Goal: Communication & Community: Share content

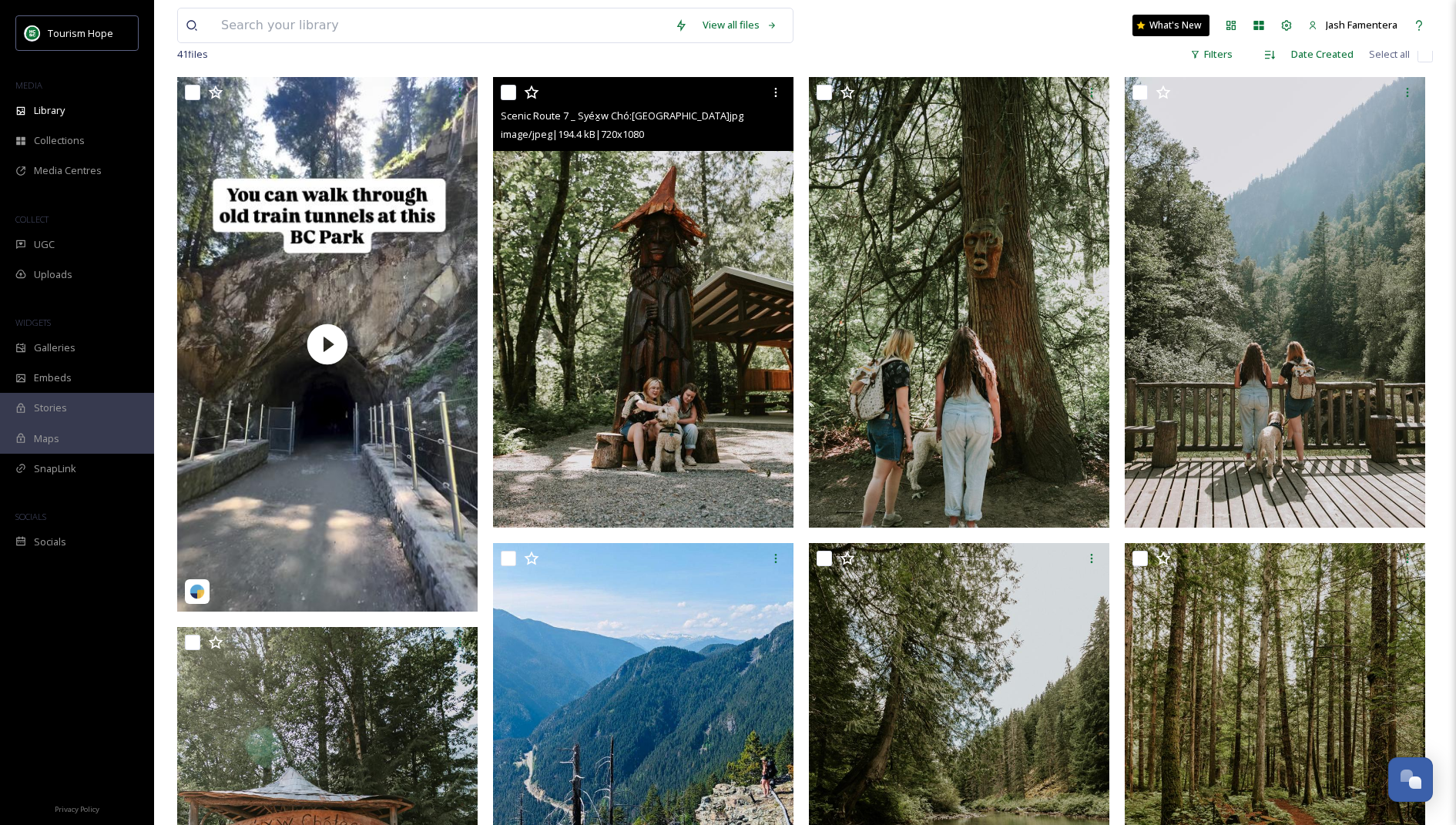
scroll to position [170, 0]
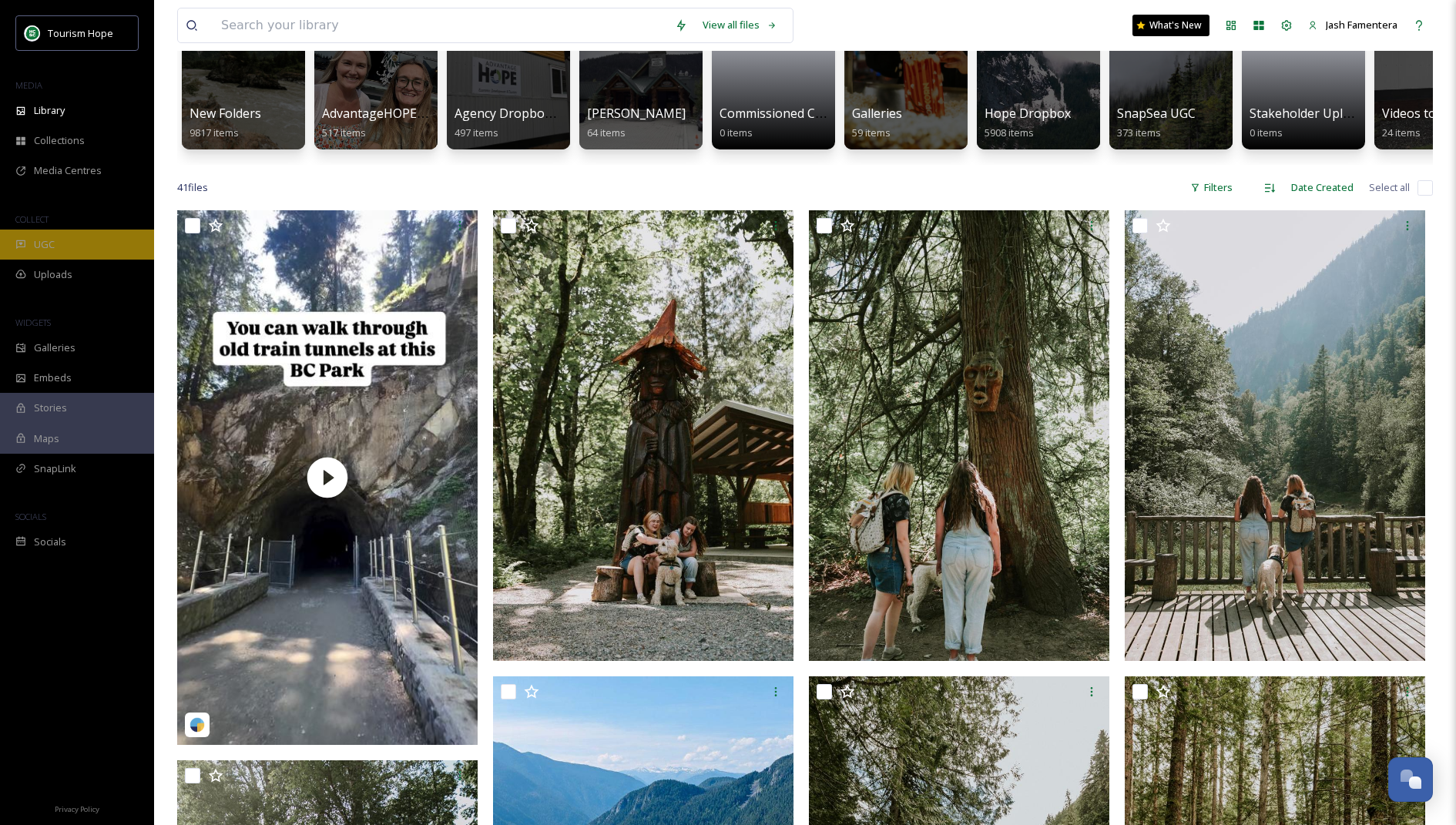
click at [71, 235] on div "UGC" at bounding box center [77, 245] width 154 height 30
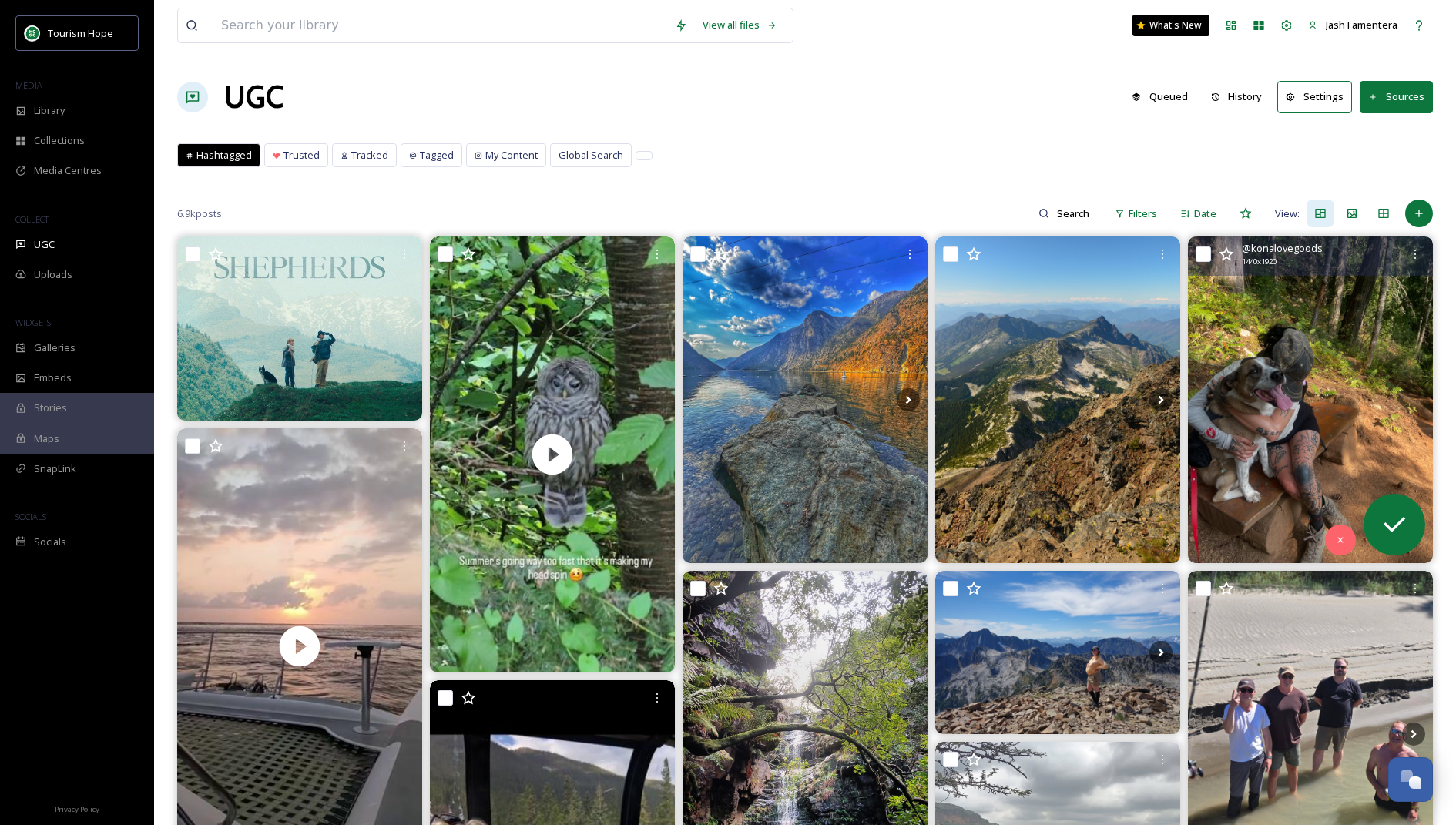
click at [724, 399] on img at bounding box center [1310, 400] width 245 height 327
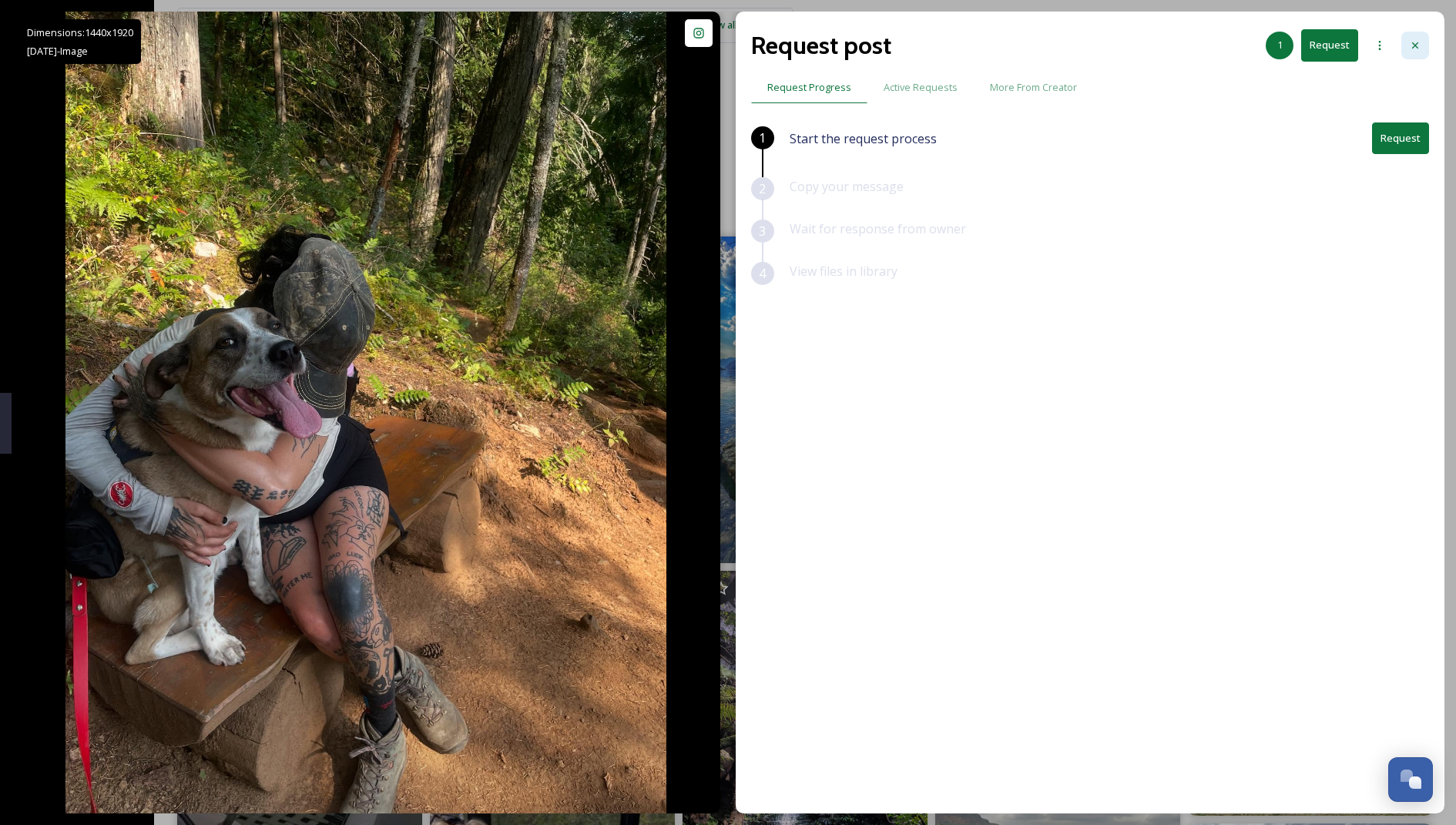
click at [724, 48] on icon at bounding box center [1416, 46] width 13 height 13
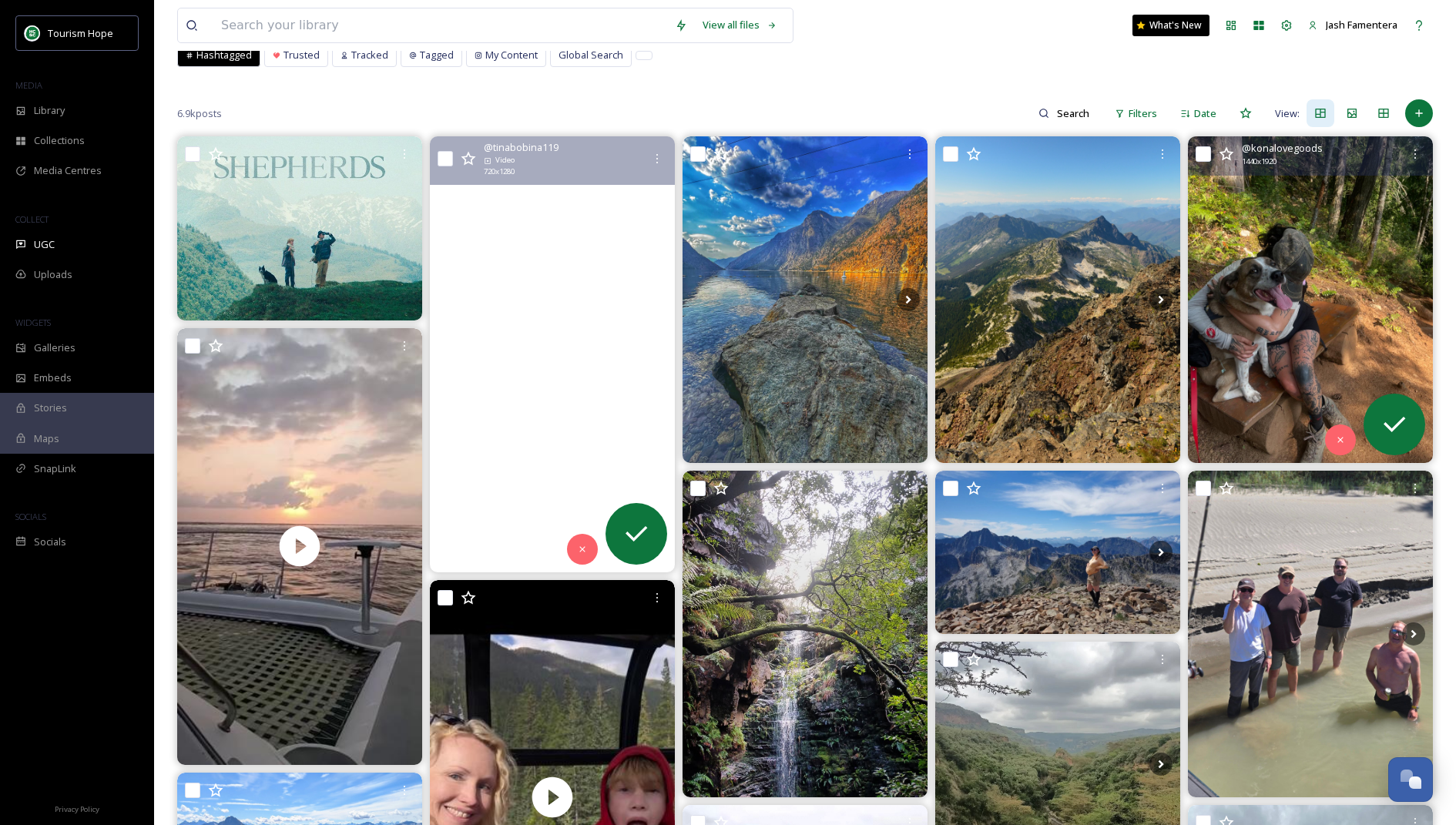
scroll to position [128, 0]
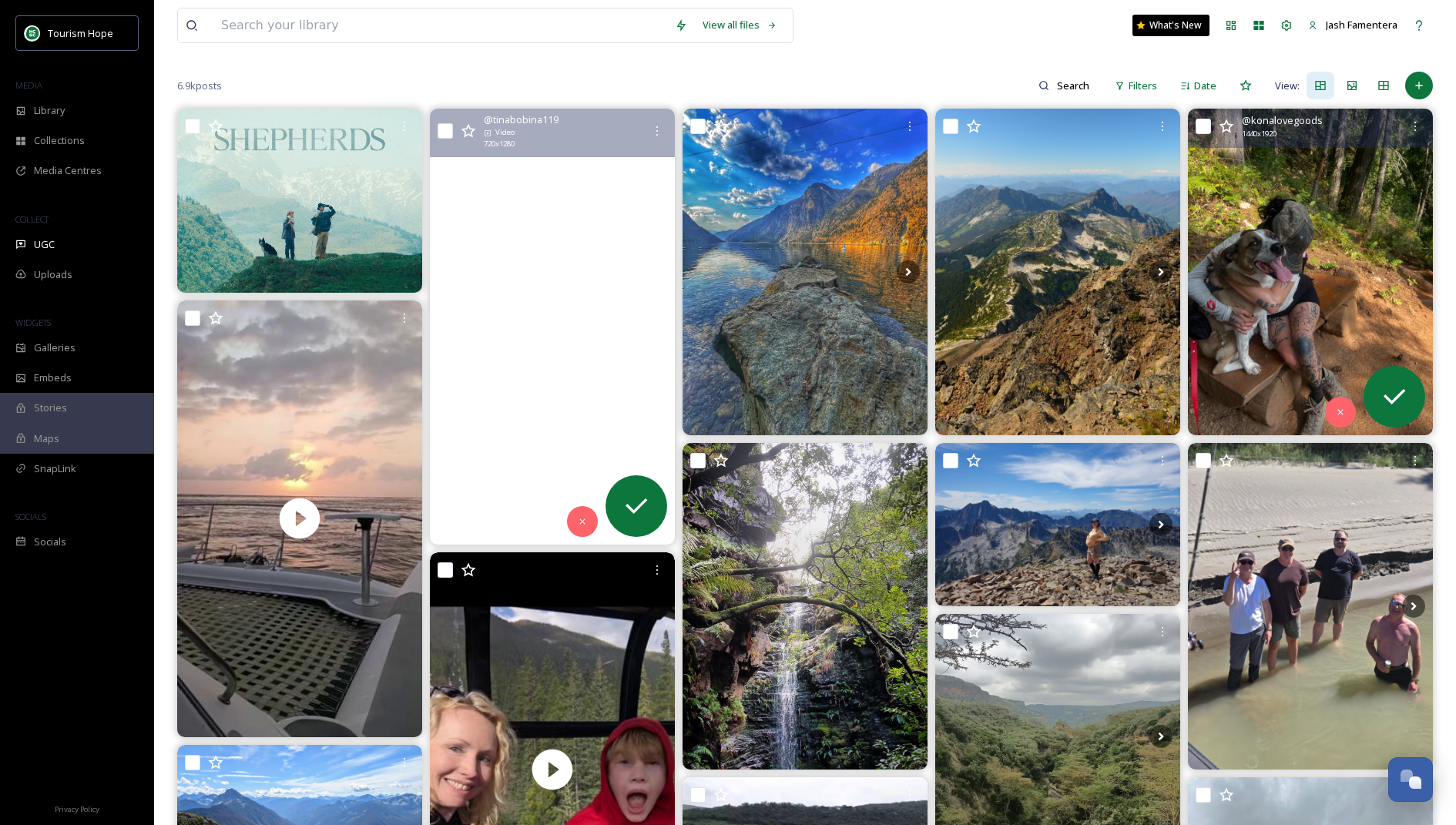
click at [518, 291] on video "As luck would have it, I found the neighborhood owl right behind my backyard fe…" at bounding box center [552, 326] width 245 height 435
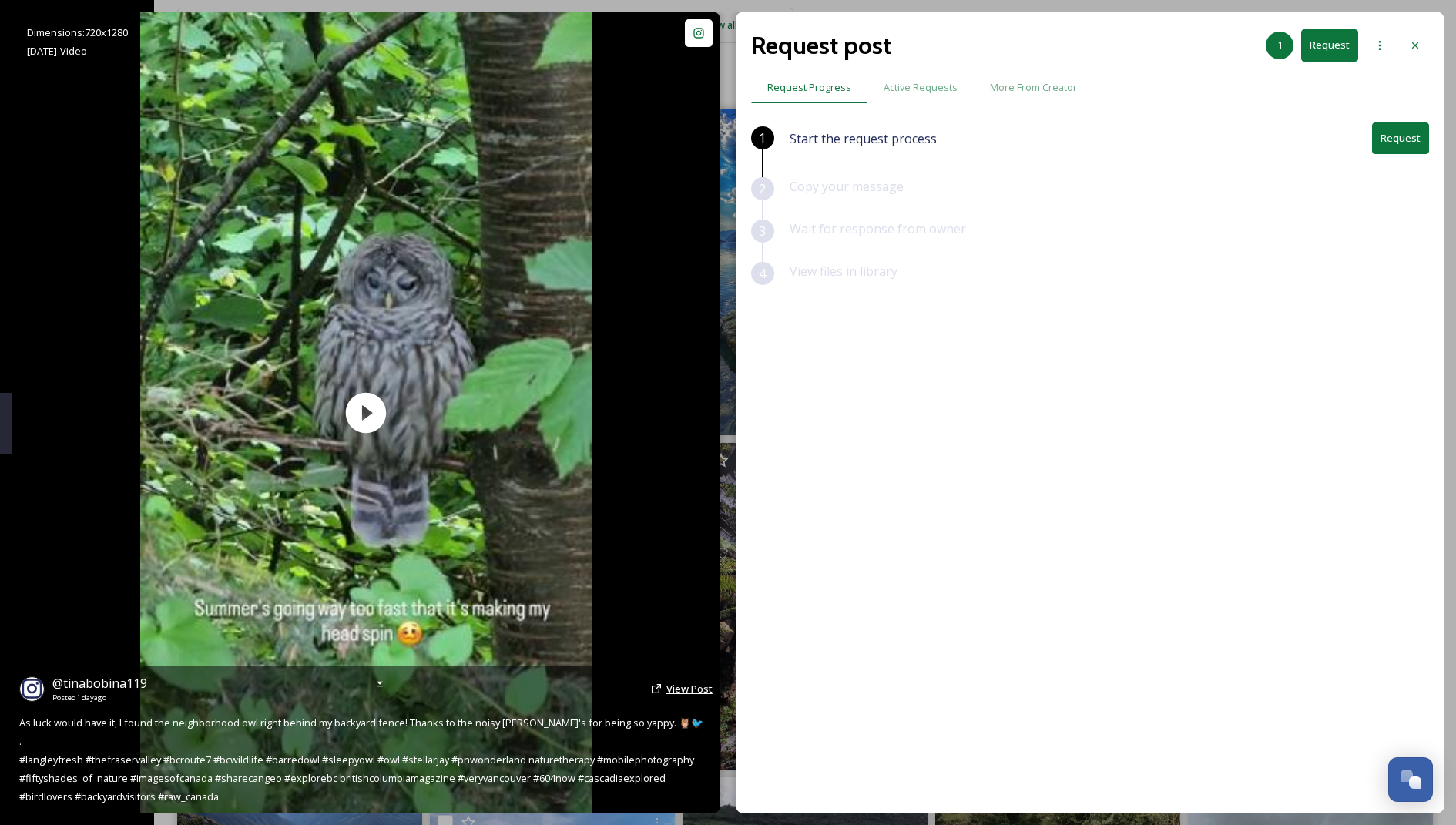
click at [699, 686] on span "View Post" at bounding box center [690, 688] width 47 height 14
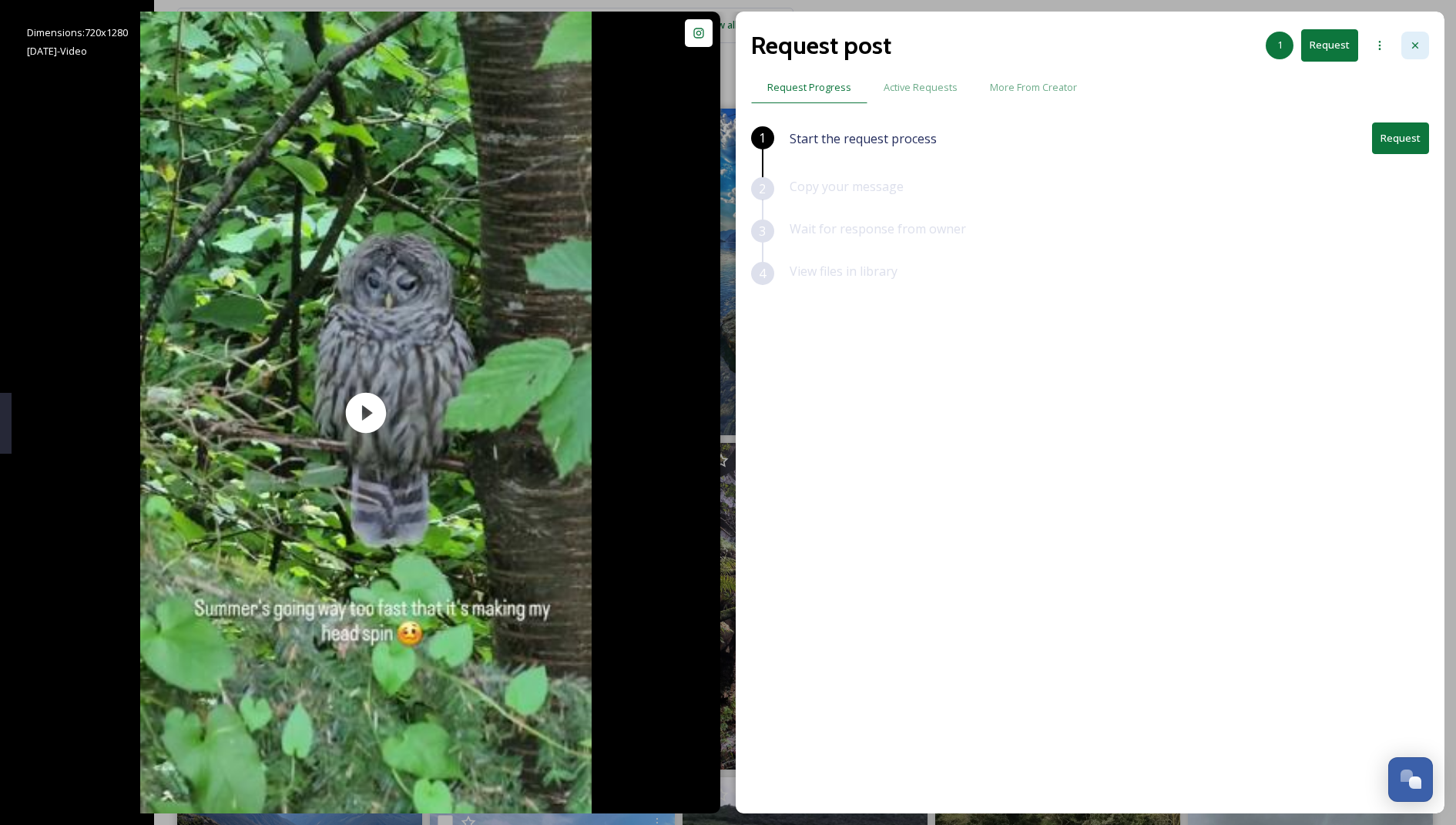
click at [724, 52] on div at bounding box center [1415, 46] width 27 height 27
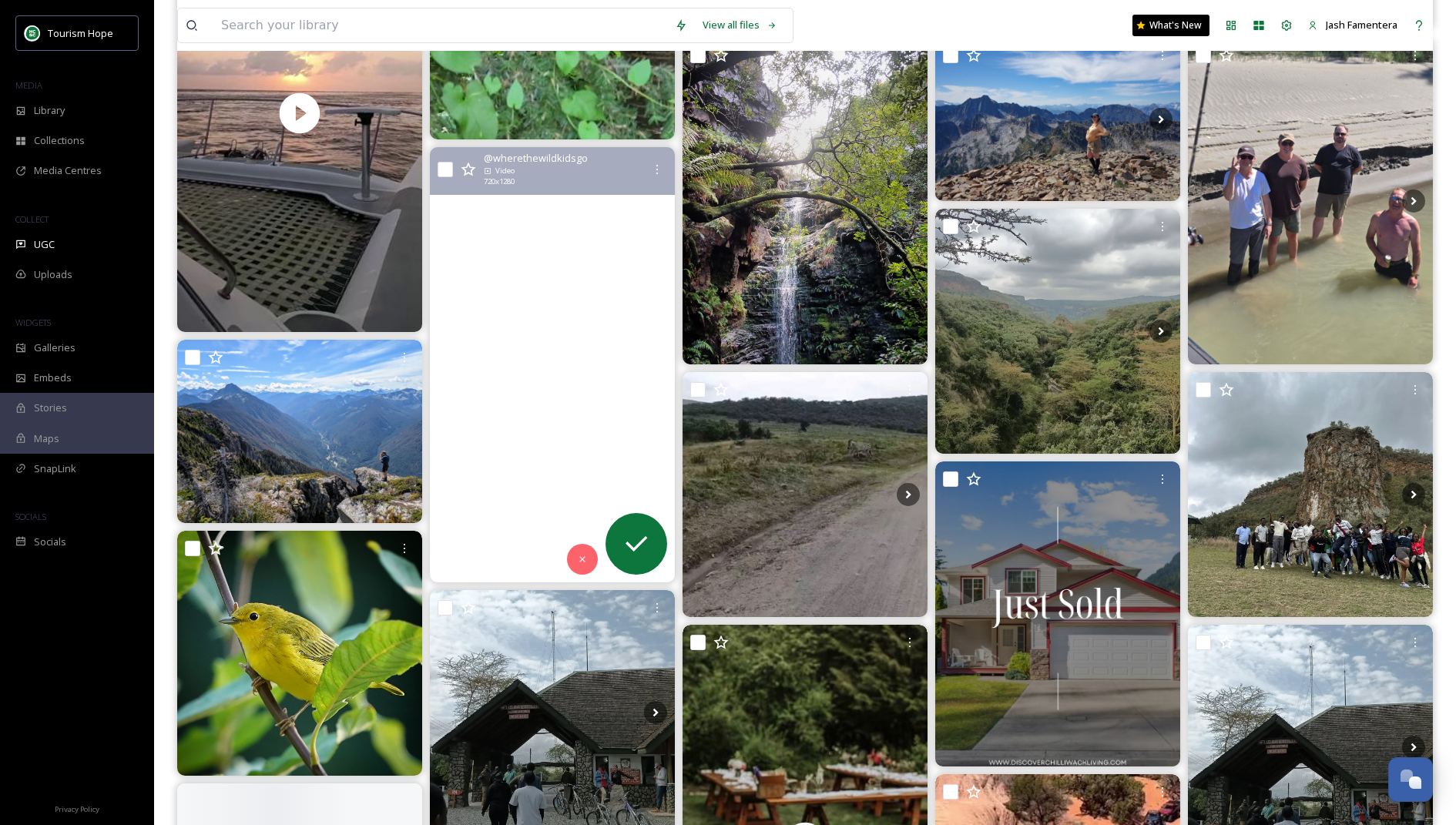
scroll to position [537, 0]
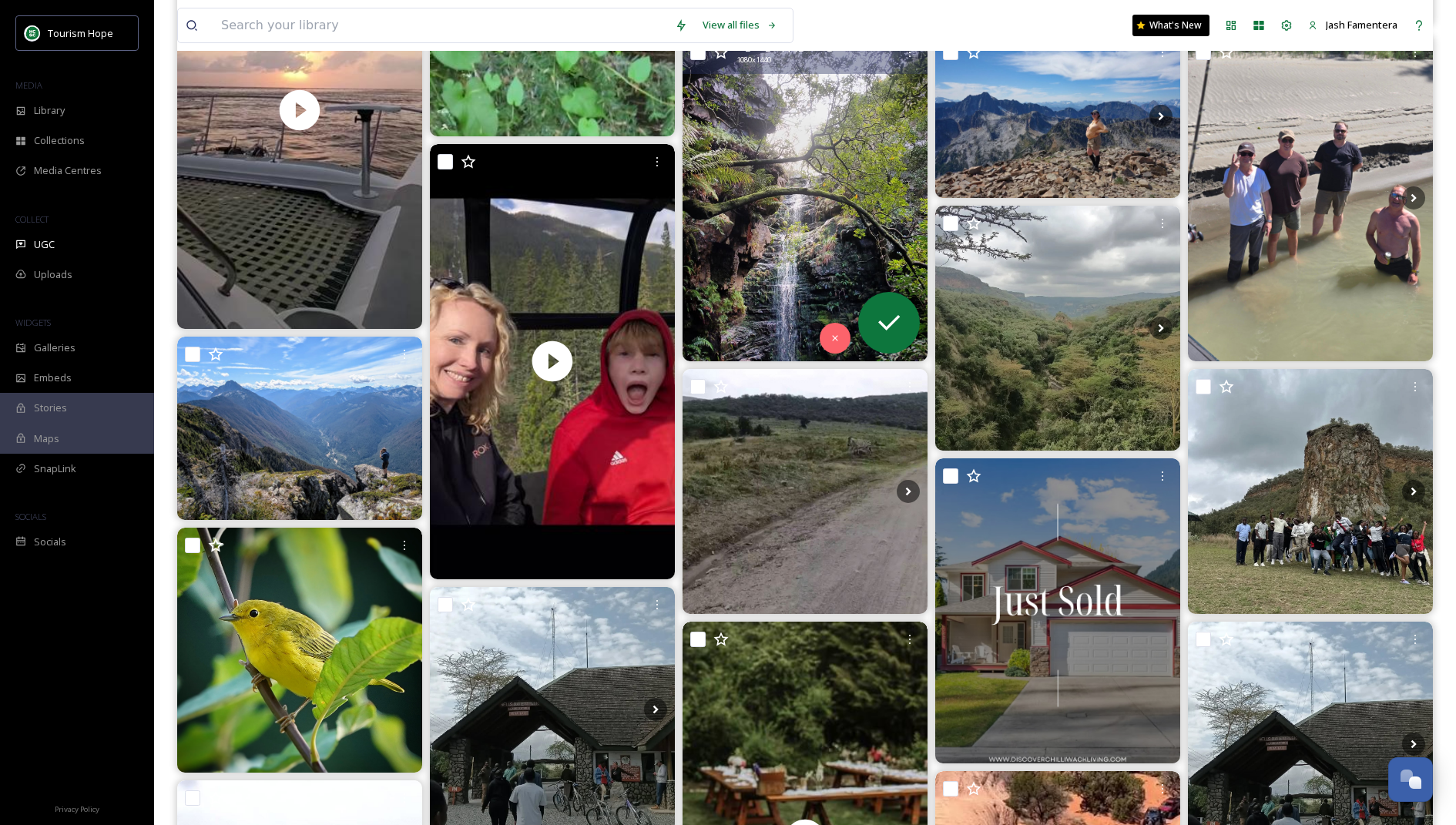
click at [724, 226] on img at bounding box center [805, 198] width 245 height 327
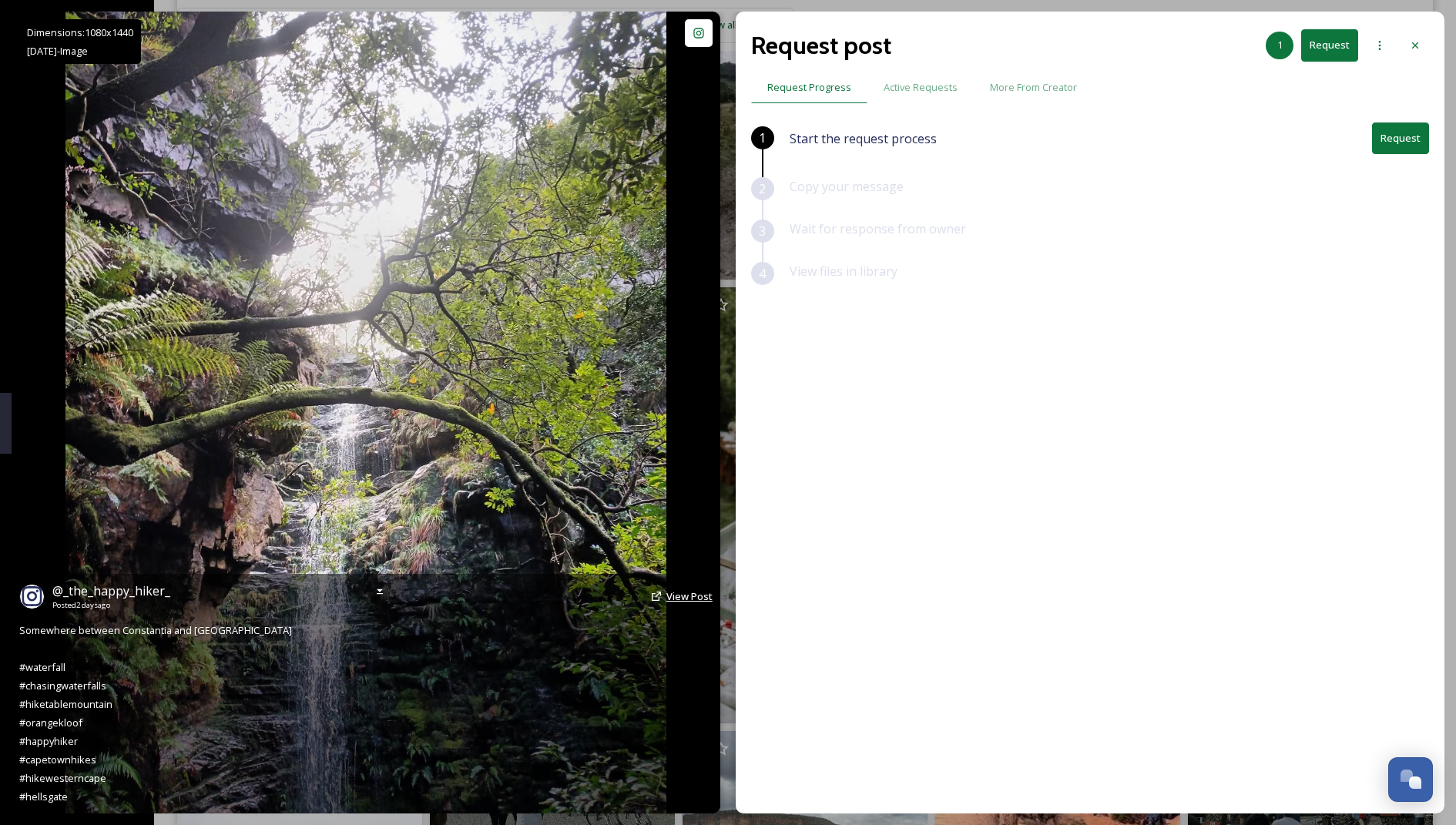
click at [673, 602] on span "View Post" at bounding box center [690, 596] width 47 height 14
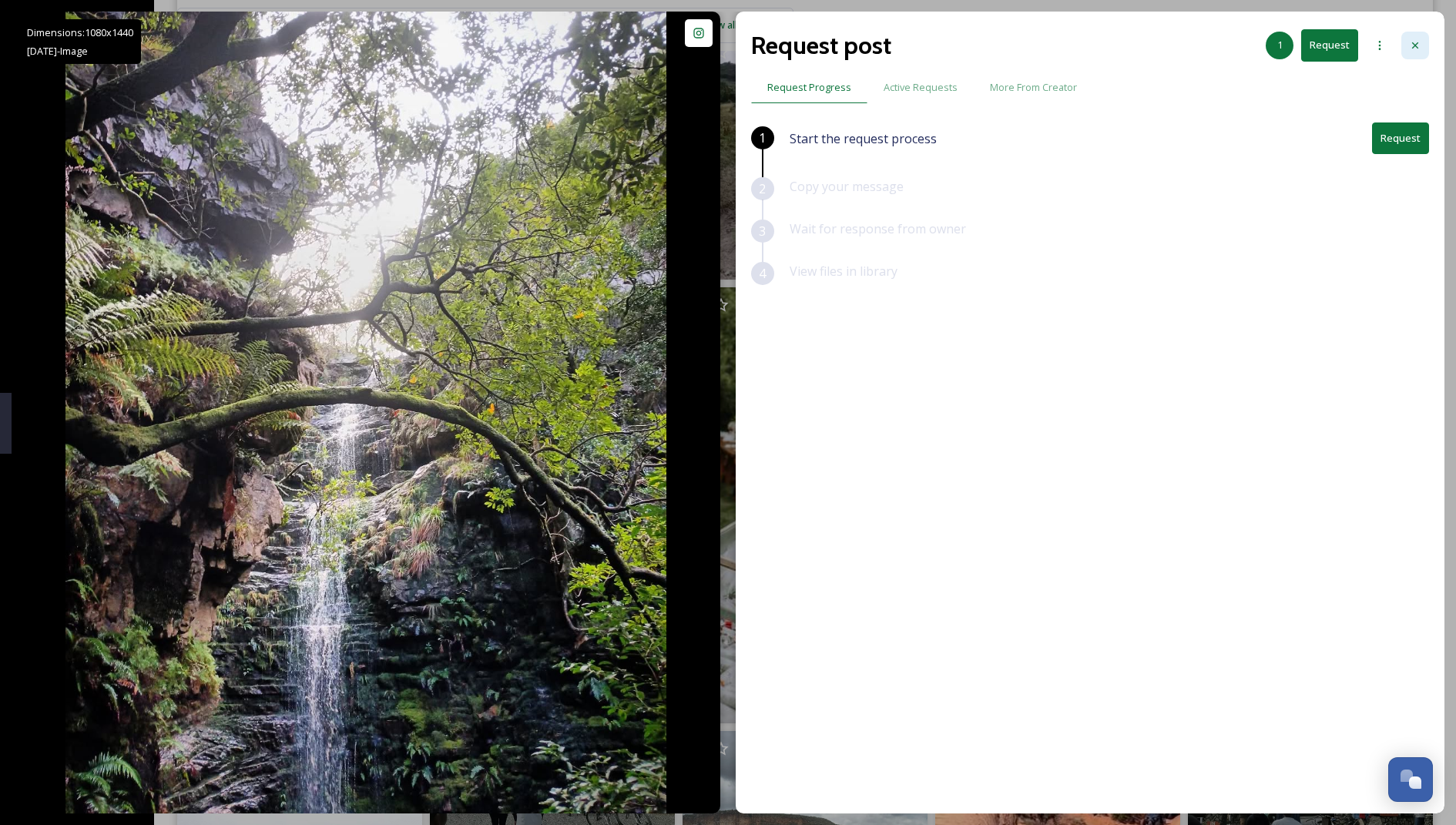
click at [724, 42] on icon at bounding box center [1416, 46] width 13 height 13
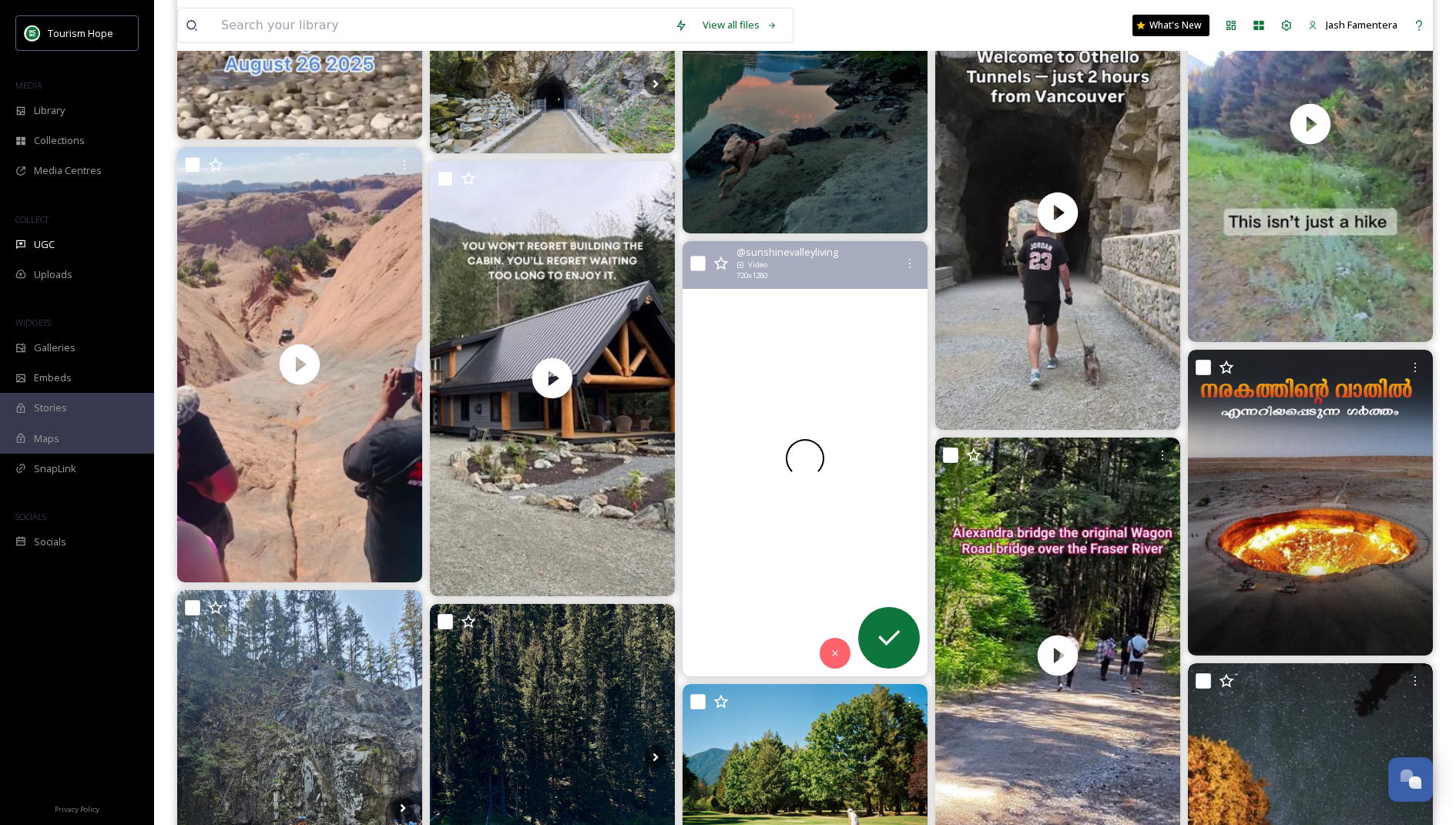
scroll to position [1950, 0]
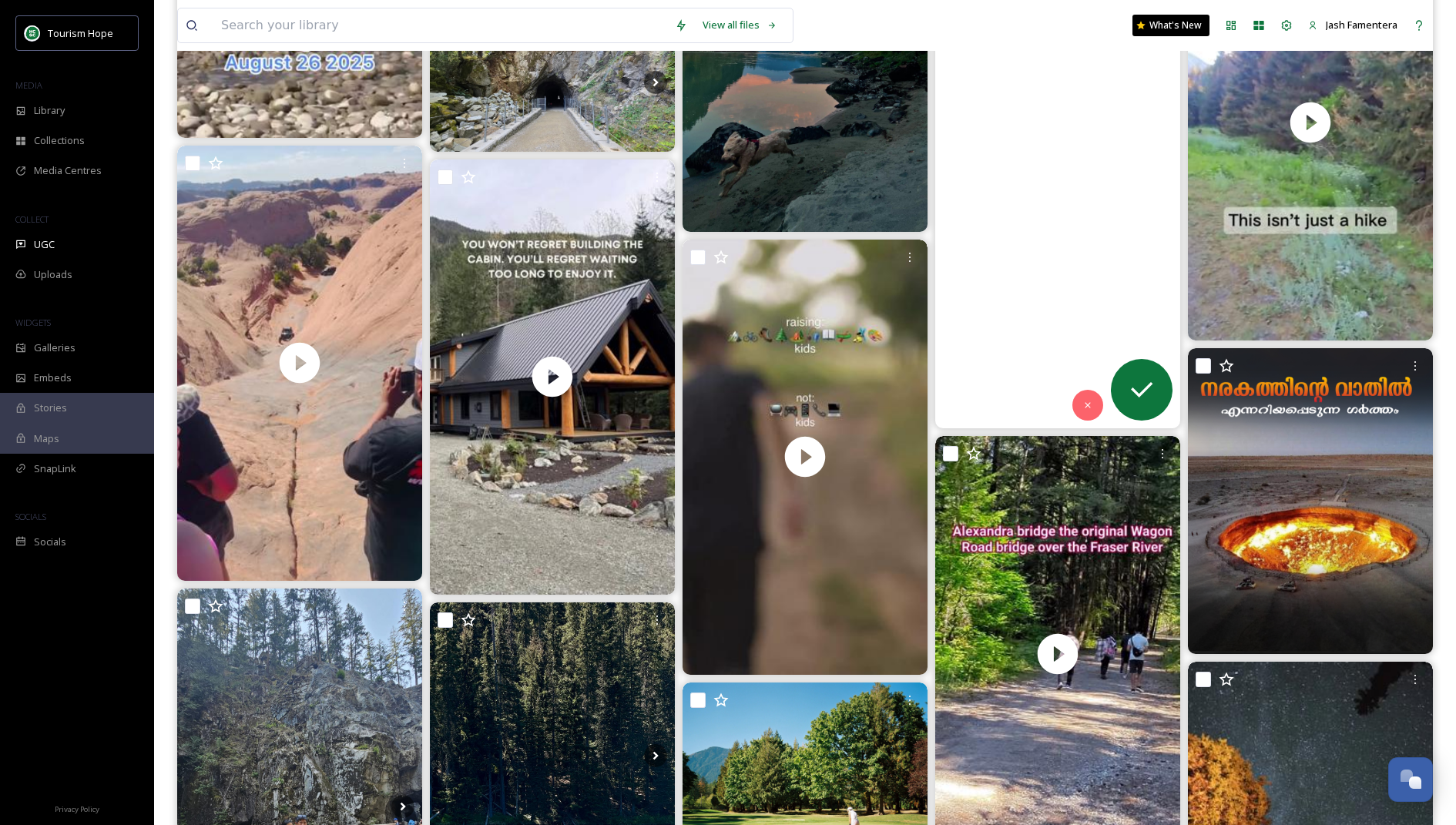
click at [724, 79] on video "Othello Tunnels, BC — built in 1914 as part of the Kettle Valley Railway. Recen…" at bounding box center [1057, 210] width 245 height 435
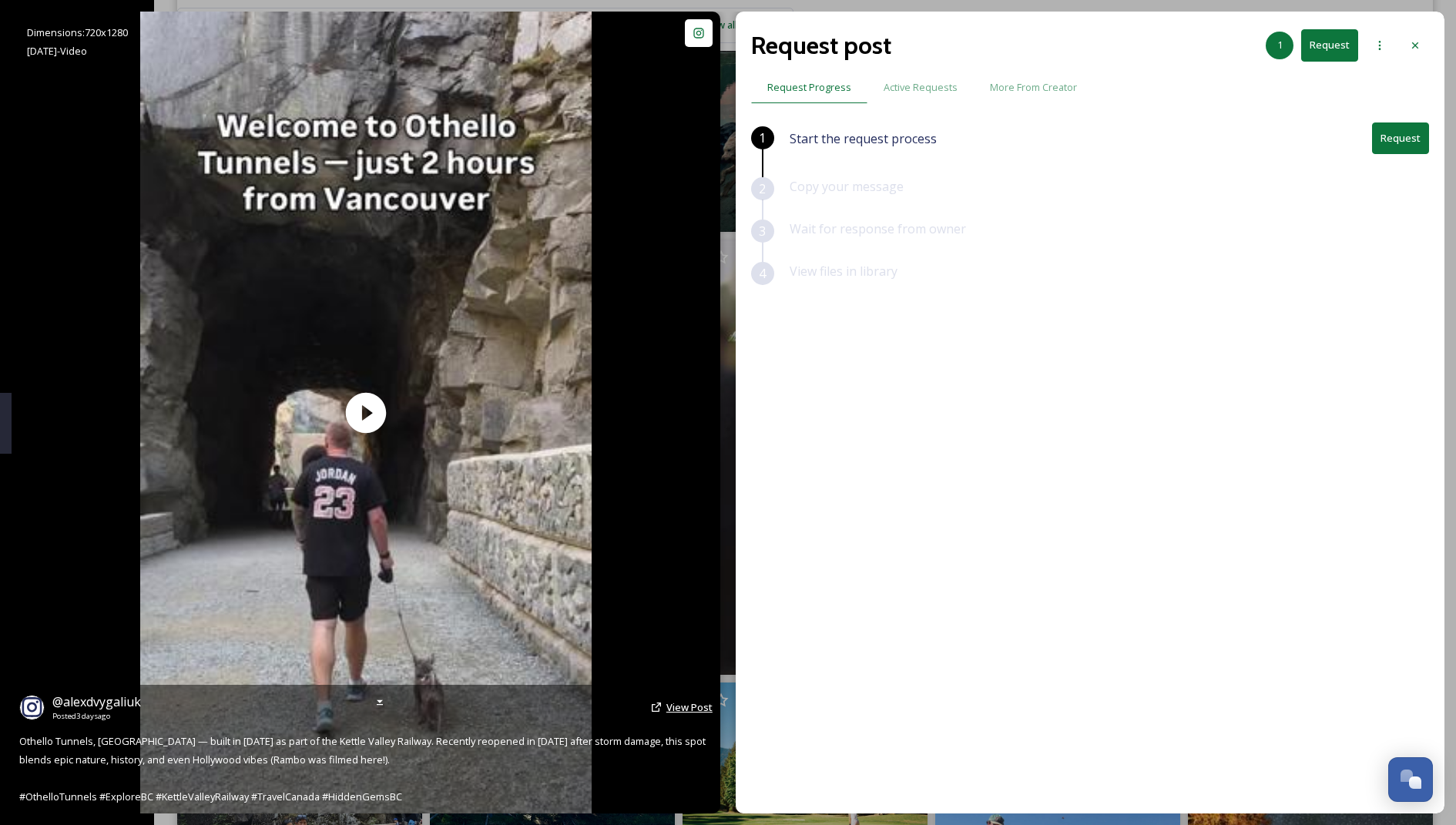
click at [679, 702] on span "View Post" at bounding box center [690, 707] width 47 height 14
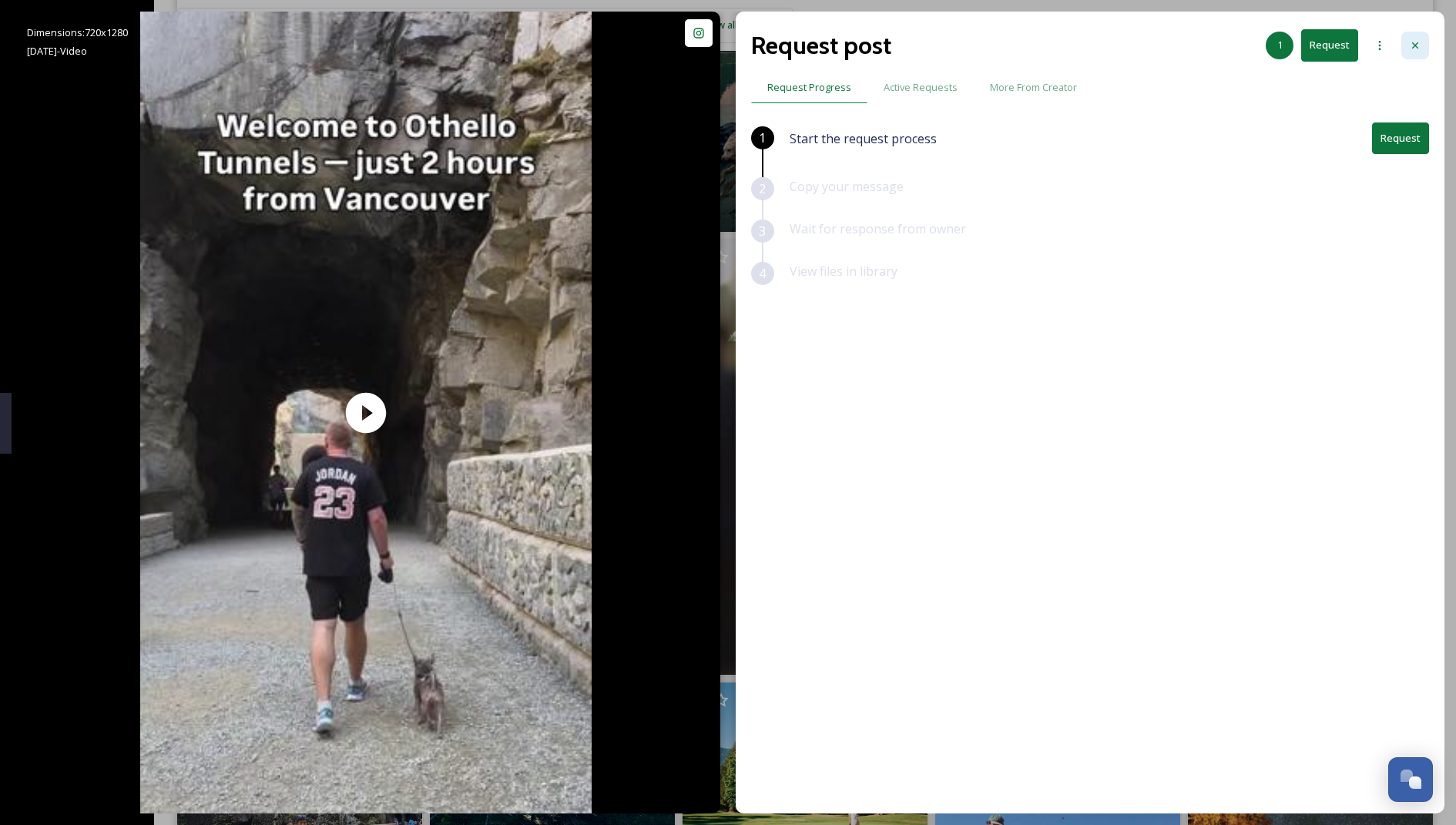
click at [724, 45] on div at bounding box center [1415, 46] width 27 height 27
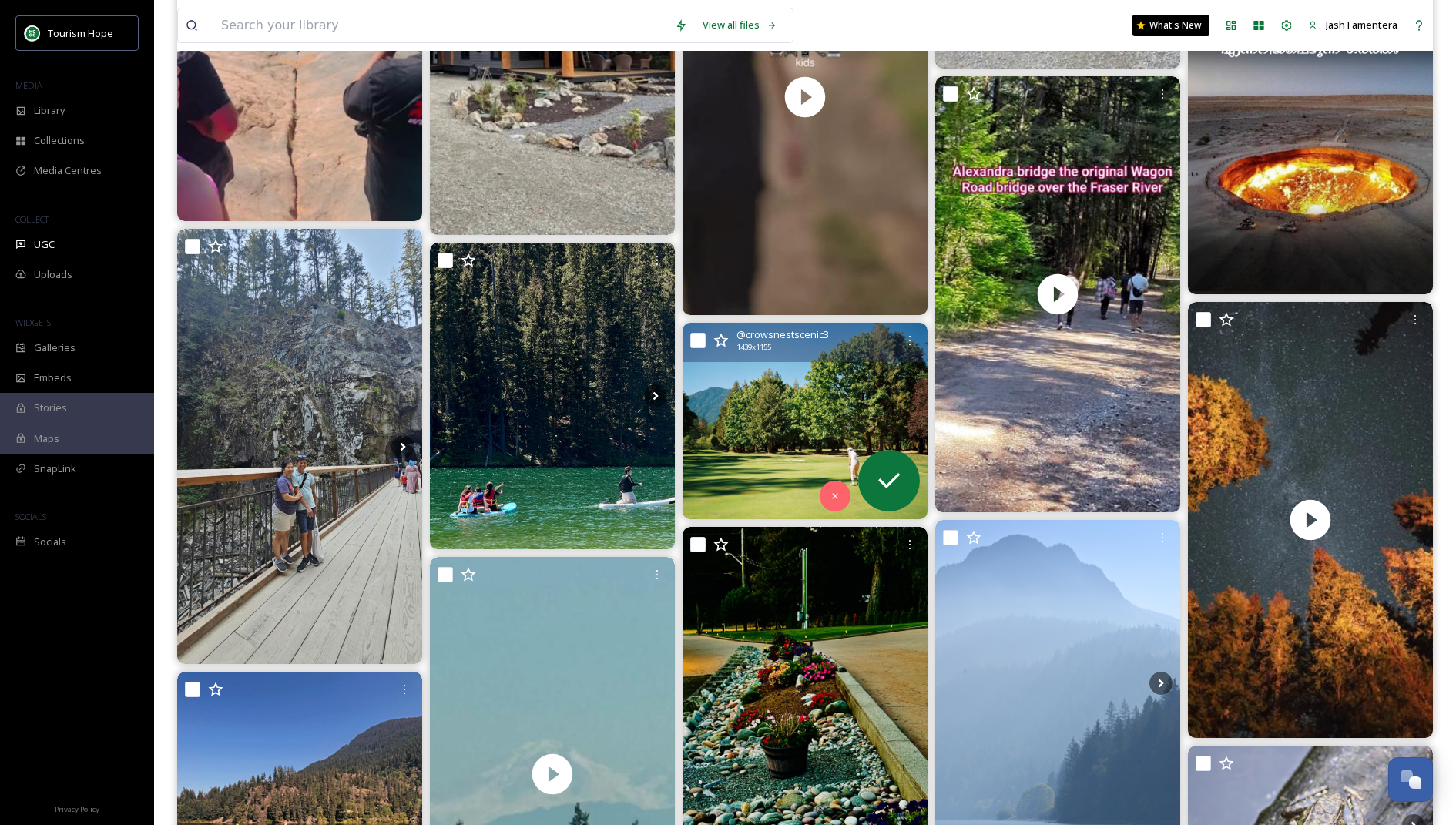
scroll to position [2313, 0]
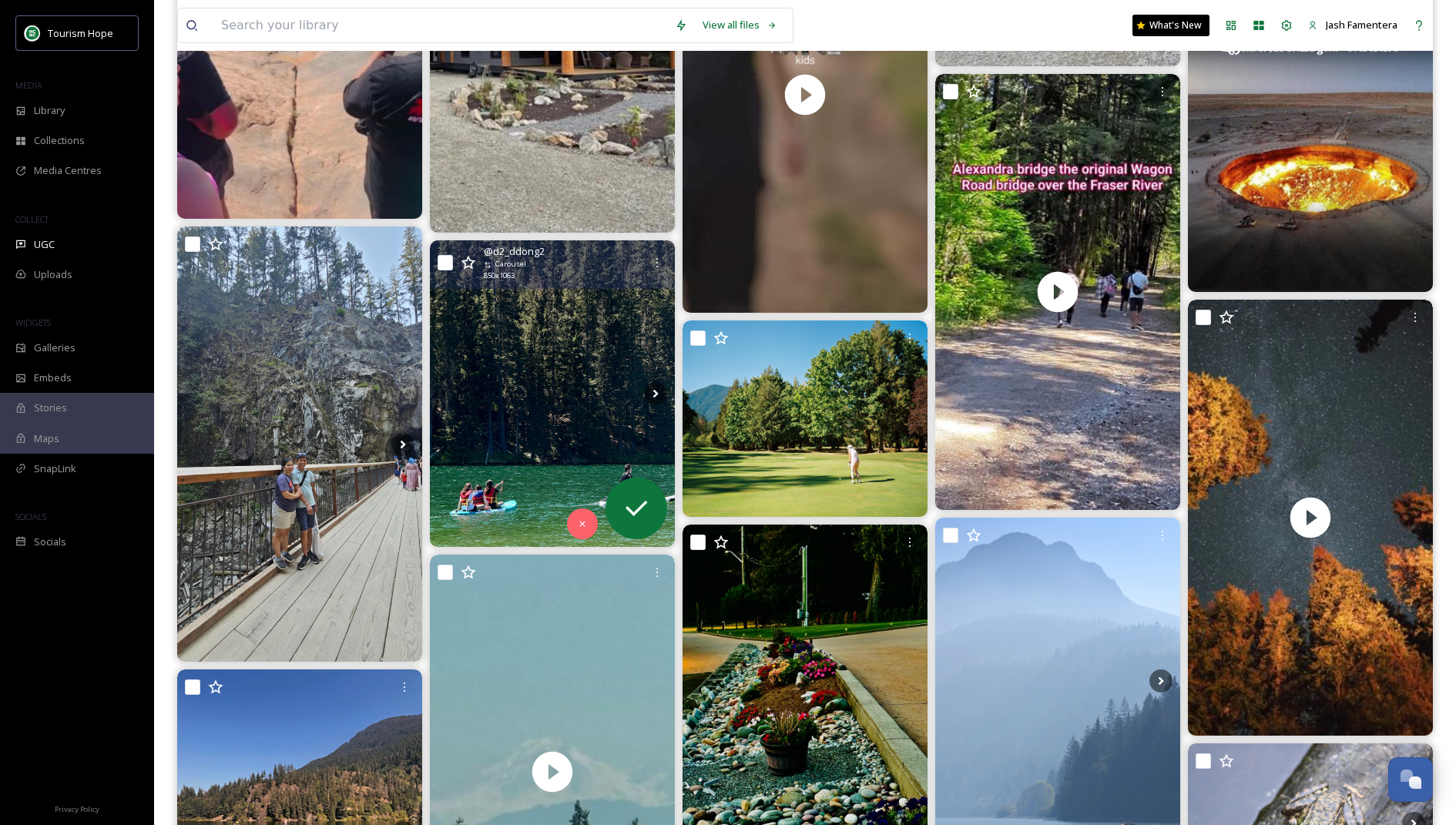
click at [503, 407] on img at bounding box center [552, 393] width 245 height 307
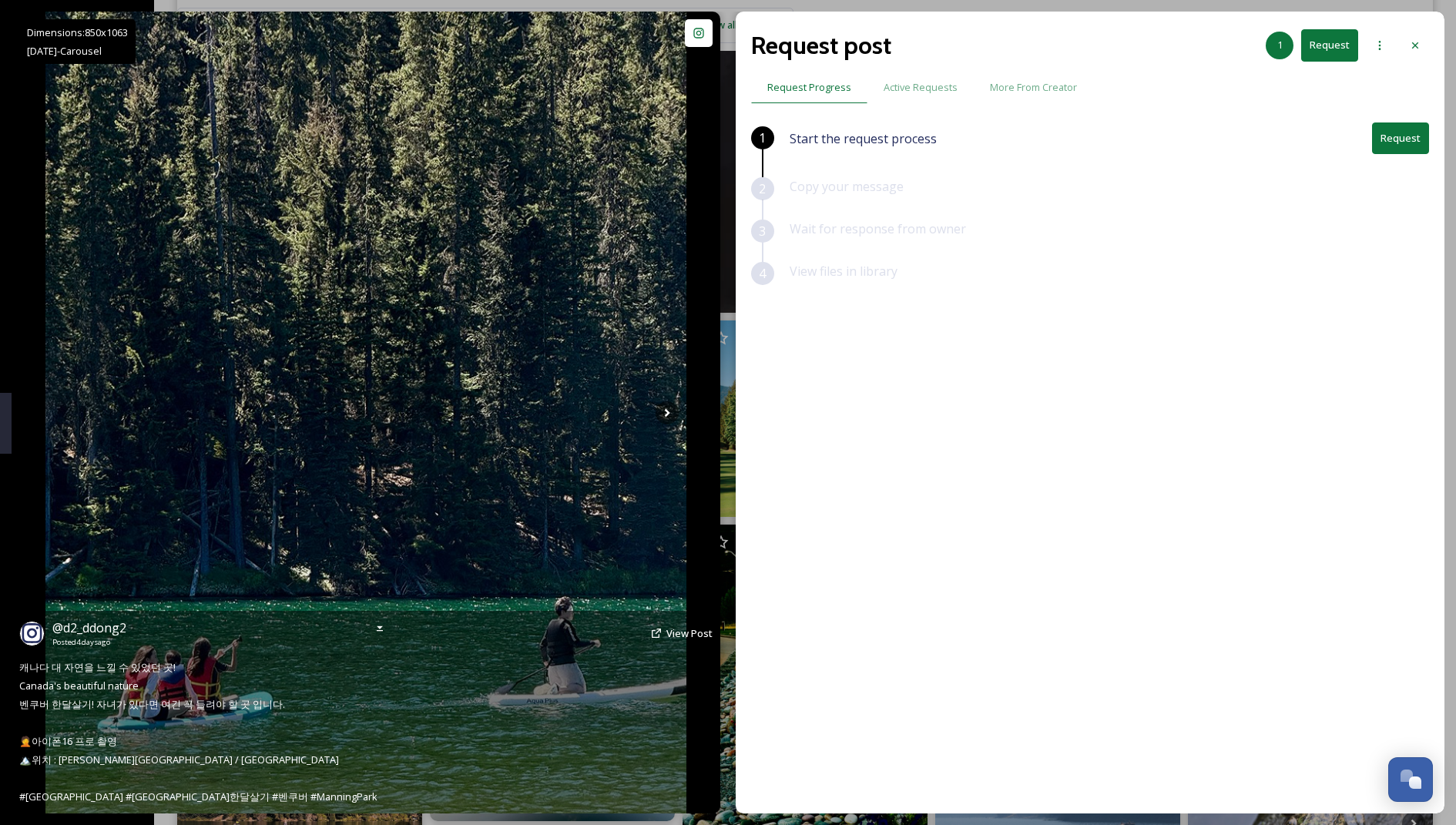
click at [666, 637] on div "@ d2_ddong2 Posted [DATE] View Post" at bounding box center [366, 633] width 693 height 29
click at [681, 633] on span "View Post" at bounding box center [690, 633] width 47 height 14
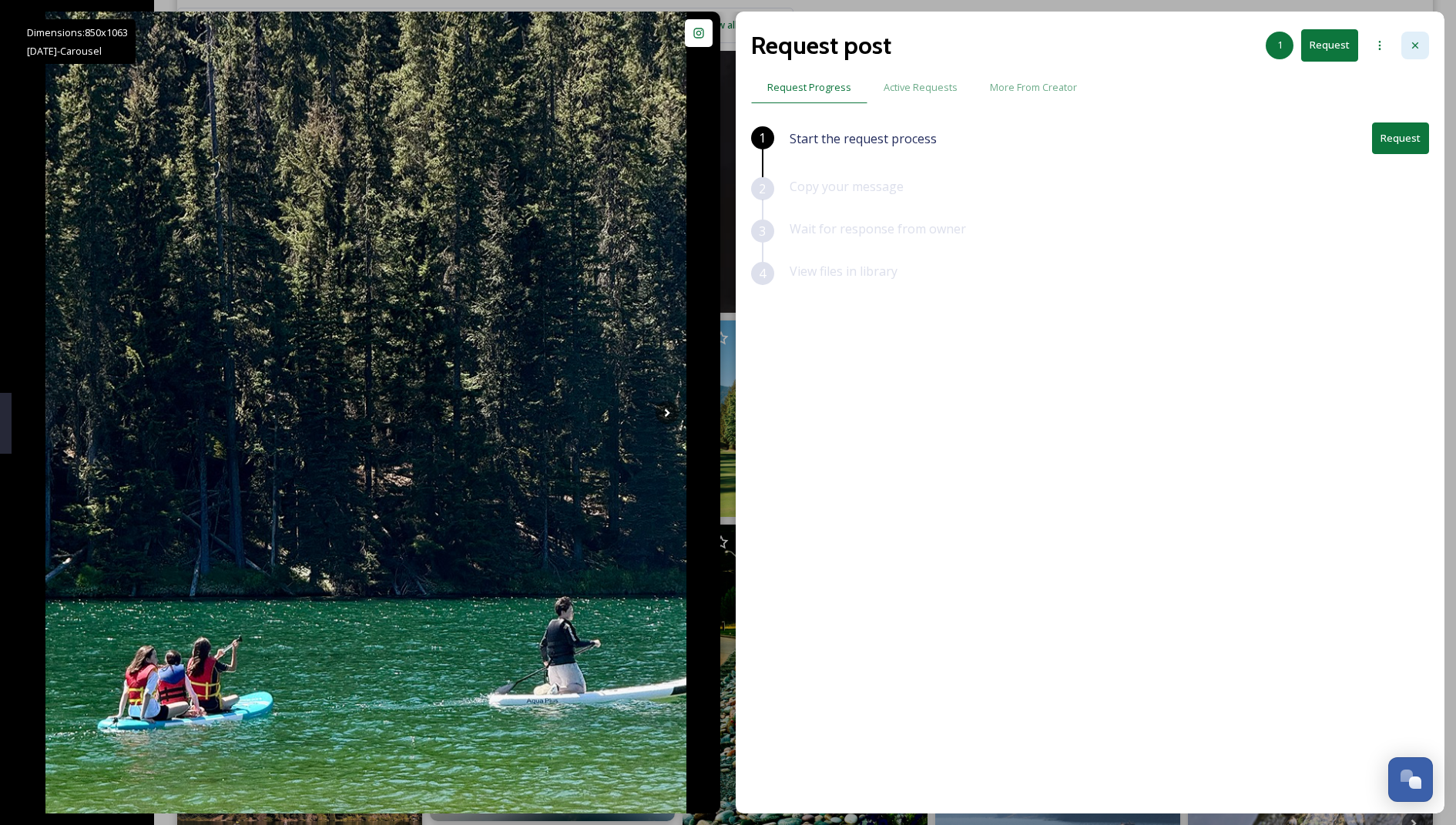
click at [724, 46] on icon at bounding box center [1416, 46] width 13 height 13
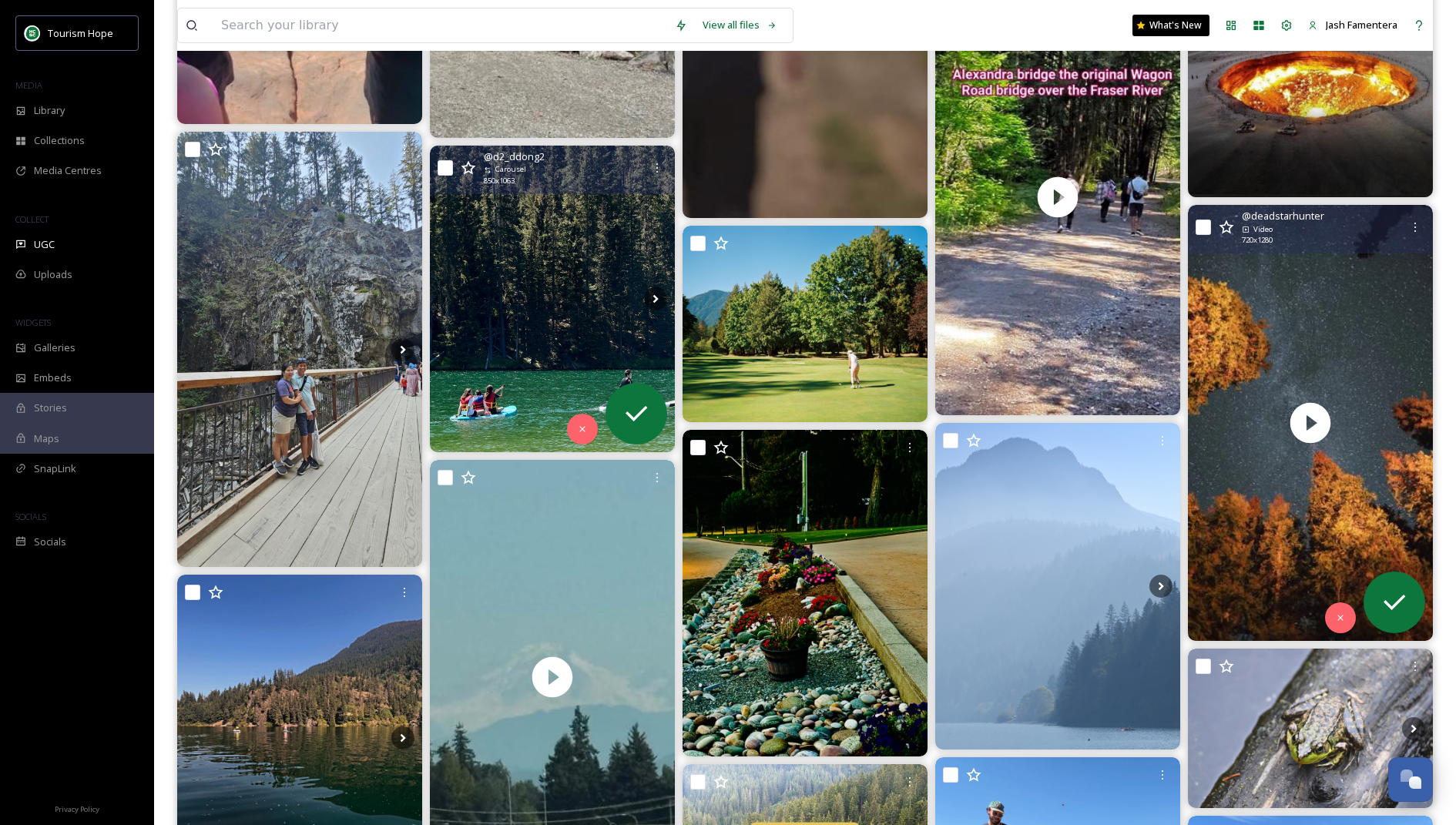
scroll to position [2409, 0]
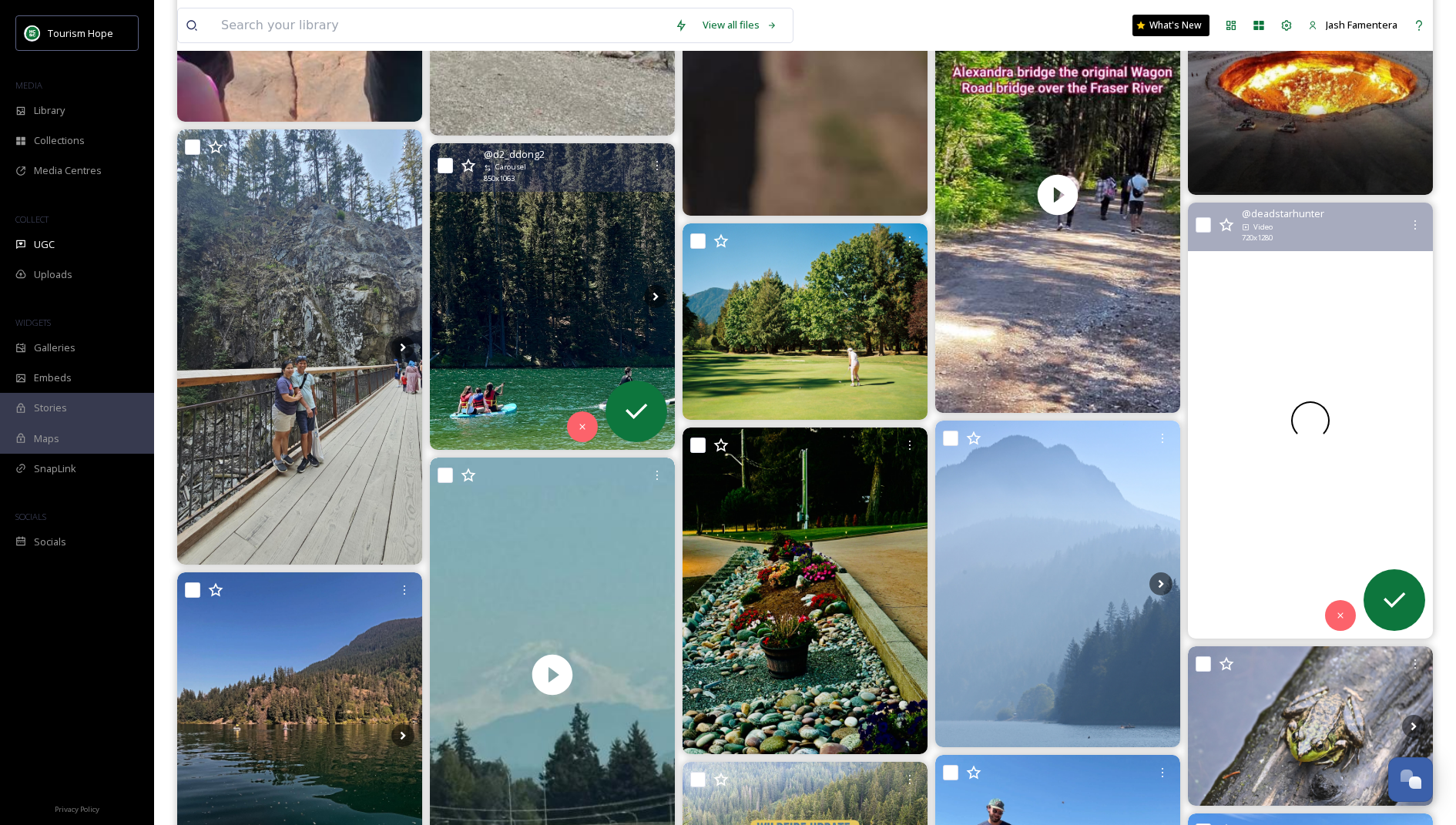
click at [724, 262] on div at bounding box center [1310, 420] width 245 height 435
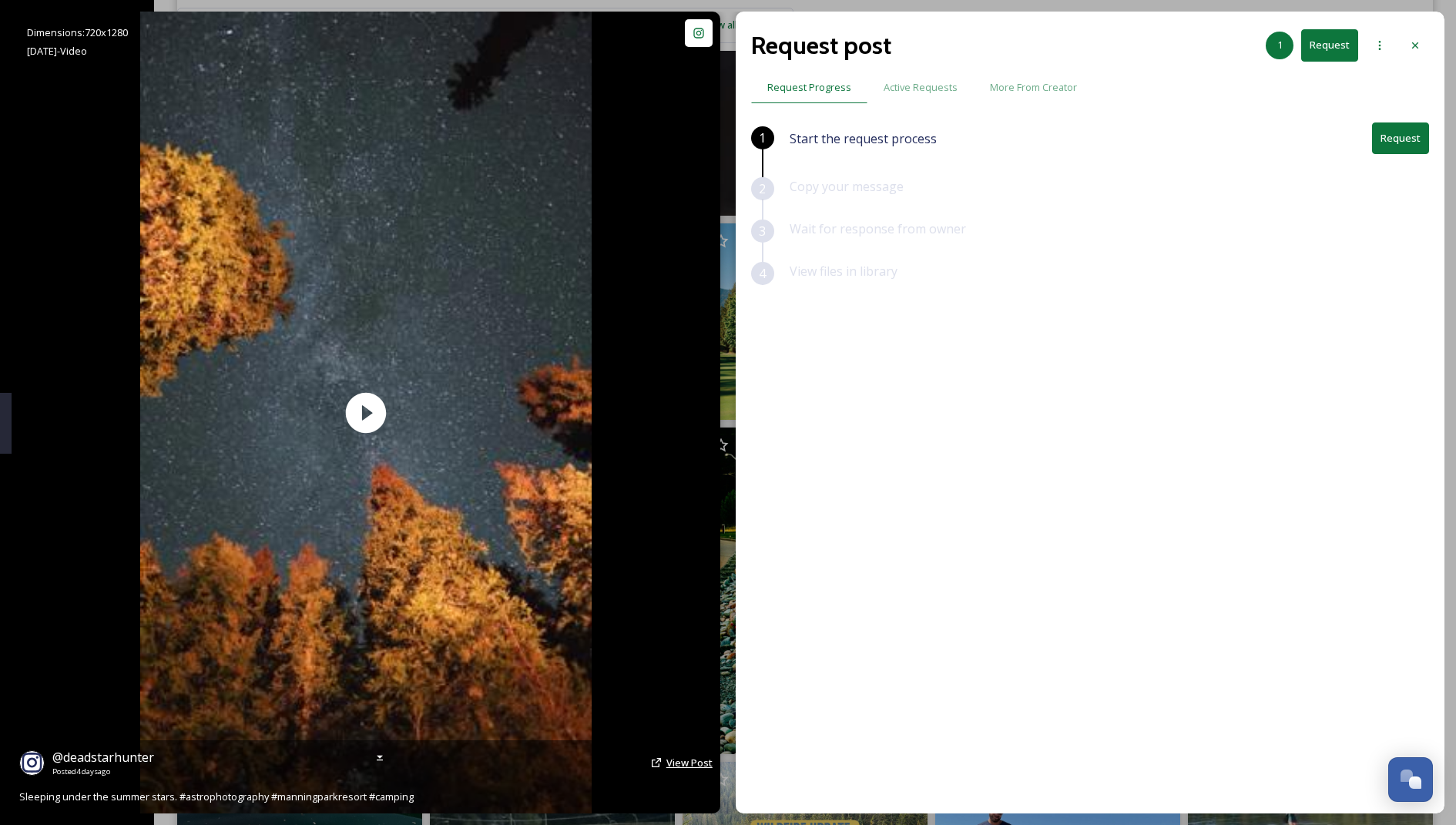
click at [668, 747] on span "View Post" at bounding box center [690, 762] width 47 height 14
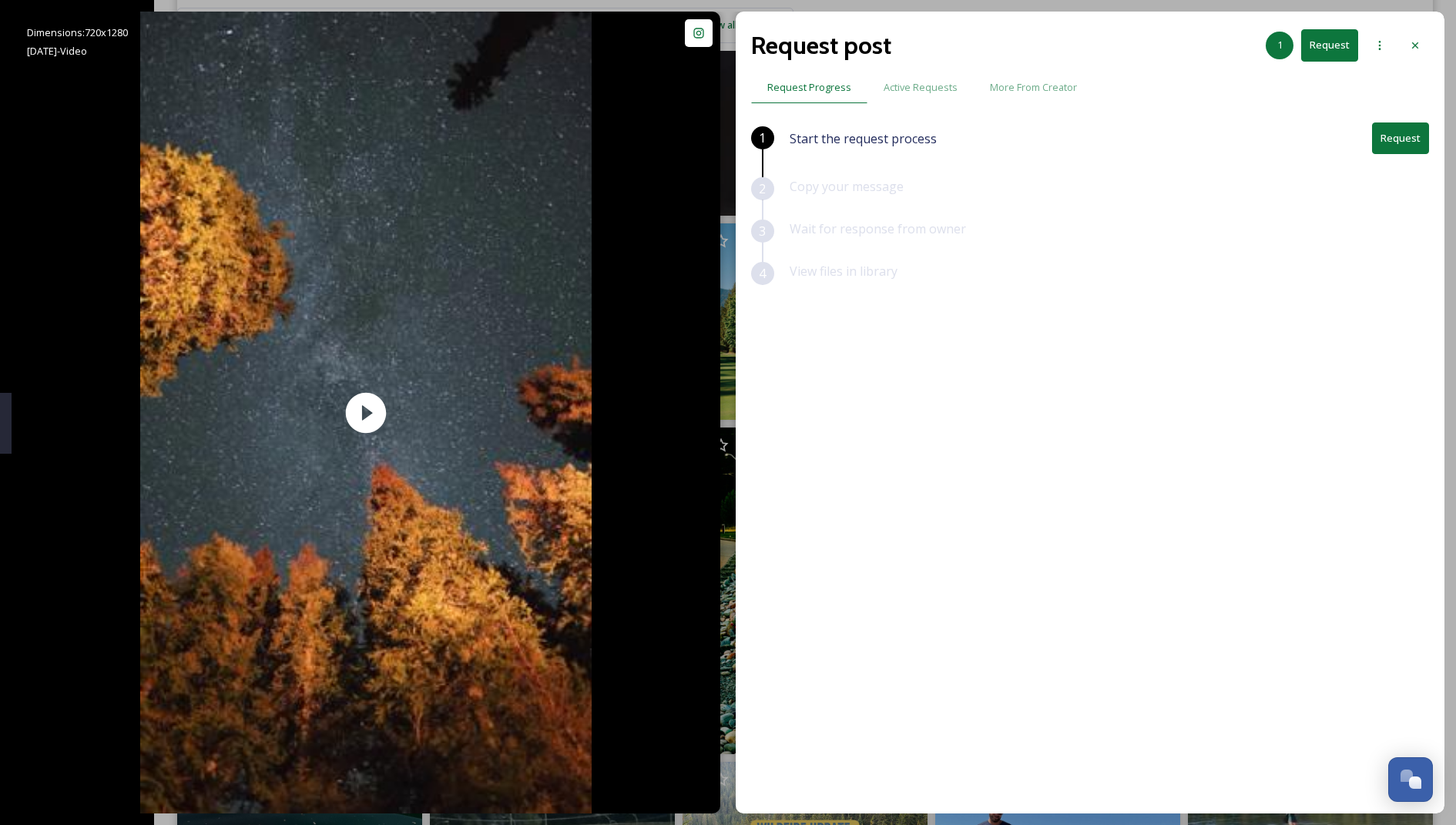
click at [724, 152] on button "Request" at bounding box center [1400, 138] width 57 height 32
click at [724, 139] on div "Start the request process Request" at bounding box center [1109, 150] width 640 height 55
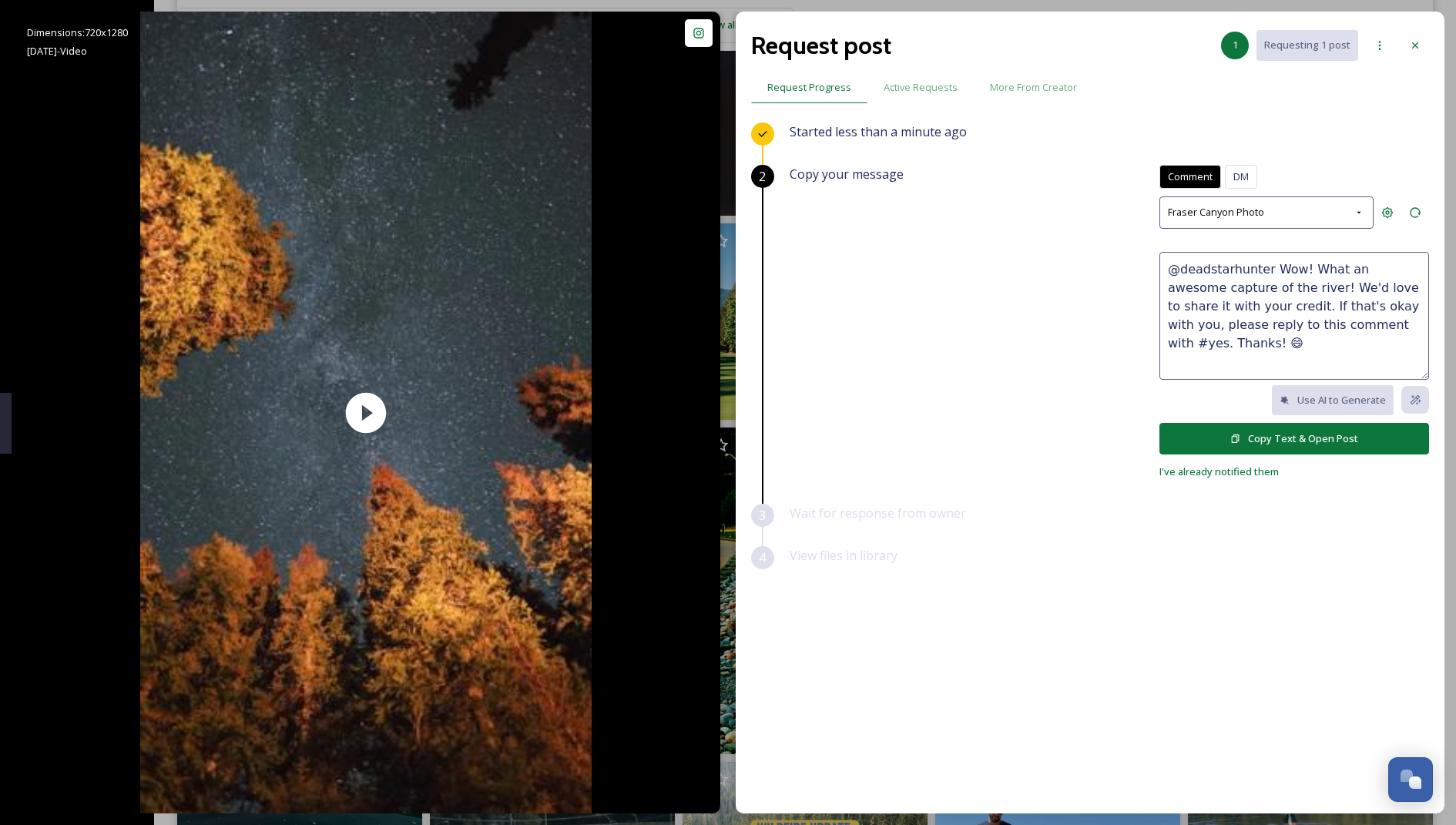
click at [724, 320] on textarea "@deadstarhunter Wow! What an awesome capture of the river! We'd love to share i…" at bounding box center [1295, 316] width 270 height 128
drag, startPoint x: 1270, startPoint y: 266, endPoint x: 1282, endPoint y: 282, distance: 20.0
click at [724, 281] on textarea "@deadstarhunter Wow! What an awesome capture of the river! We'd love to share i…" at bounding box center [1295, 316] width 270 height 128
click at [724, 264] on textarea "@deadstarhunter This is actually insane.We'd love to share it with your credit.…" at bounding box center [1295, 316] width 270 height 128
click at [724, 288] on textarea "@deadstarhunter Woah this is actually insane.We'd love to share it with your cr…" at bounding box center [1295, 316] width 270 height 128
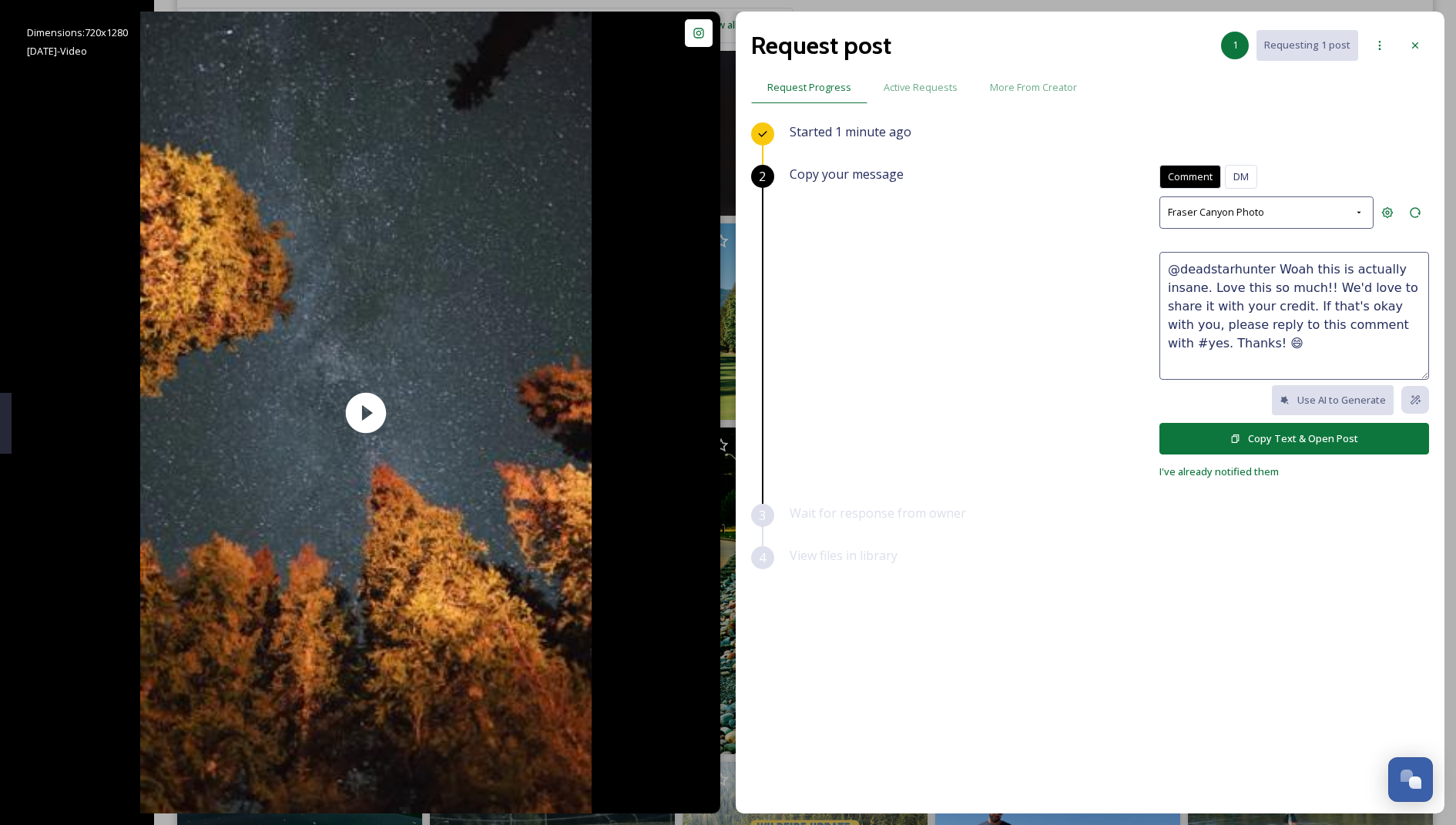
drag, startPoint x: 1324, startPoint y: 286, endPoint x: 1295, endPoint y: 300, distance: 32.2
click at [724, 300] on textarea "@deadstarhunter Woah this is actually insane. Love this so much!! We'd love to …" at bounding box center [1295, 316] width 270 height 128
drag, startPoint x: 1302, startPoint y: 304, endPoint x: 1323, endPoint y: 285, distance: 28.3
click at [724, 285] on textarea "@deadstarhunter Woah this is actually insane. Love this so much!! We'd love to …" at bounding box center [1295, 316] width 270 height 128
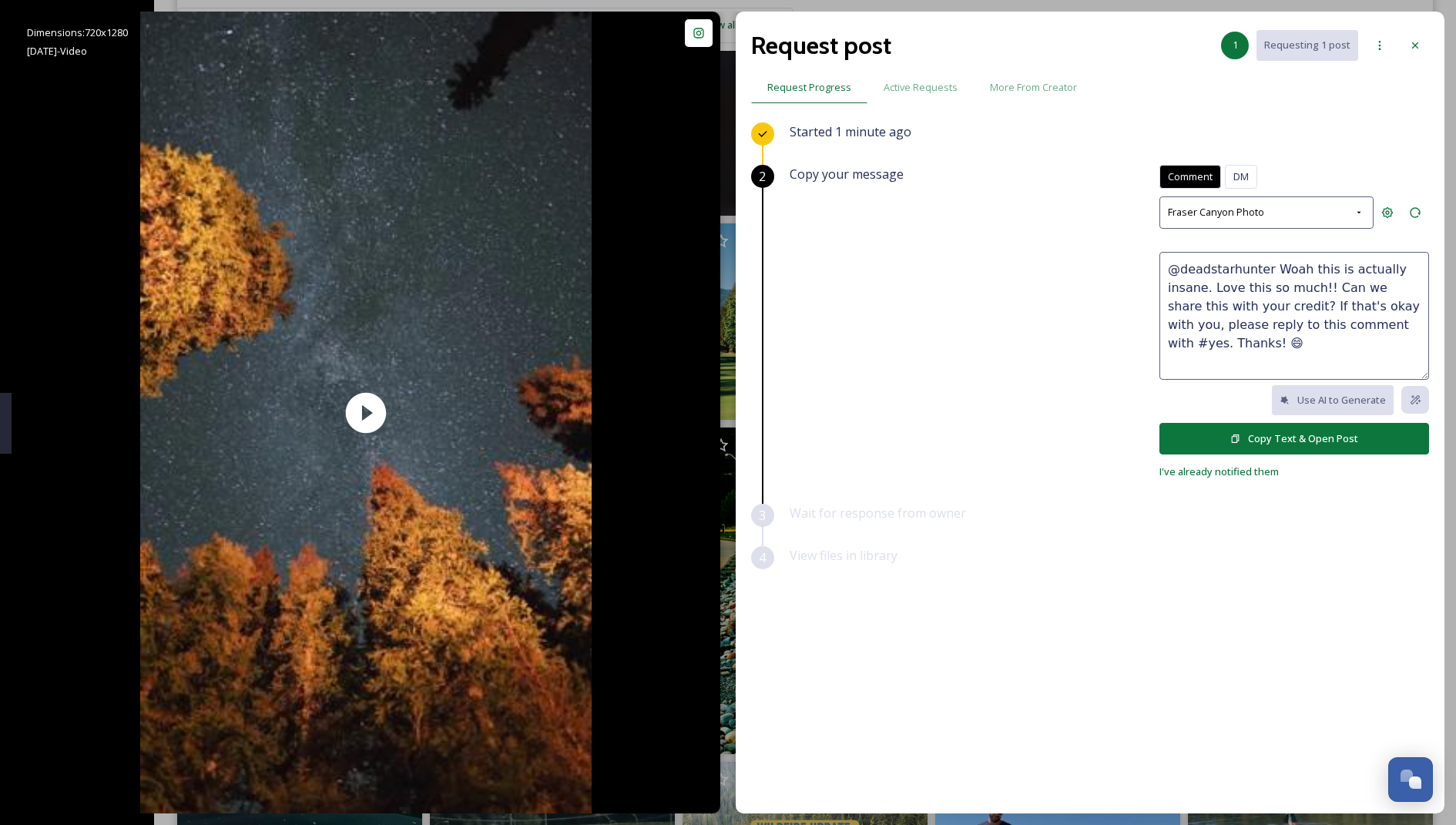
click at [724, 306] on textarea "@deadstarhunter Woah this is actually insane. Love this so much!! Can we share …" at bounding box center [1295, 316] width 270 height 128
click at [724, 303] on textarea "@deadstarhunter Woah this is actually insane. Love this so much!! Can we share …" at bounding box center [1295, 316] width 270 height 128
click at [724, 295] on textarea "@deadstarhunter Woah this is actually insane. Love this so much!! Can we share …" at bounding box center [1295, 316] width 270 height 128
click at [724, 307] on textarea "@deadstarhunter Woah this is actually insane. Love this so much!! Can we share …" at bounding box center [1295, 316] width 270 height 128
click at [724, 303] on textarea "@deadstarhunter Woah this is actually insane. Love this so much!! Can we share …" at bounding box center [1295, 316] width 270 height 128
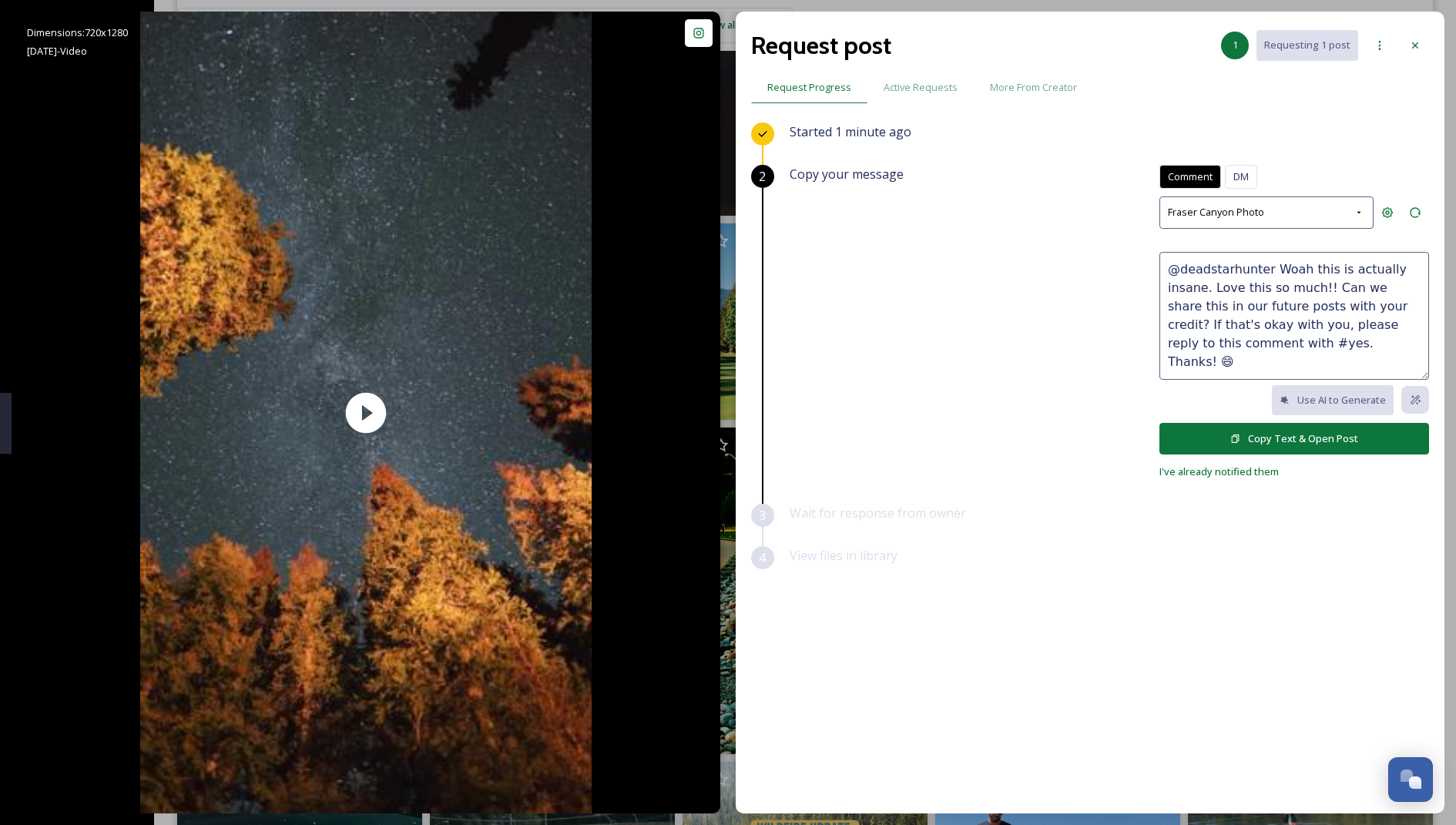
click at [724, 305] on textarea "@deadstarhunter Woah this is actually insane. Love this so much!! Can we share …" at bounding box center [1295, 316] width 270 height 128
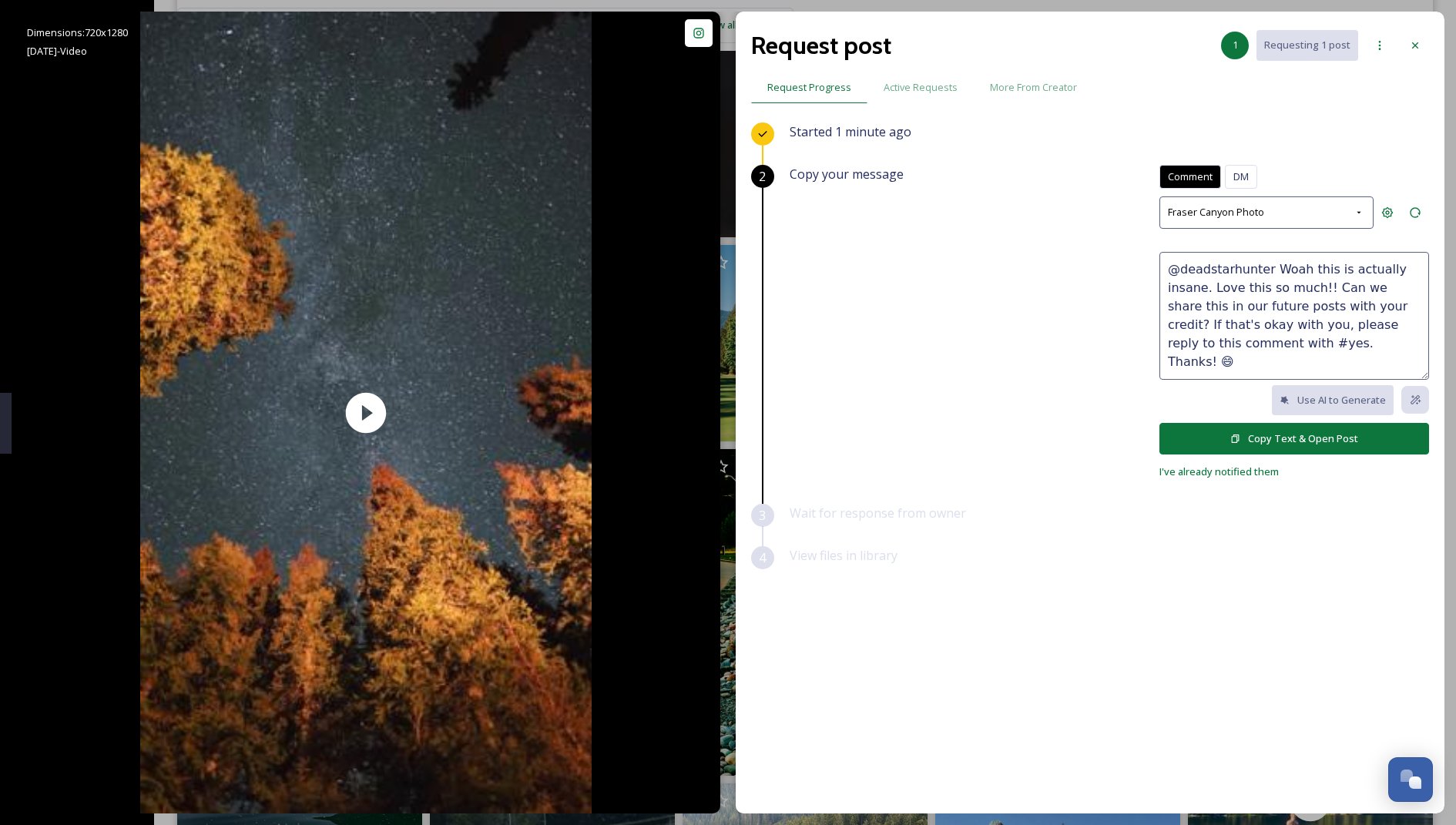
type textarea "@deadstarhunter Woah this is actually insane. Love this so much!! Can we share …"
click at [724, 424] on button "Copy Text & Open Post" at bounding box center [1295, 439] width 270 height 32
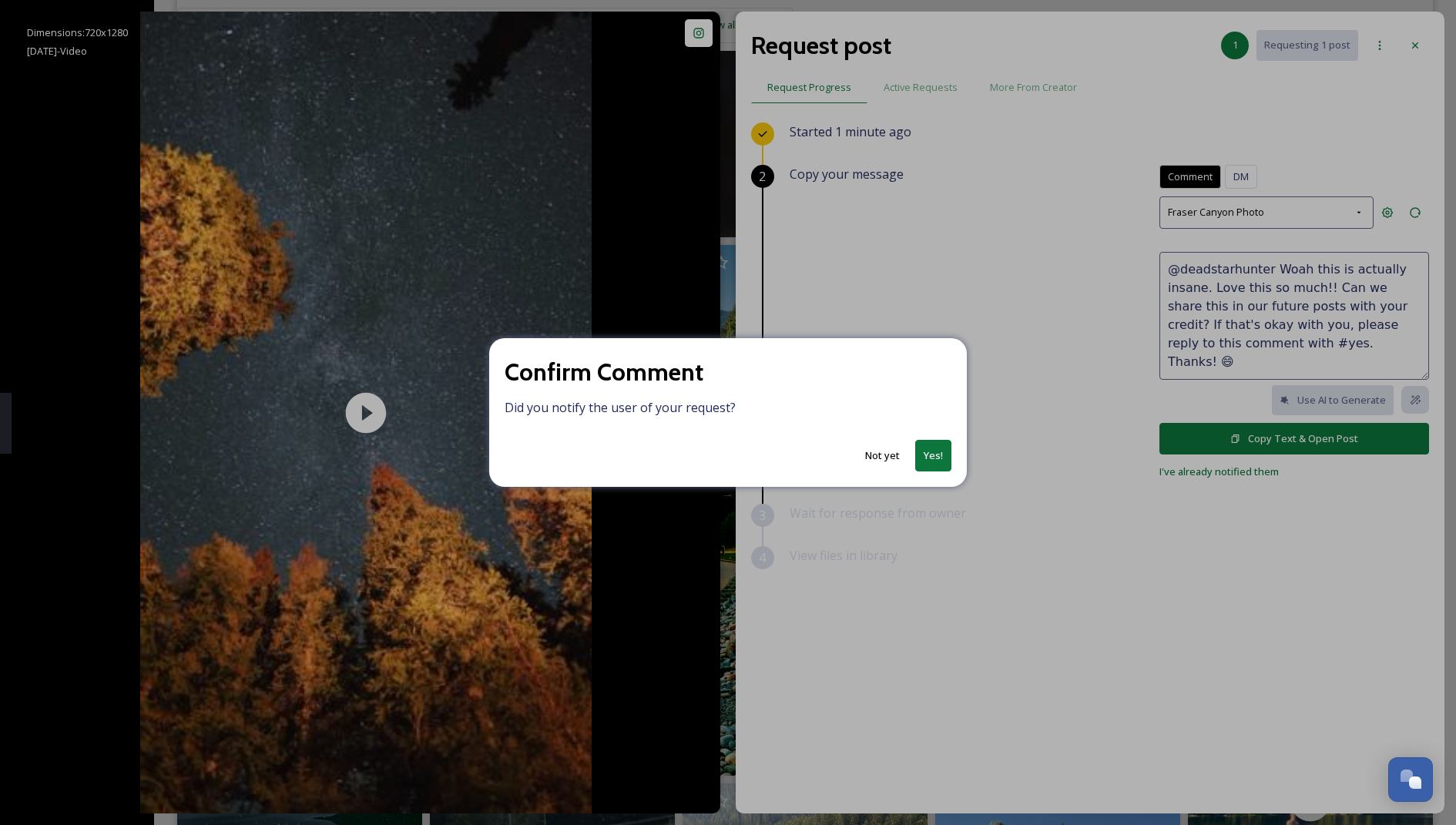
click at [724, 453] on button "Yes!" at bounding box center [933, 455] width 36 height 32
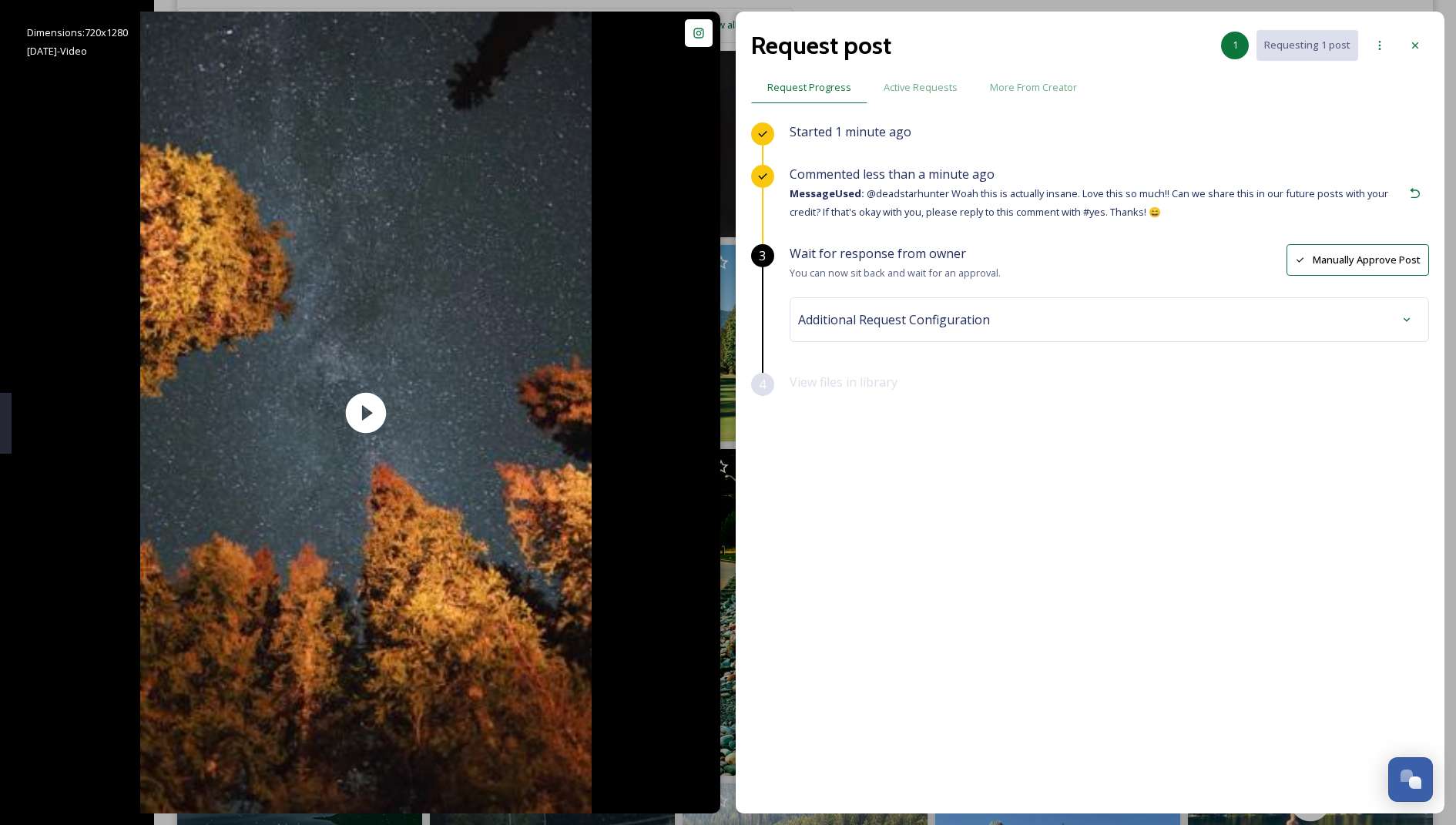
click at [724, 318] on div "Additional Request Configuration" at bounding box center [1109, 319] width 622 height 27
click at [724, 452] on div "No tags" at bounding box center [1109, 443] width 615 height 36
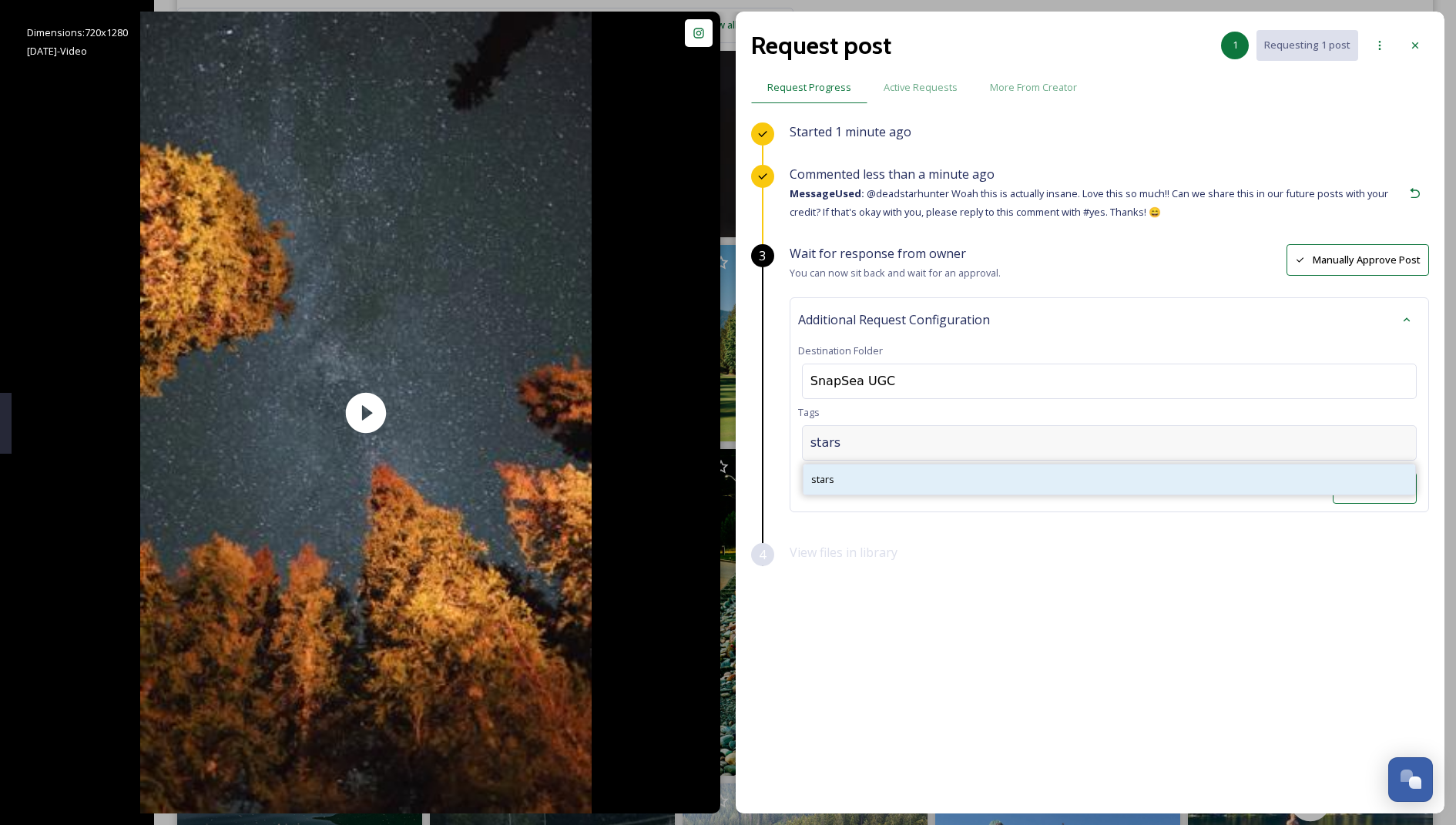
type input "stars"
click at [724, 471] on div "stars" at bounding box center [1109, 479] width 612 height 30
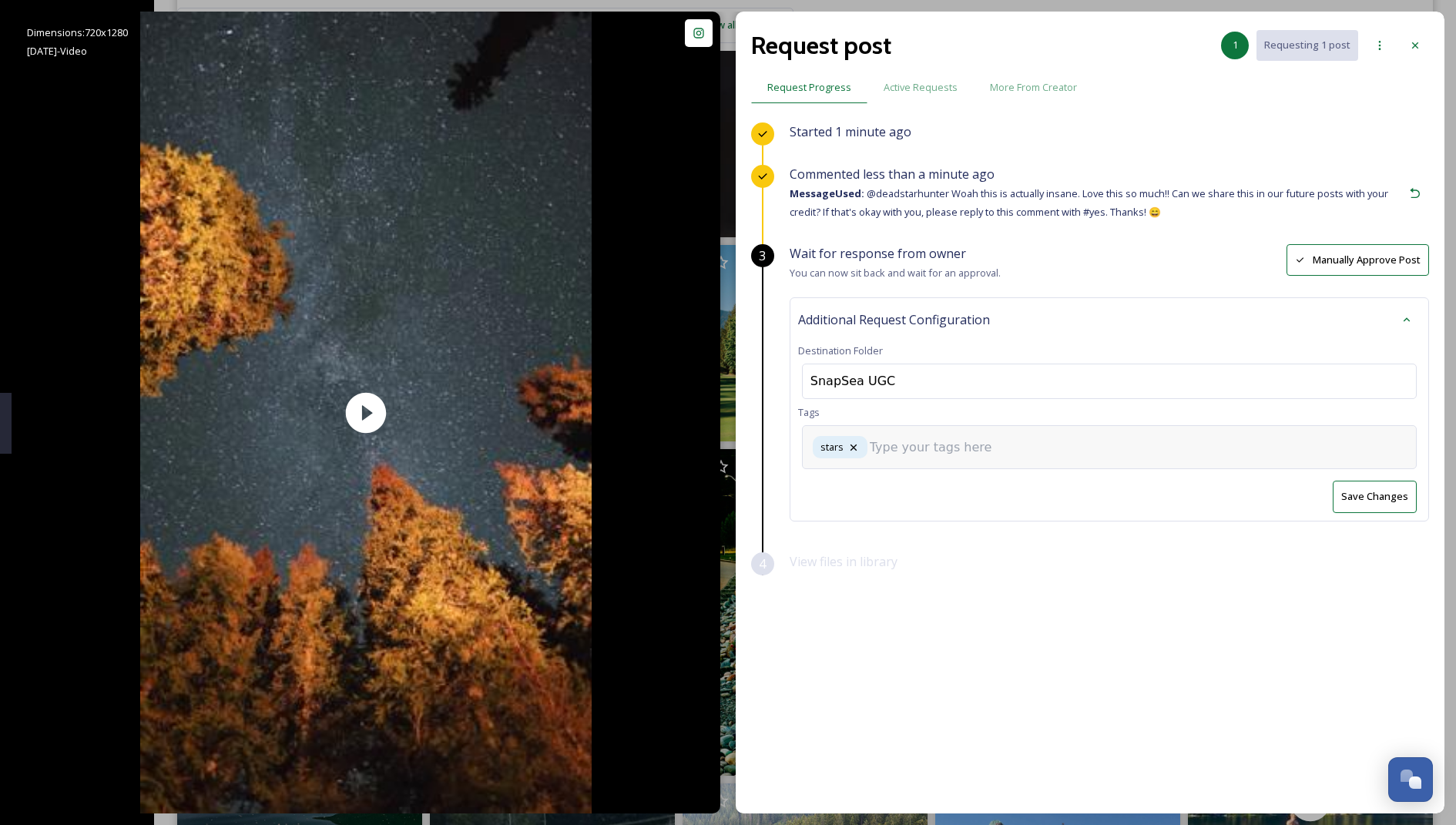
click at [724, 446] on input at bounding box center [946, 448] width 154 height 18
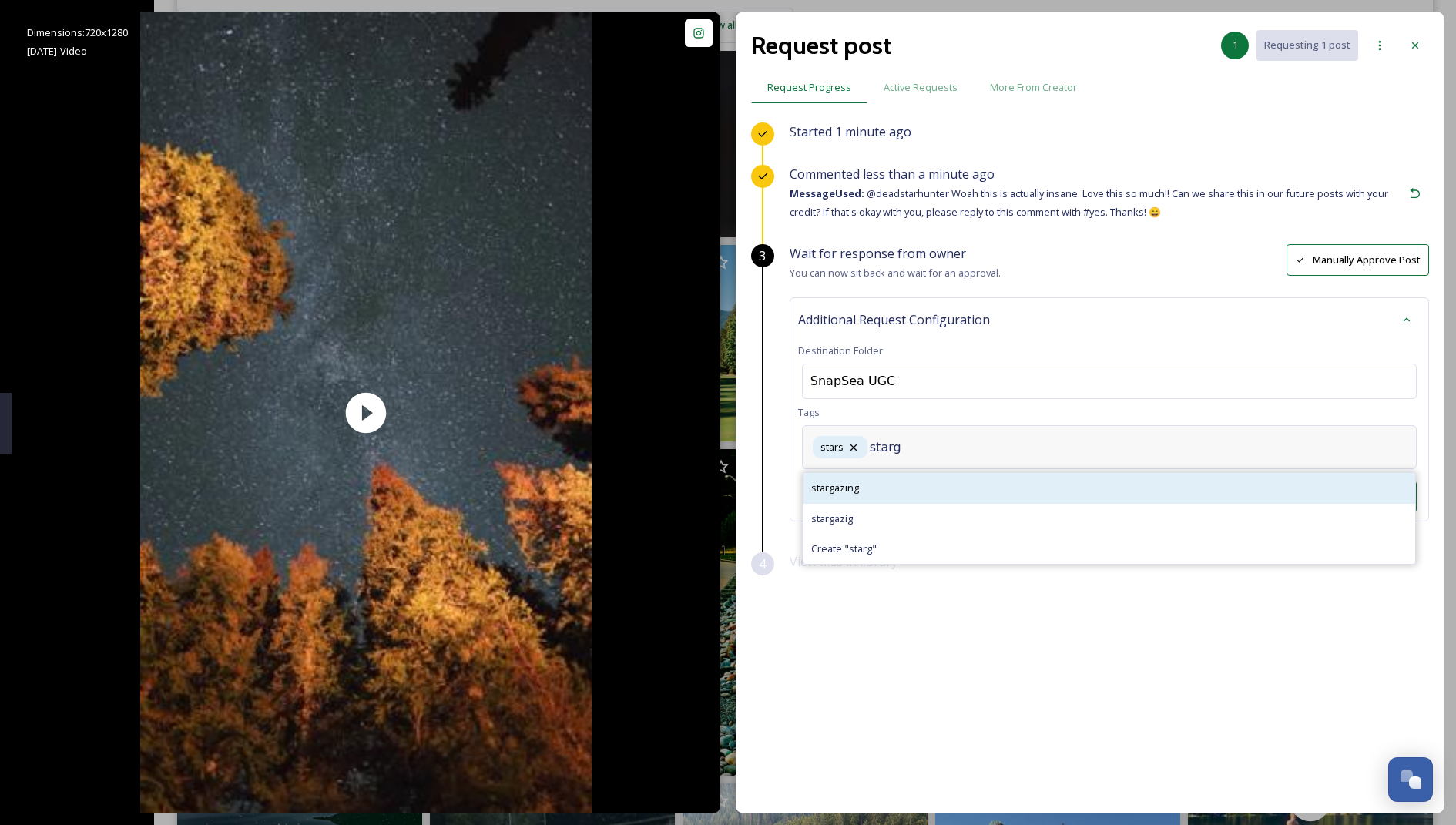
type input "starg"
click at [724, 494] on div "stargazing" at bounding box center [1109, 488] width 612 height 30
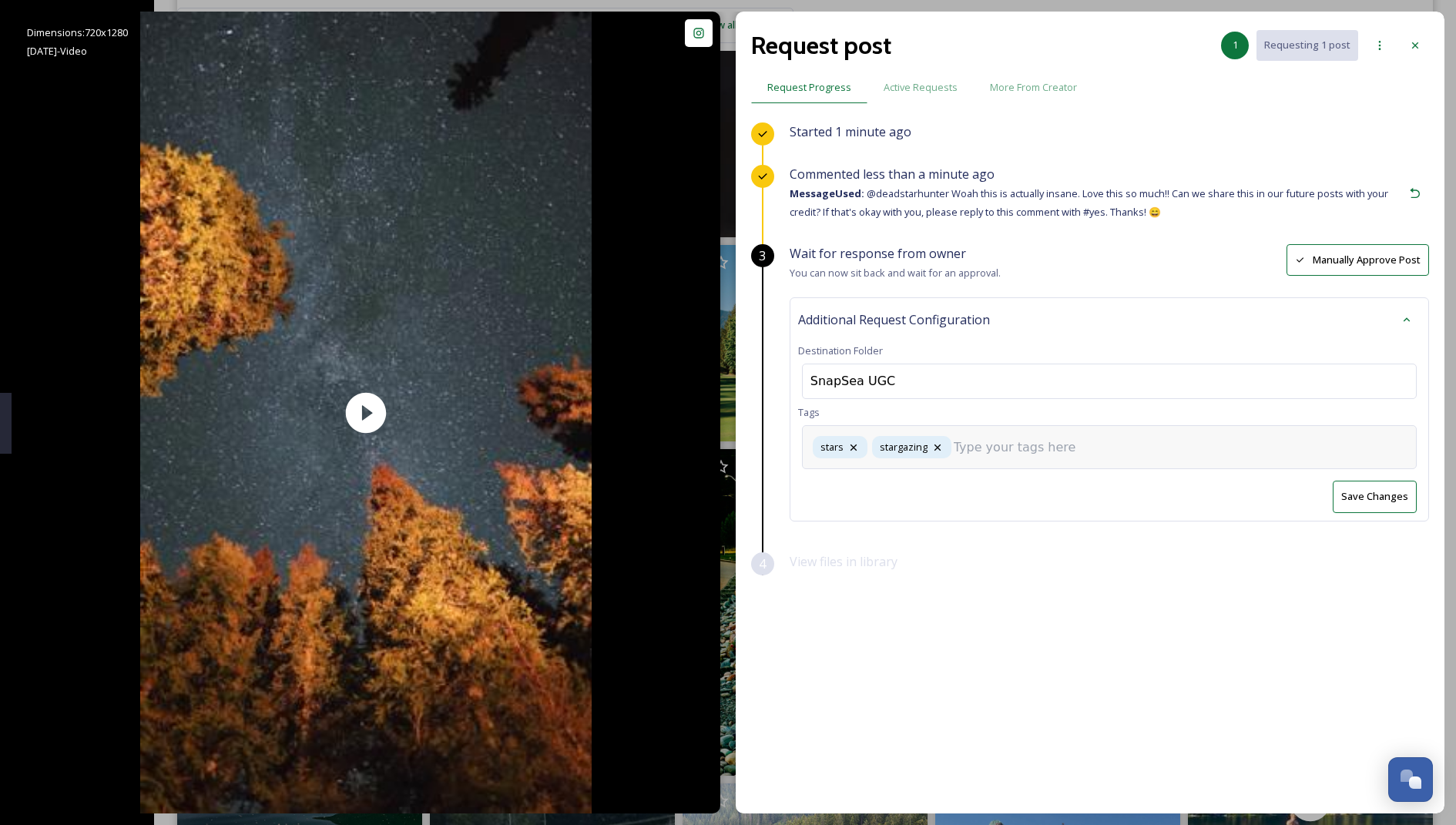
click at [724, 454] on input at bounding box center [1031, 448] width 154 height 18
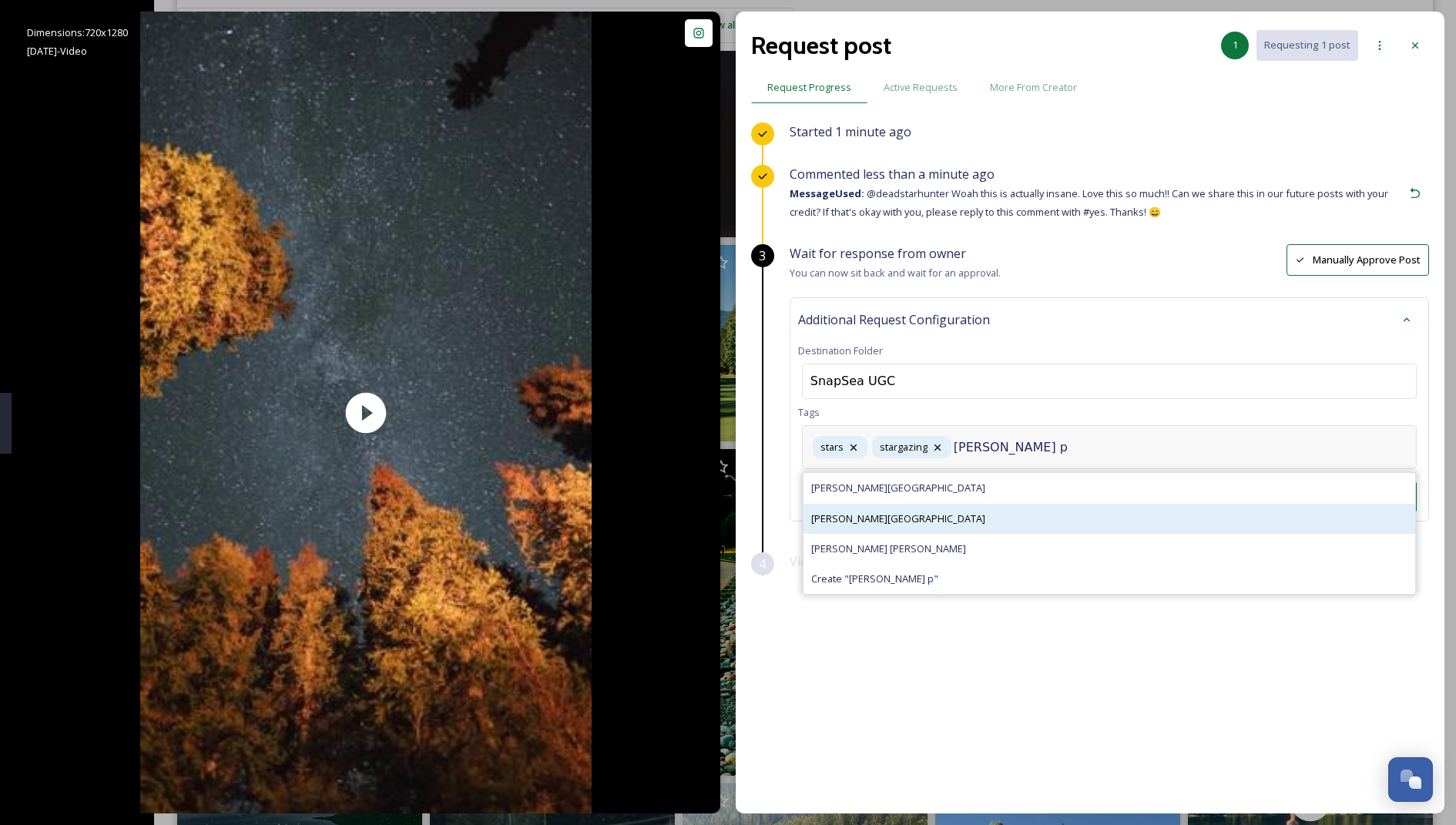
type input "[PERSON_NAME] p"
click at [724, 524] on div "[PERSON_NAME][GEOGRAPHIC_DATA]" at bounding box center [1109, 518] width 612 height 30
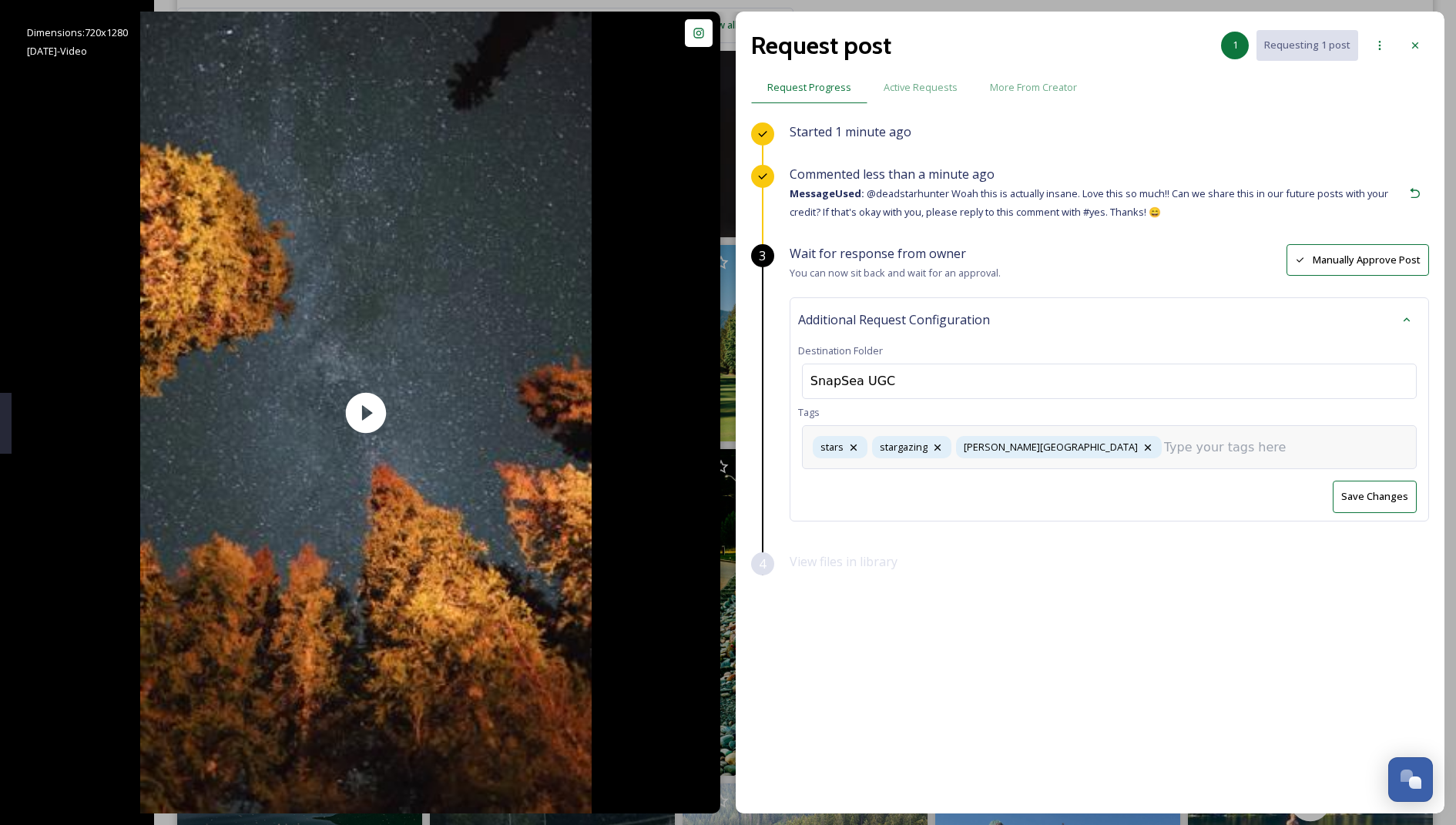
click at [724, 444] on div "stars stargazing [PERSON_NAME][GEOGRAPHIC_DATA]" at bounding box center [1109, 447] width 615 height 44
click at [724, 440] on input at bounding box center [1241, 448] width 154 height 18
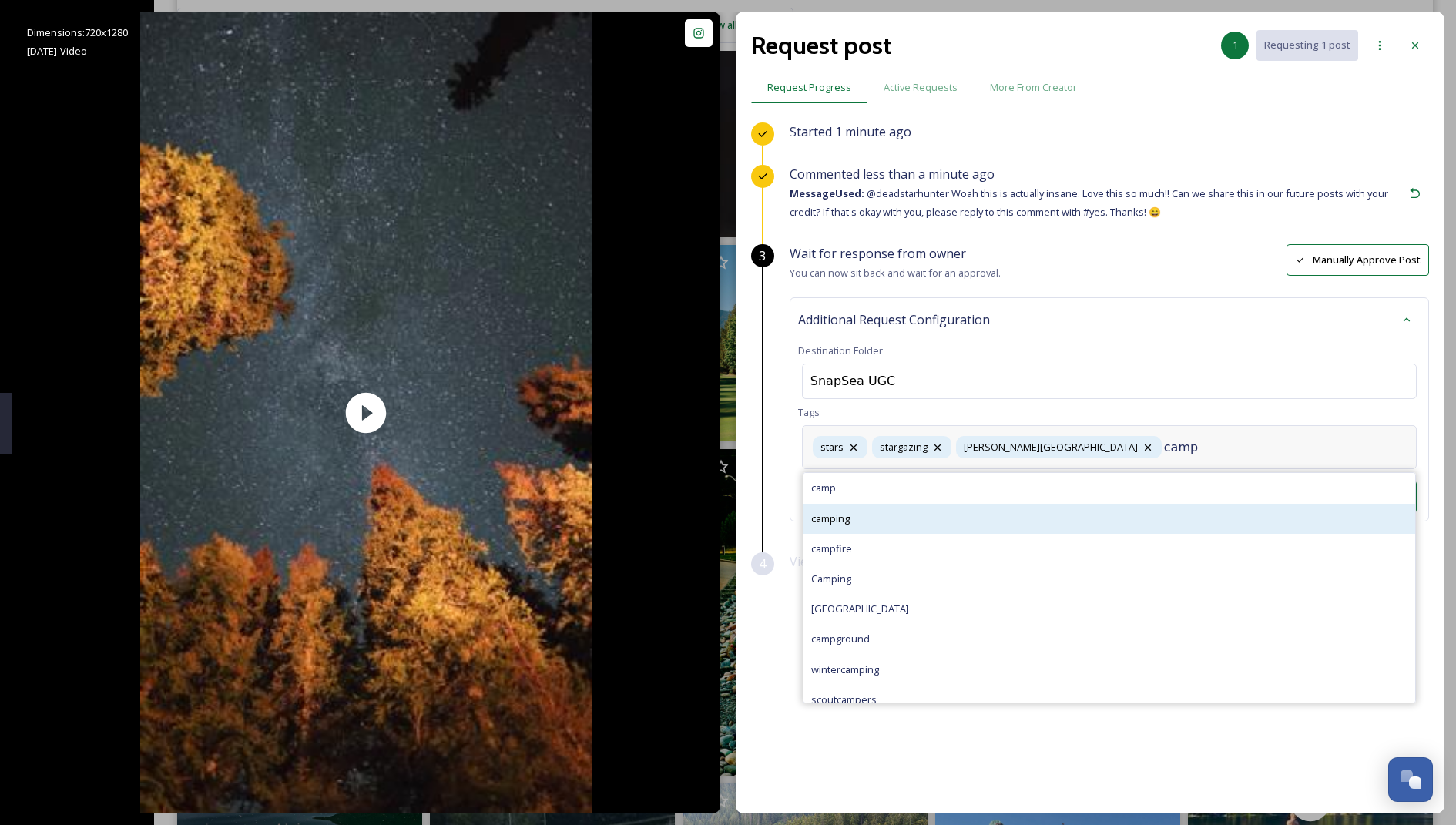
type input "camp"
click at [724, 510] on div "camping" at bounding box center [1109, 518] width 612 height 30
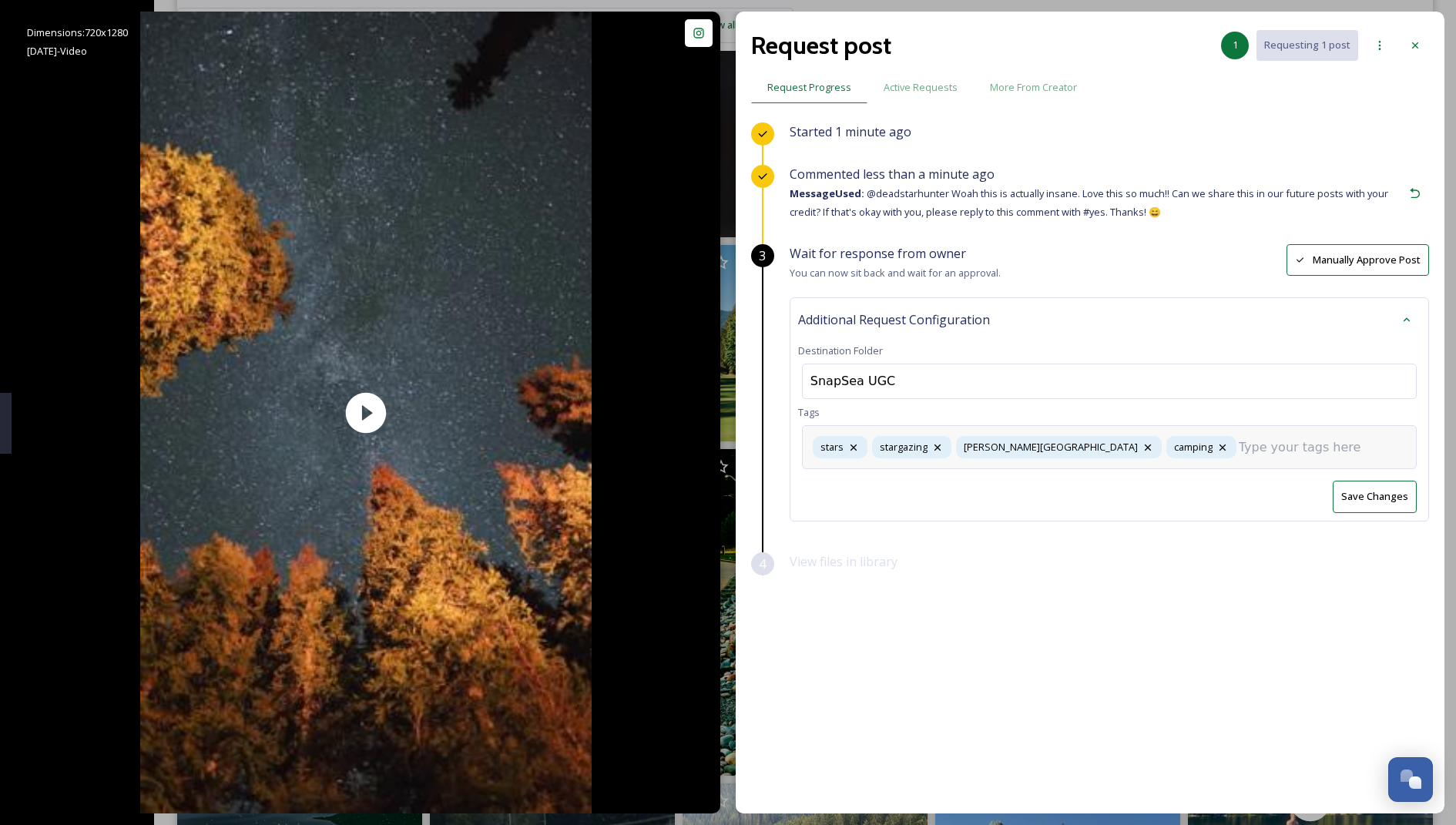
click at [724, 499] on button "Save Changes" at bounding box center [1375, 496] width 84 height 32
click at [724, 449] on div "stars stargazing [PERSON_NAME][GEOGRAPHIC_DATA] camping" at bounding box center [1109, 447] width 615 height 44
click at [724, 40] on icon at bounding box center [1416, 46] width 13 height 13
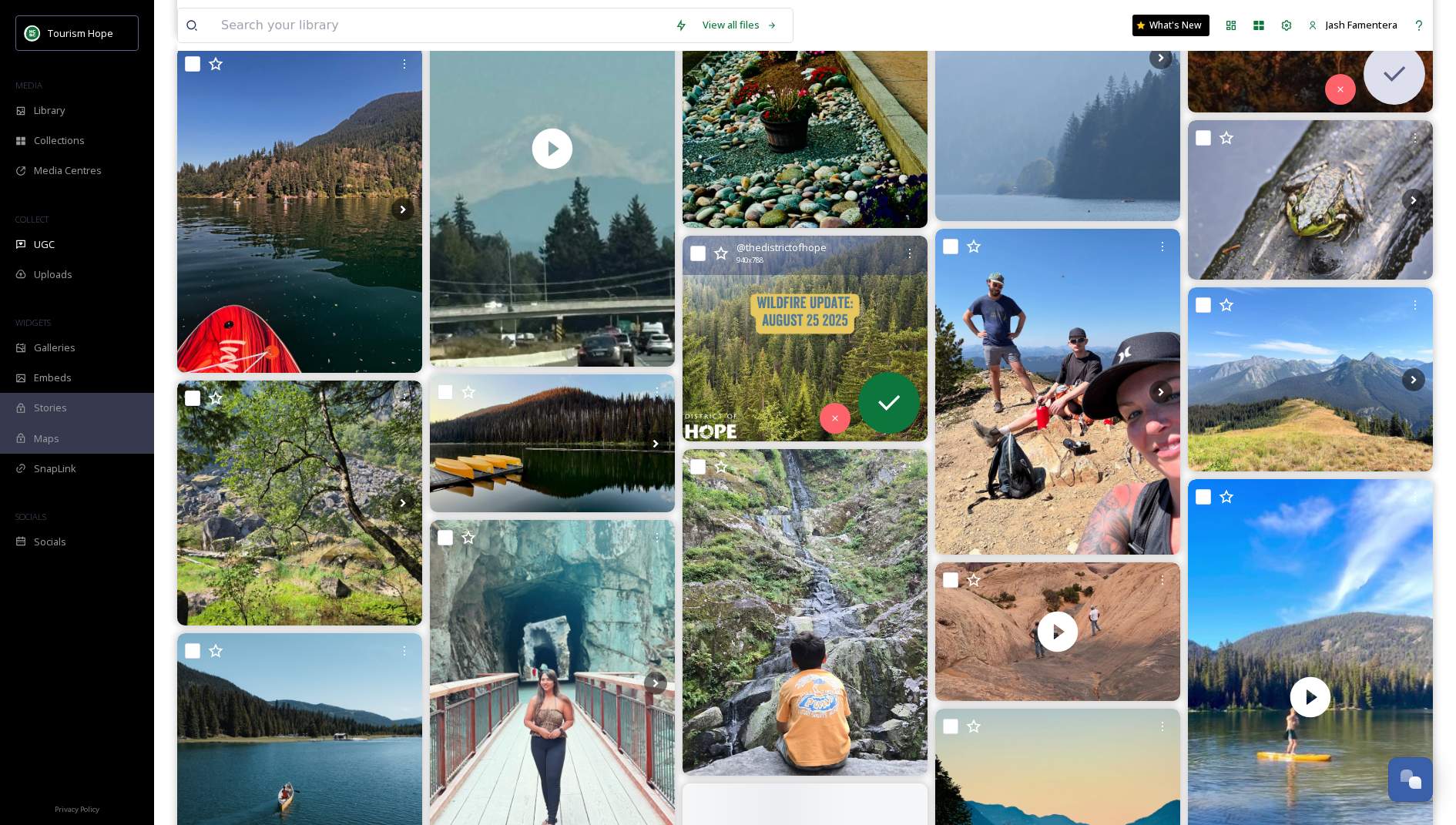
scroll to position [2944, 0]
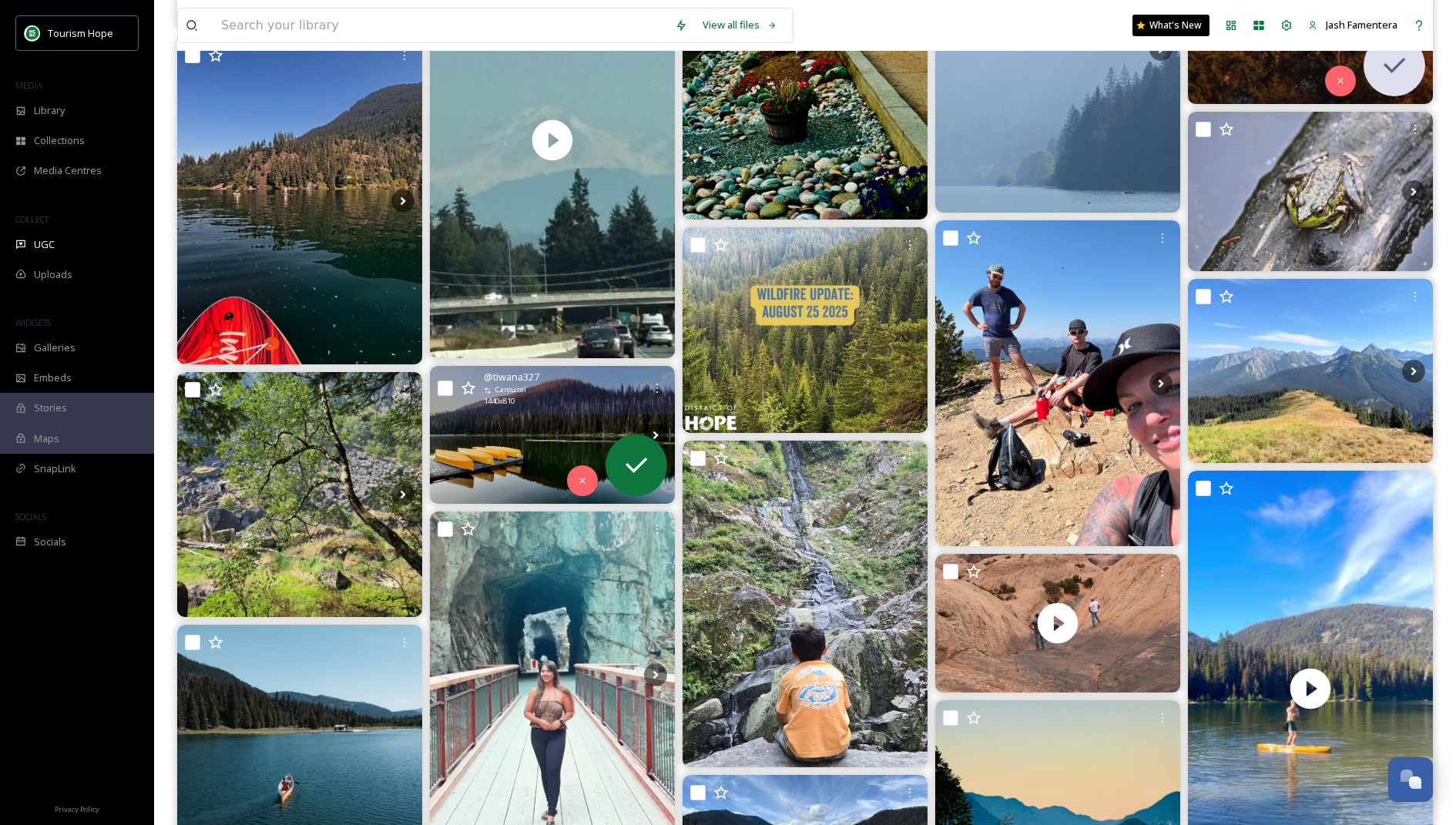
click at [531, 433] on img at bounding box center [552, 434] width 245 height 138
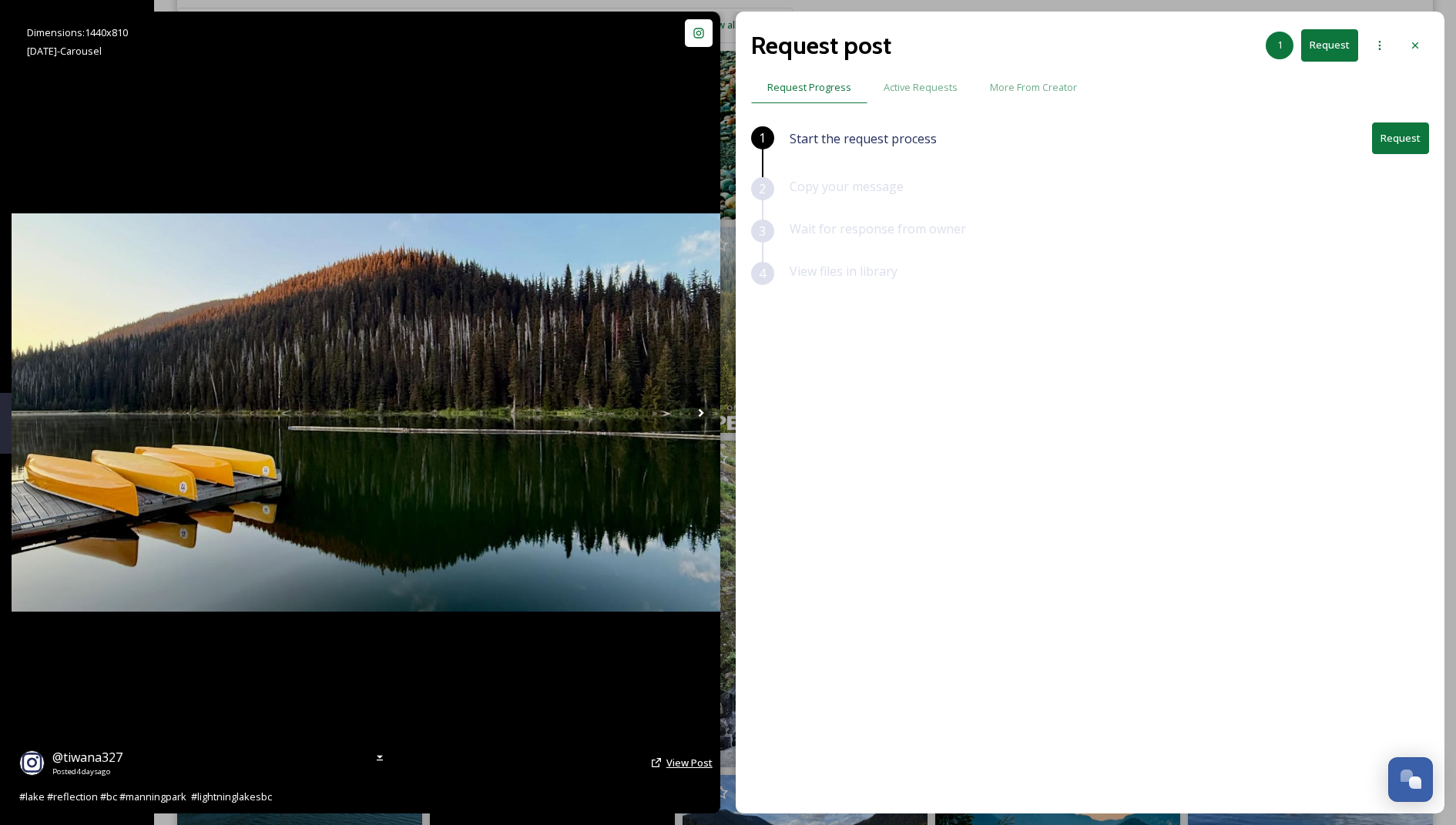
click at [674, 747] on span "View Post" at bounding box center [690, 762] width 47 height 14
click at [724, 148] on button "Request" at bounding box center [1400, 138] width 57 height 32
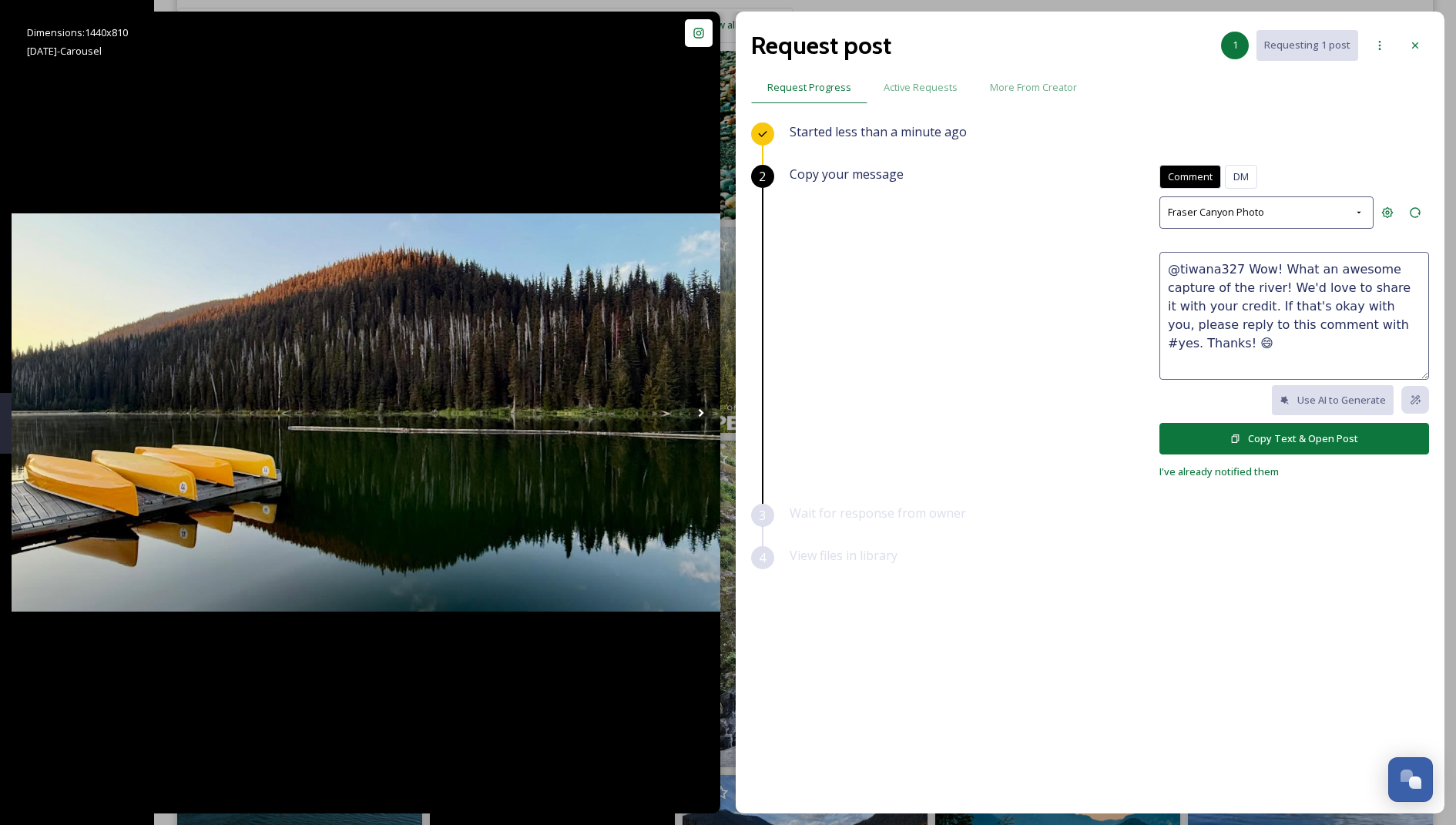
drag, startPoint x: 1243, startPoint y: 260, endPoint x: 1281, endPoint y: 278, distance: 42.0
click at [724, 278] on textarea "@tiwana327 Wow! What an awesome capture of the river! We'd love to share it wit…" at bounding box center [1295, 316] width 270 height 128
click at [724, 263] on textarea "@tiwana327 Love this shot! We'd love to share it with your credit. If that's ok…" at bounding box center [1295, 316] width 270 height 128
type textarea "@tiwana327 Wow. Love this shot! We'd love to share it with your credit. If that…"
click at [724, 424] on button "Copy Text & Open Post" at bounding box center [1295, 439] width 270 height 32
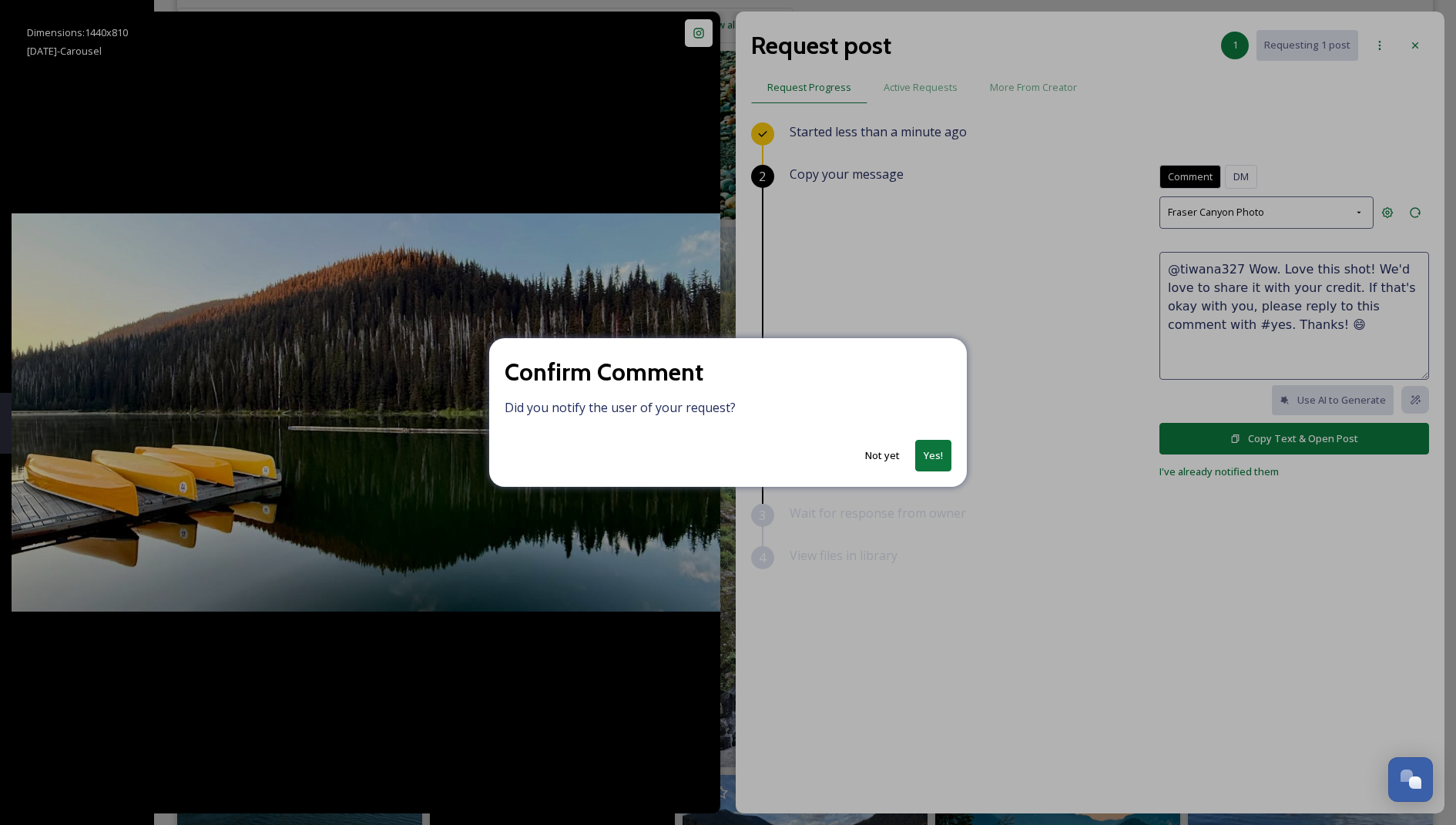
click at [724, 468] on button "Yes!" at bounding box center [933, 455] width 36 height 32
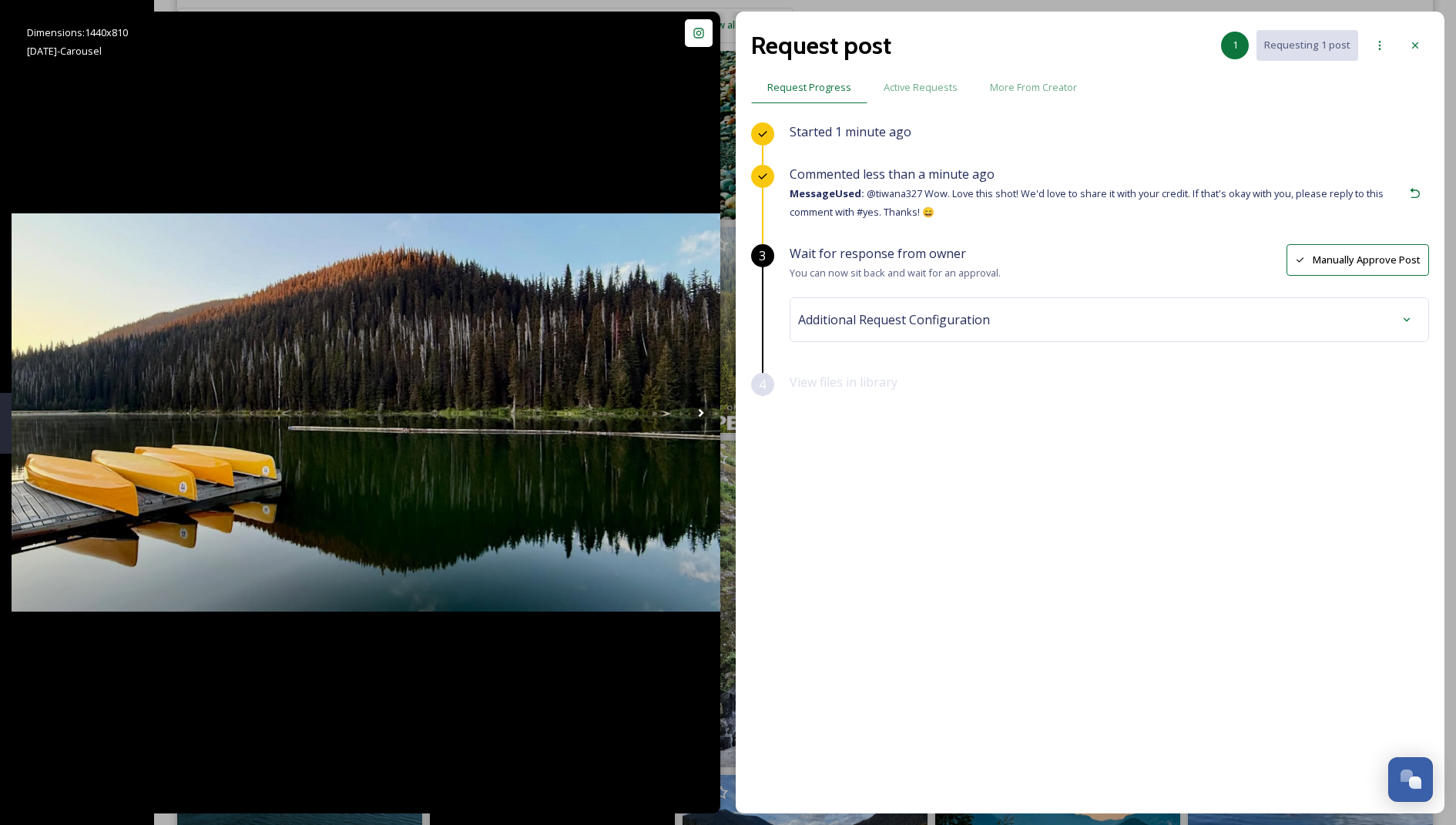
click at [724, 319] on span "Additional Request Configuration" at bounding box center [894, 319] width 192 height 18
click at [724, 448] on div "No tags" at bounding box center [1109, 443] width 615 height 36
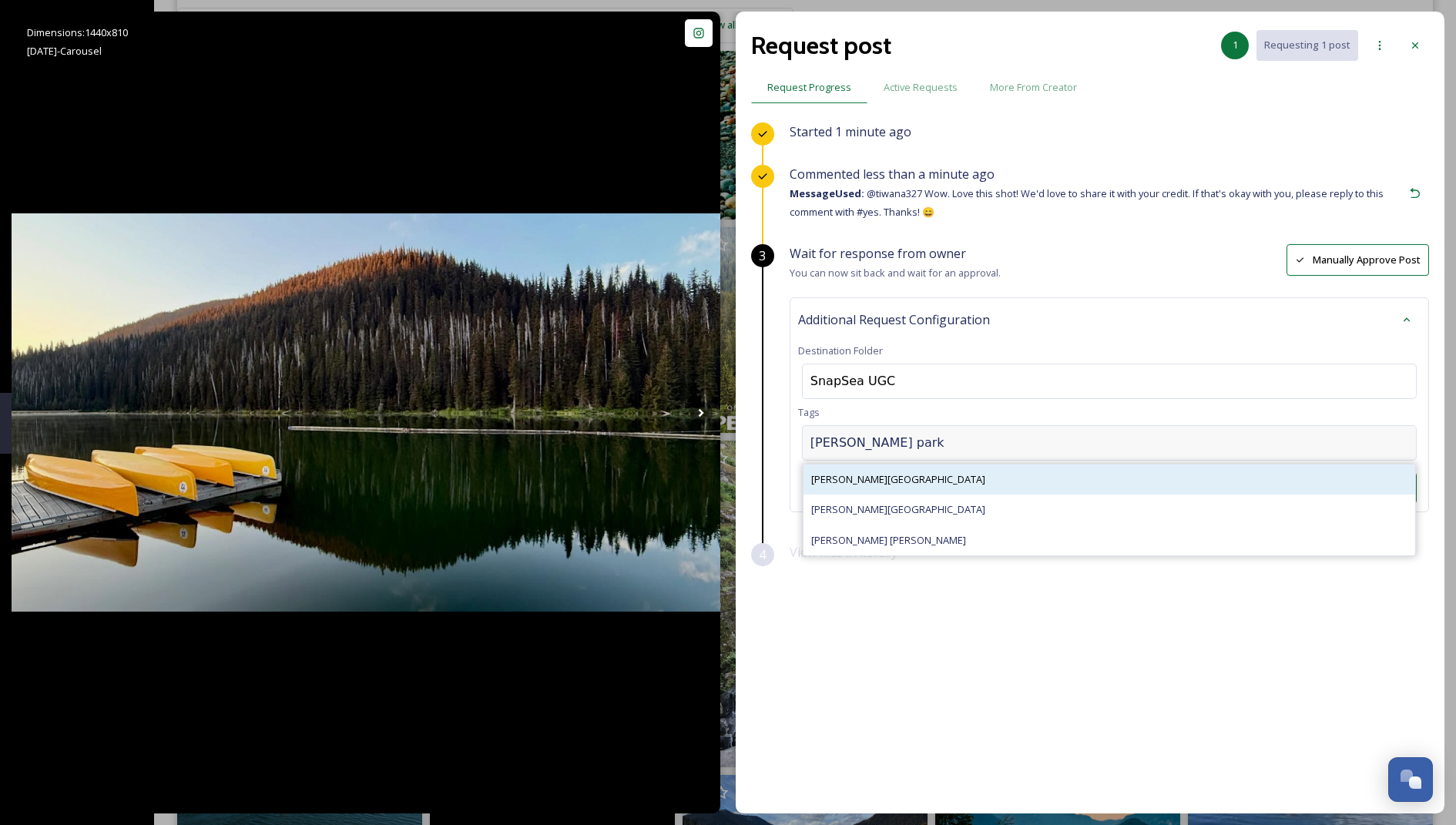
type input "[PERSON_NAME] park"
click at [724, 487] on div "[PERSON_NAME][GEOGRAPHIC_DATA]" at bounding box center [1109, 479] width 612 height 30
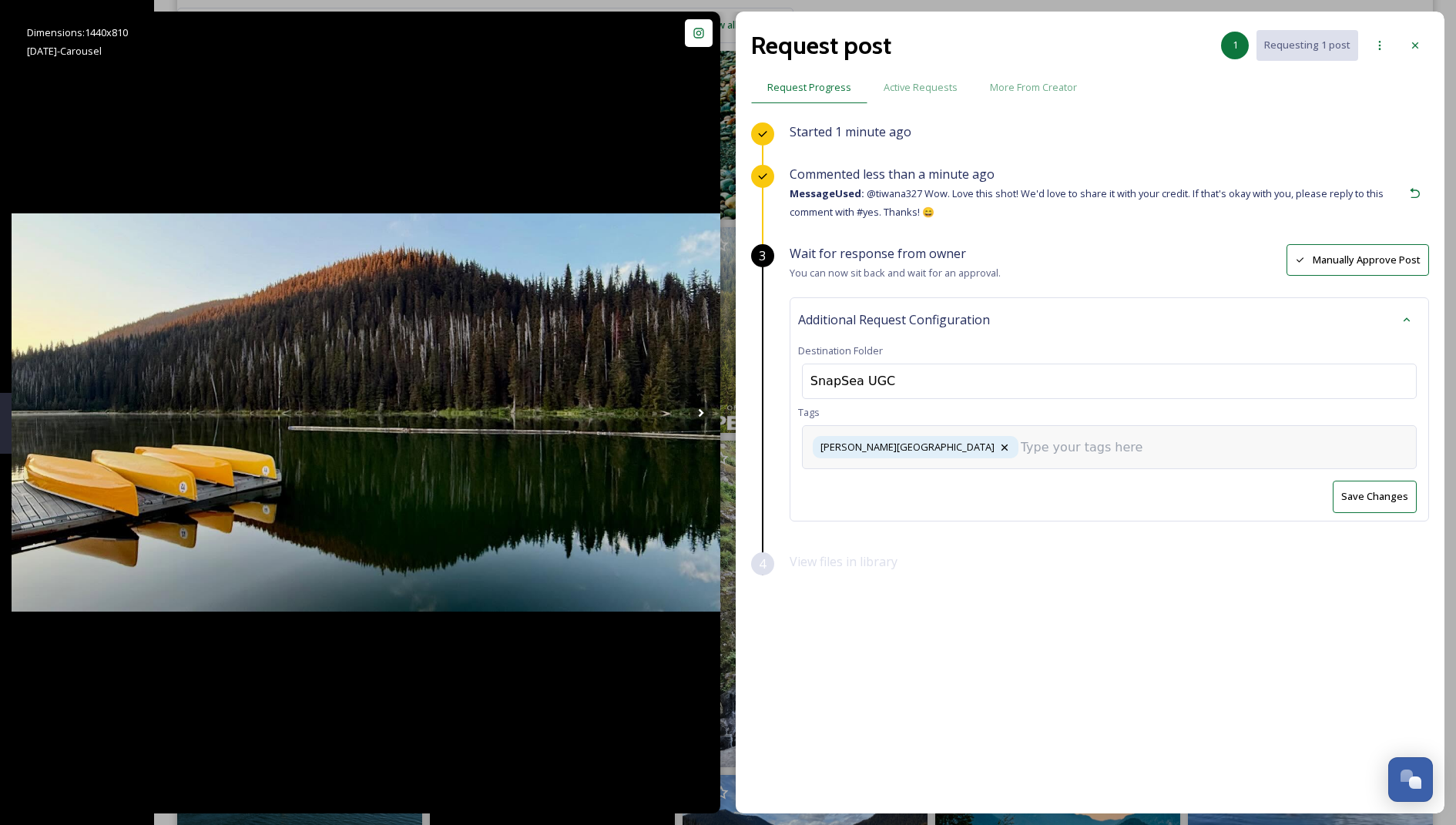
click at [724, 454] on div "[PERSON_NAME][GEOGRAPHIC_DATA]" at bounding box center [1109, 447] width 615 height 44
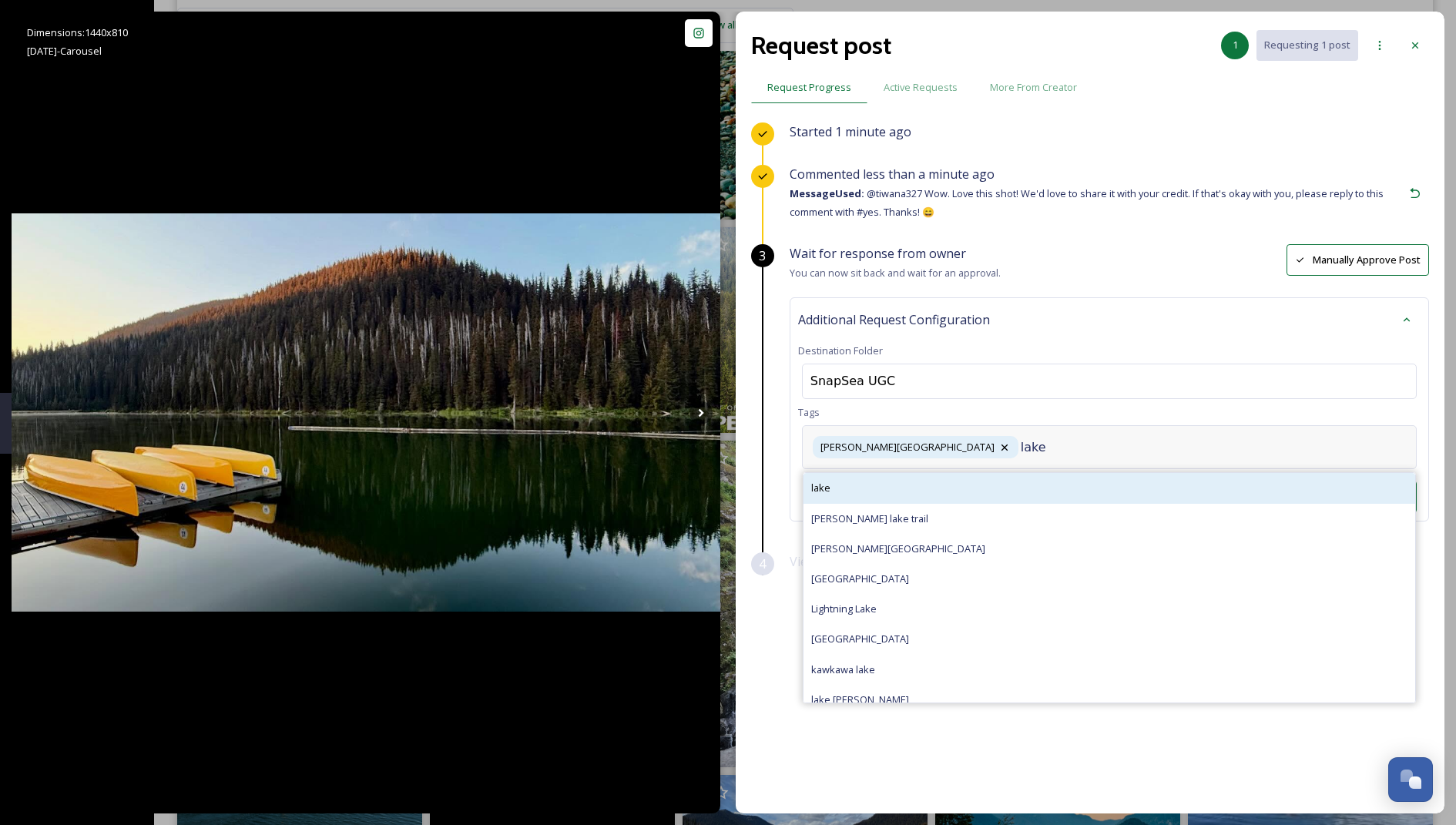
type input "lake"
click at [724, 488] on div "lake" at bounding box center [1109, 488] width 612 height 30
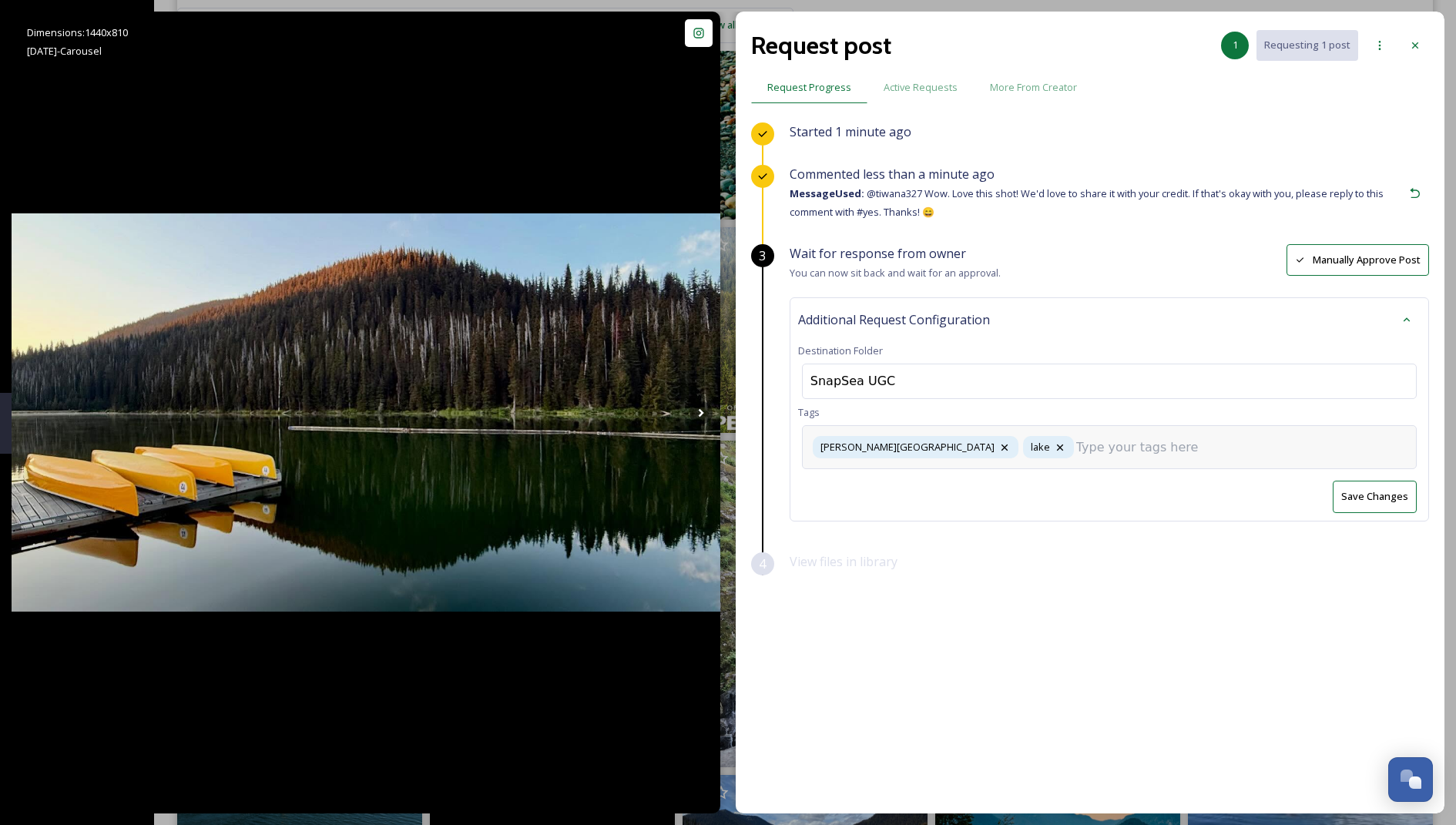
click at [724, 449] on input at bounding box center [1153, 448] width 154 height 18
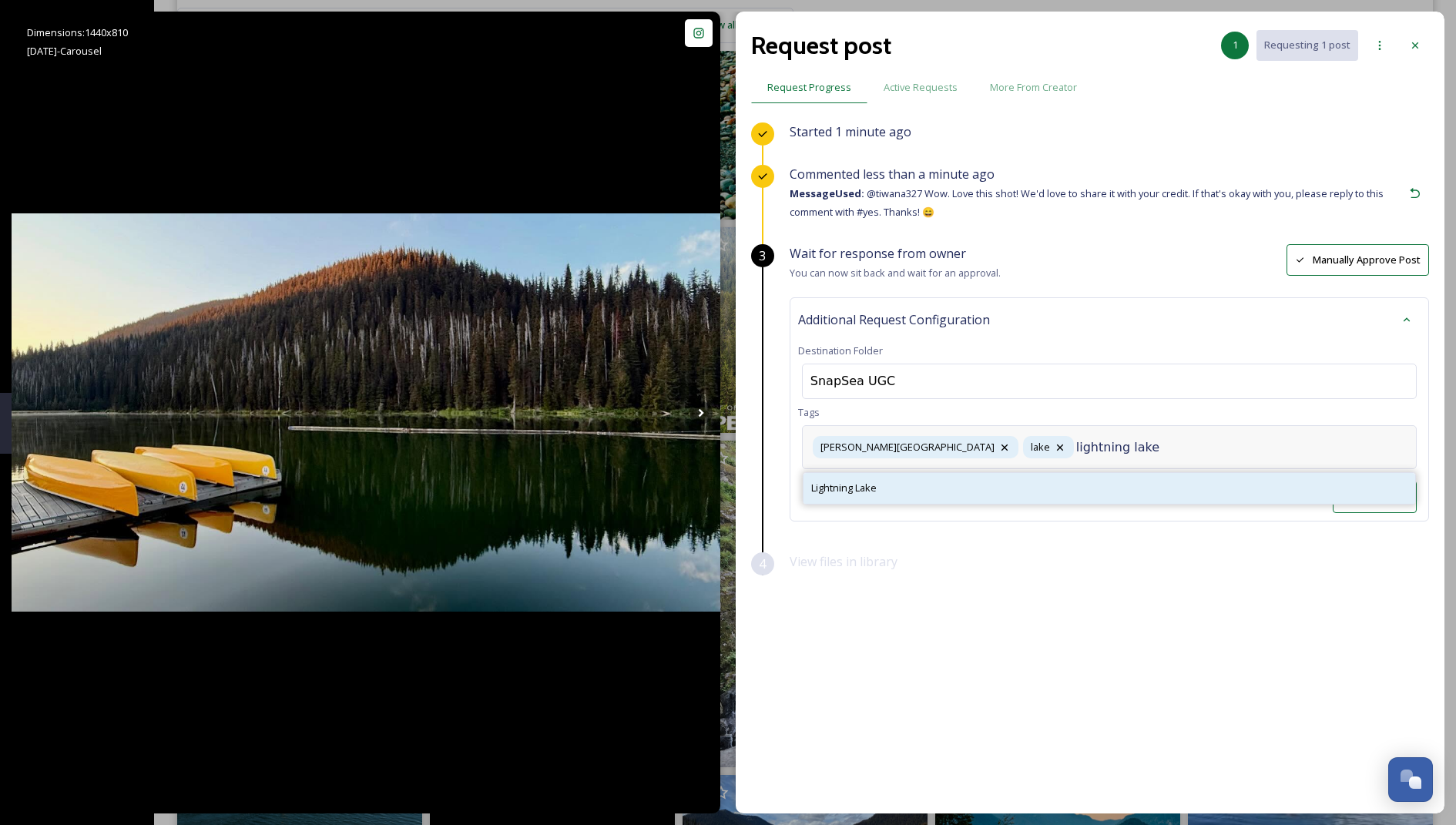
type input "lightning lake"
click at [724, 490] on div "Lightning Lake" at bounding box center [1109, 488] width 612 height 30
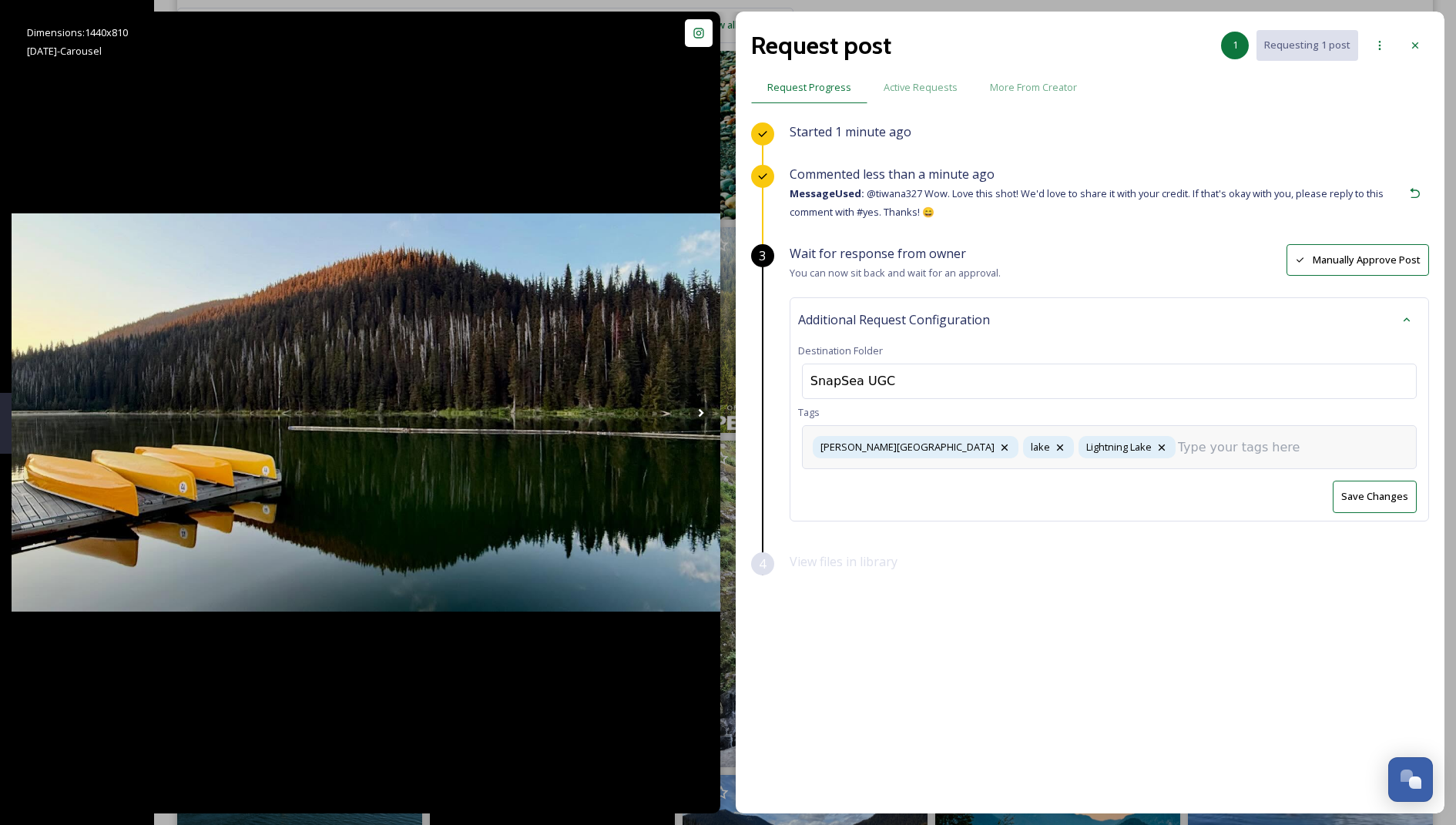
click at [724, 454] on input at bounding box center [1254, 448] width 154 height 18
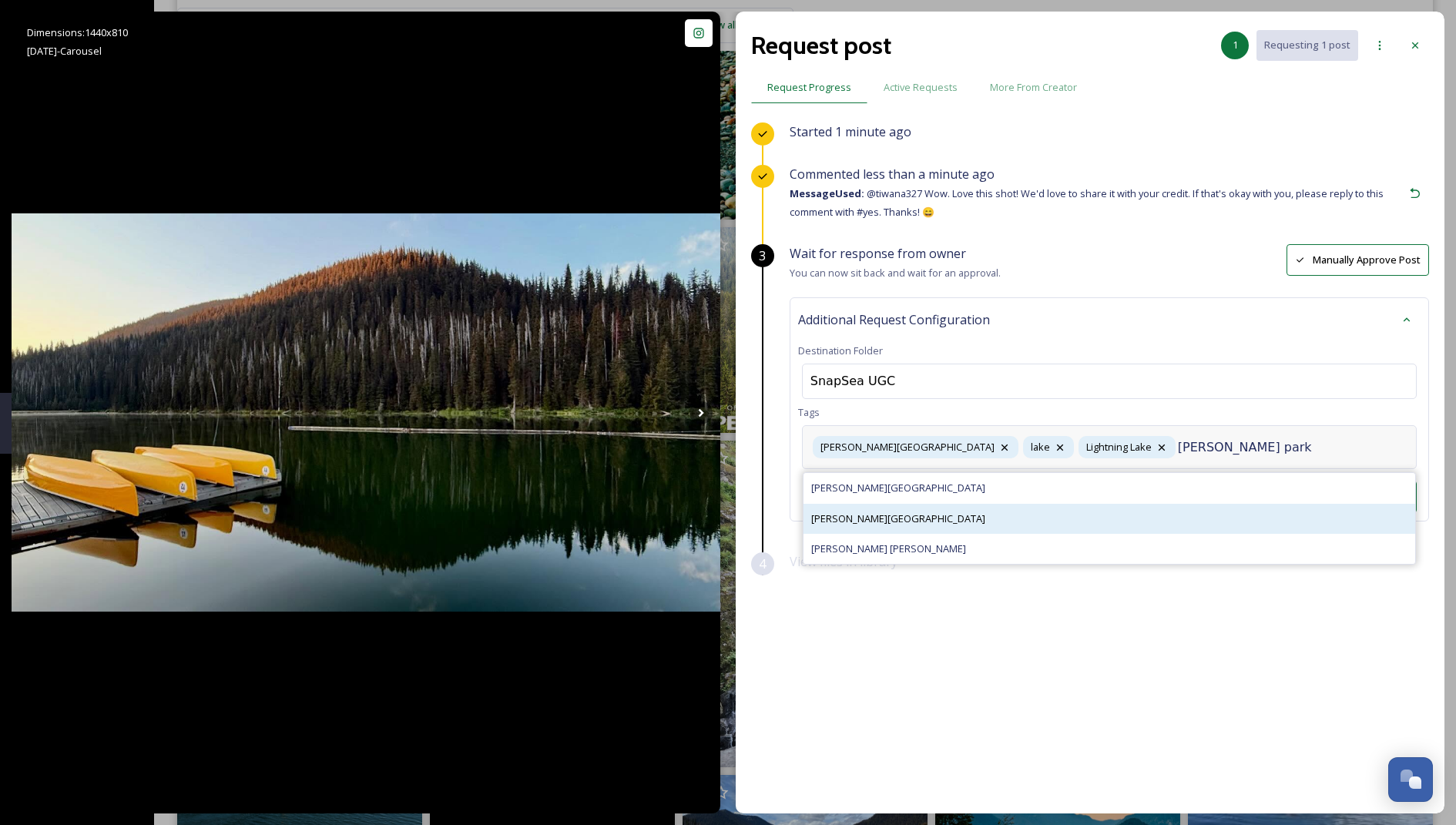
type input "[PERSON_NAME] park"
click at [724, 523] on div "[PERSON_NAME][GEOGRAPHIC_DATA]" at bounding box center [1109, 518] width 612 height 30
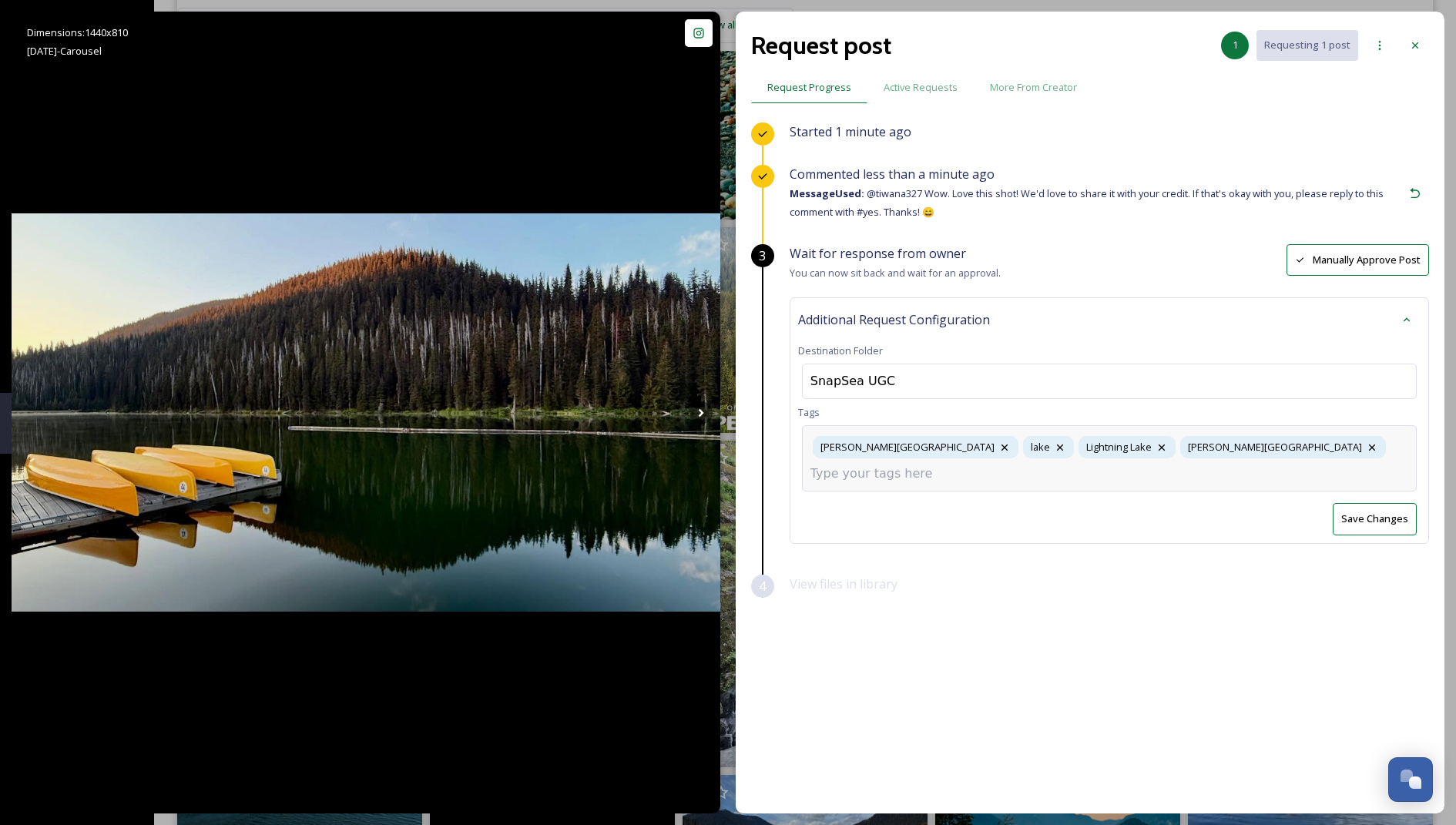
click at [724, 503] on button "Save Changes" at bounding box center [1375, 518] width 84 height 32
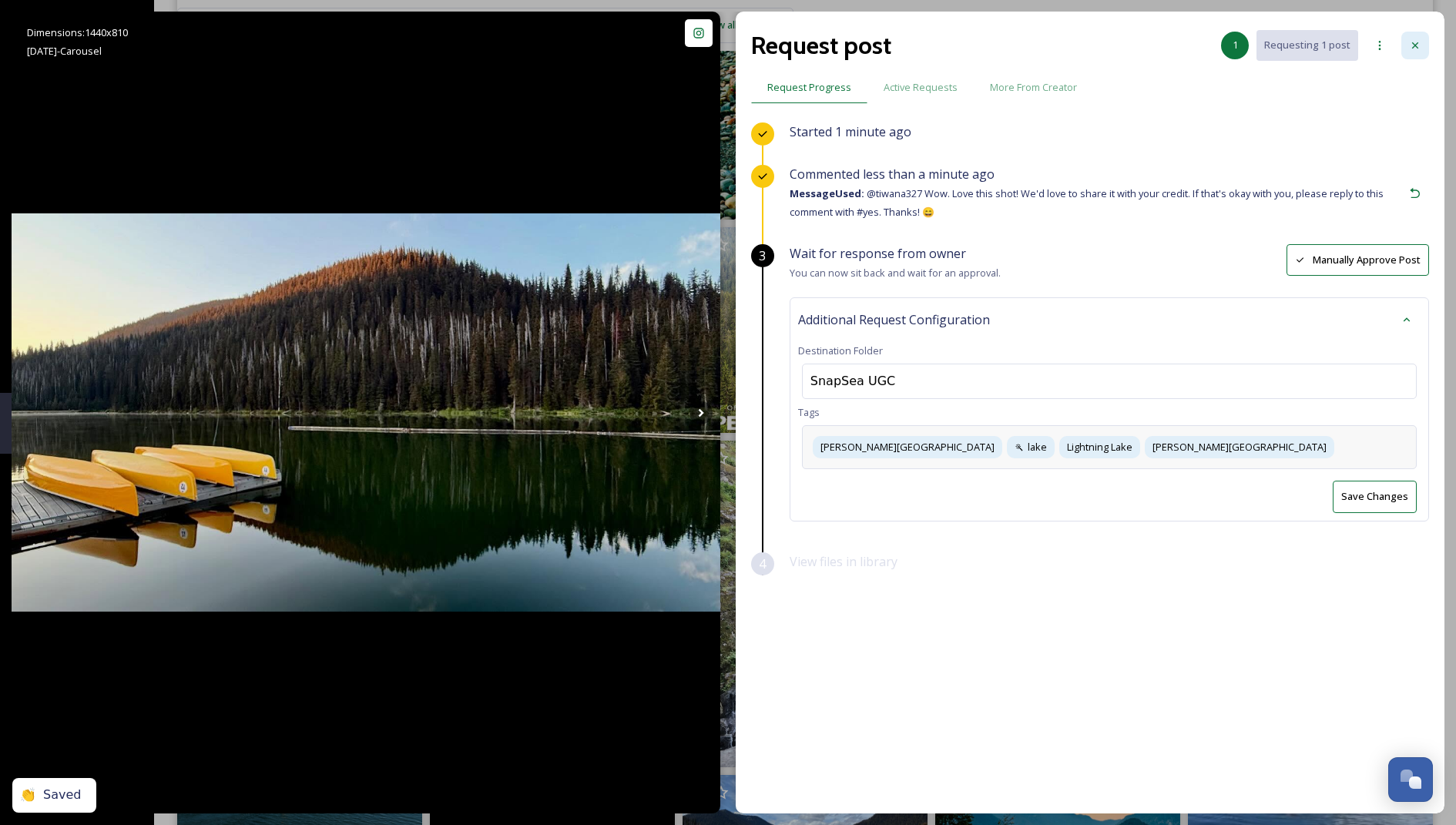
click at [724, 43] on icon at bounding box center [1416, 46] width 13 height 13
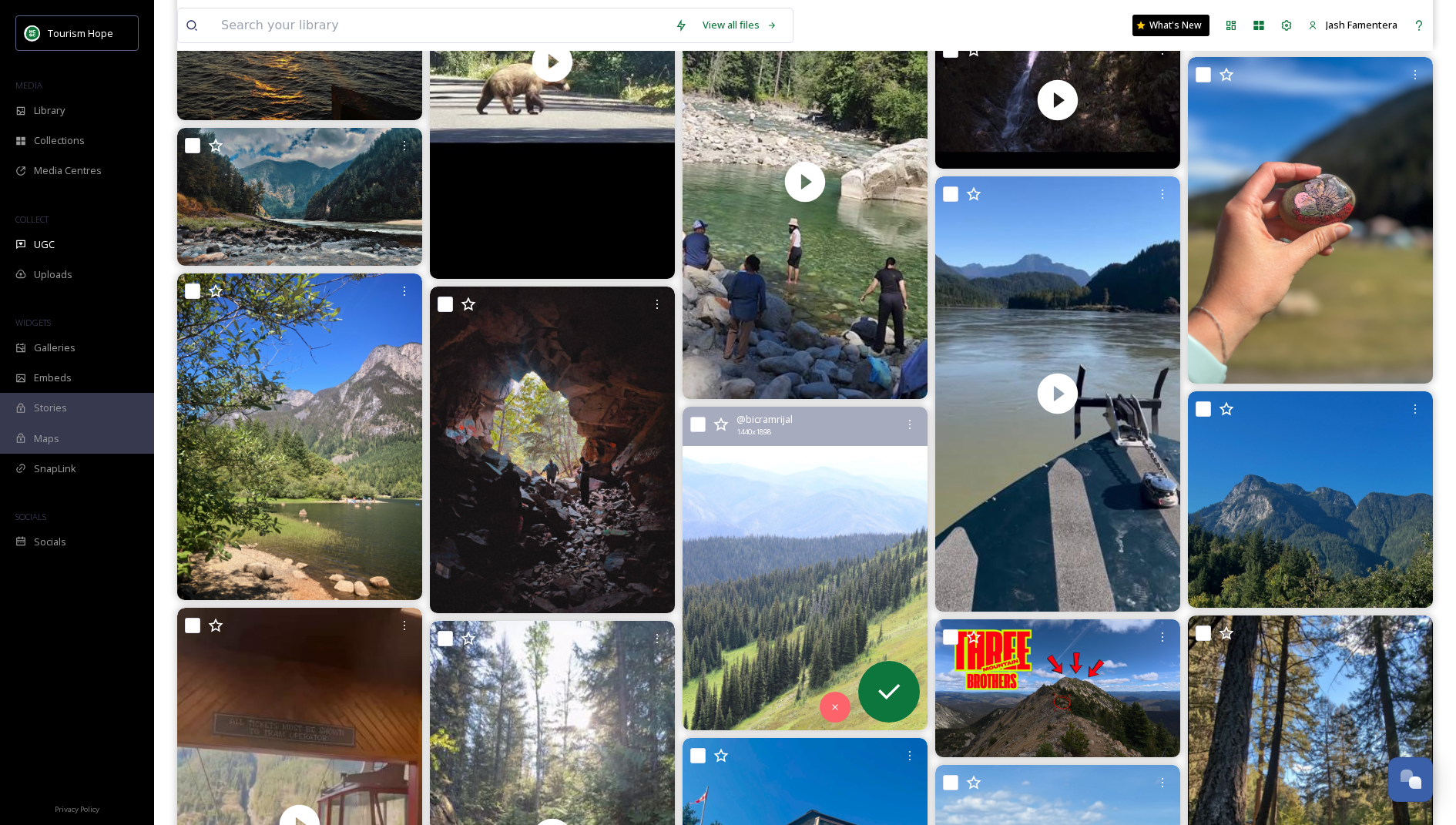
scroll to position [3883, 0]
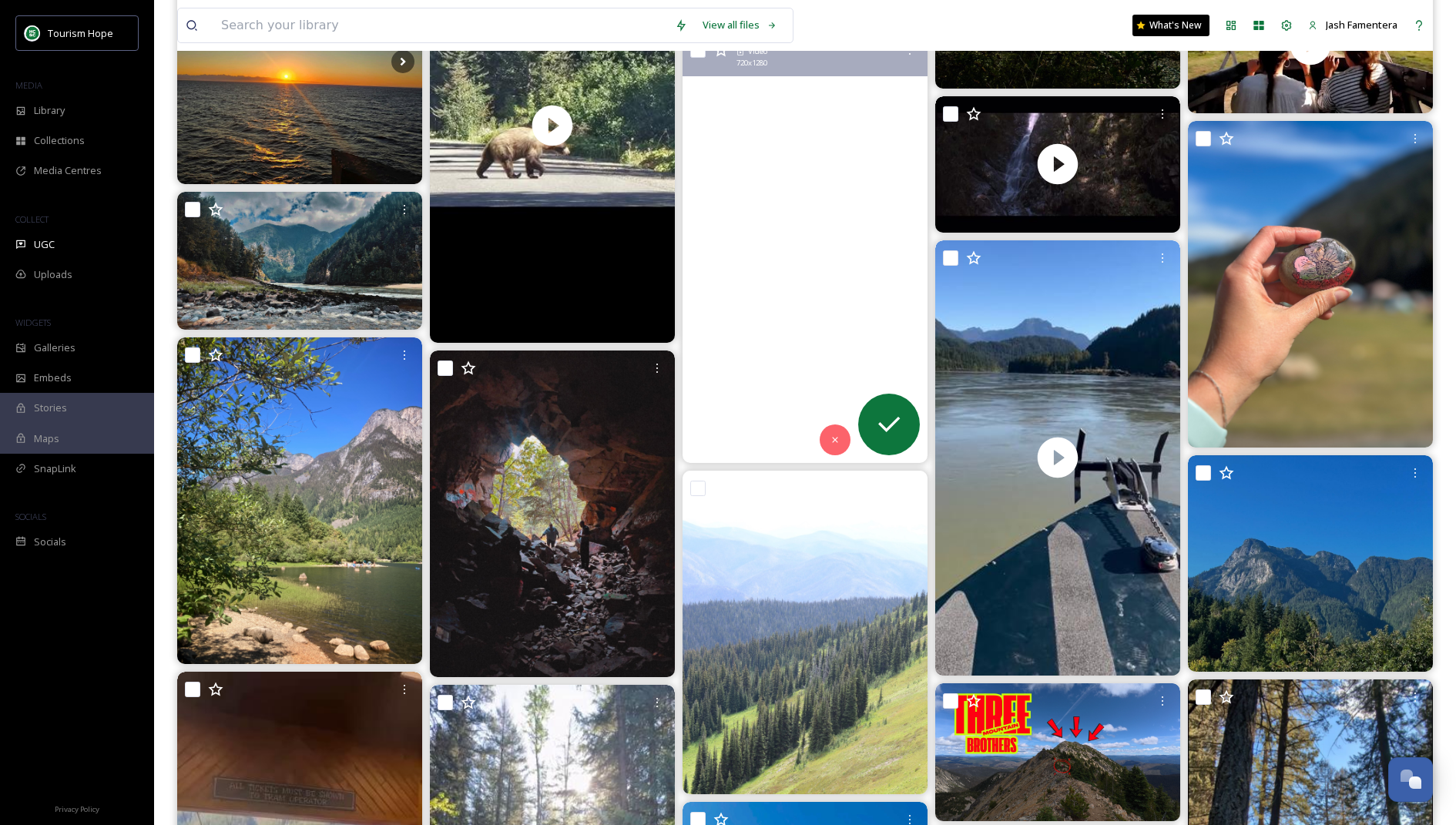
click at [724, 410] on video "Coquihalla Canyon Provincial Park\aA simple summer getaway ❤️ \a#reelsvideoシ #f…" at bounding box center [805, 245] width 245 height 435
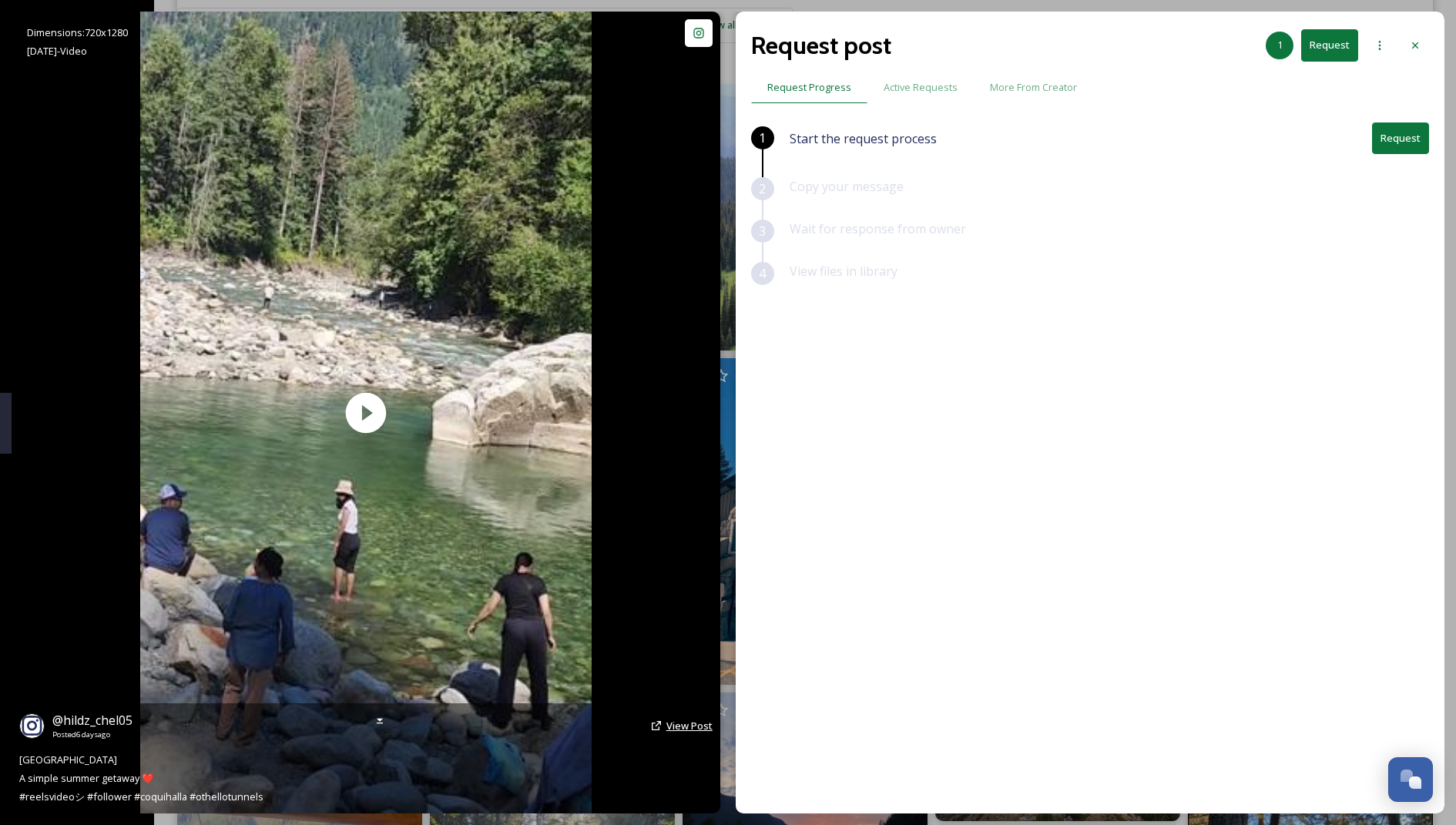
click at [669, 726] on span "View Post" at bounding box center [690, 726] width 47 height 14
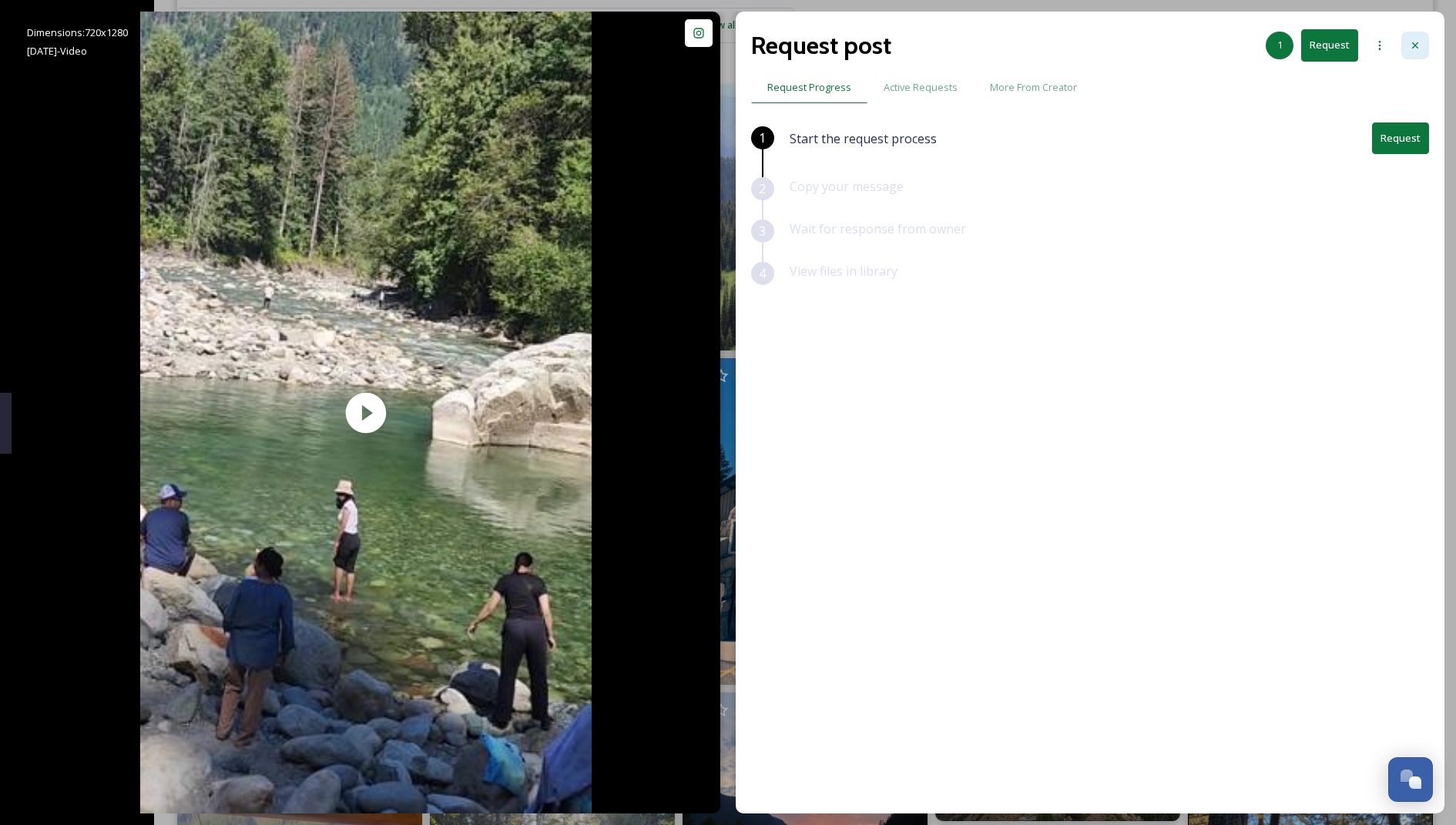
click at [724, 38] on div at bounding box center [1415, 46] width 27 height 27
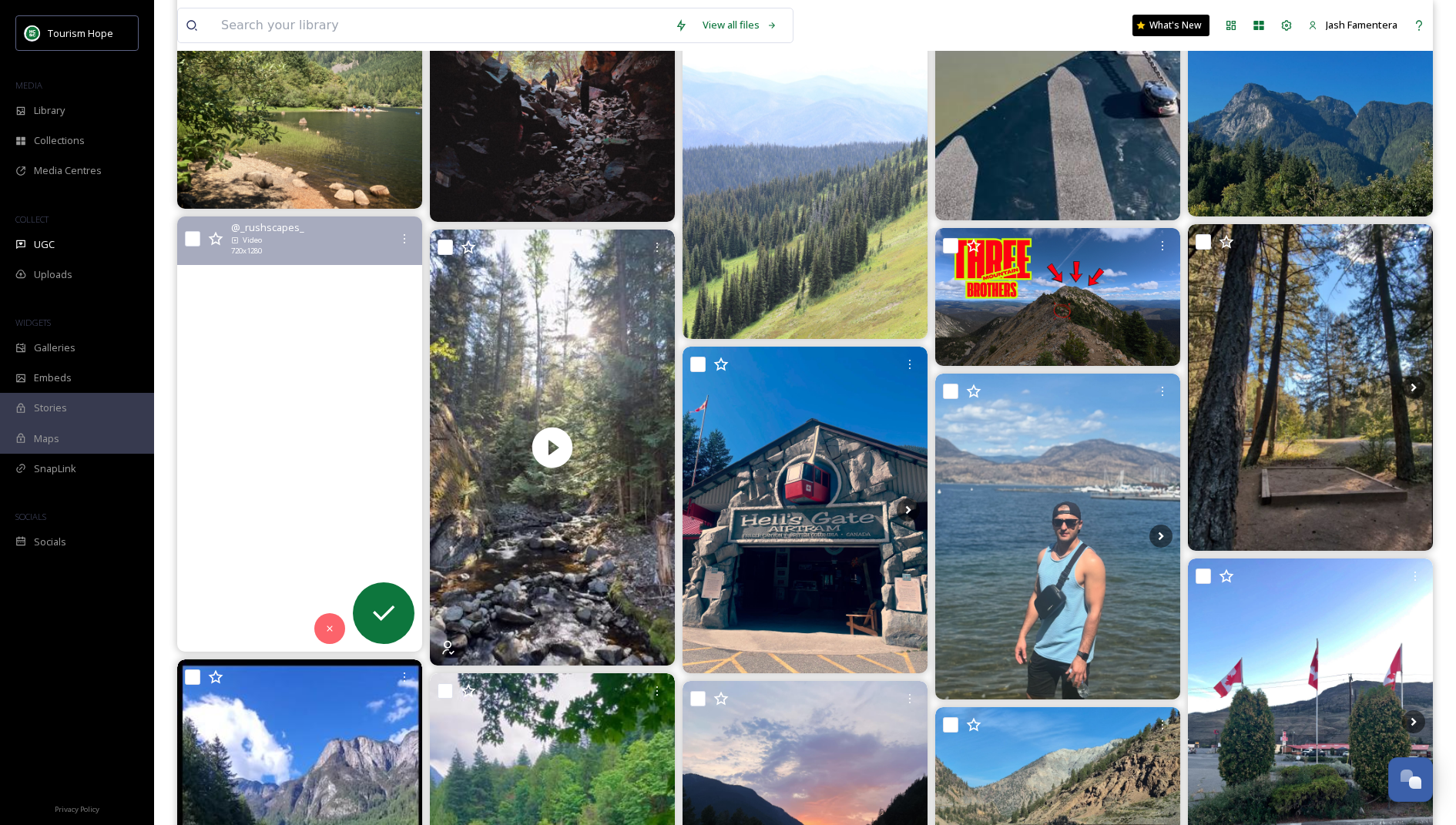
scroll to position [4324, 0]
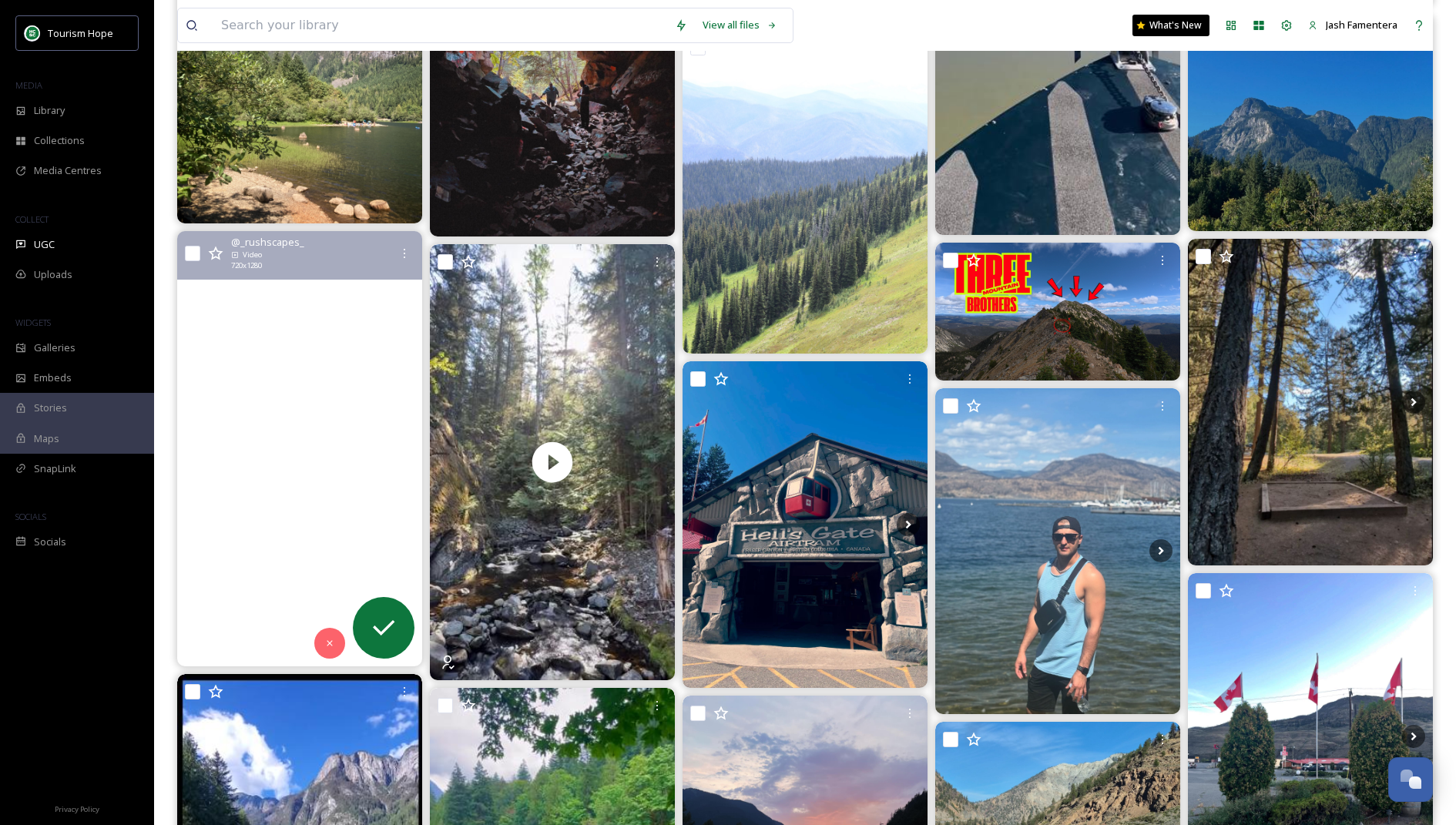
click at [292, 478] on video "#HellsGate #FraserCanyon #BritishColumbia #ExploreBC #DiscoverBC #CanadaAdventu…" at bounding box center [299, 448] width 245 height 435
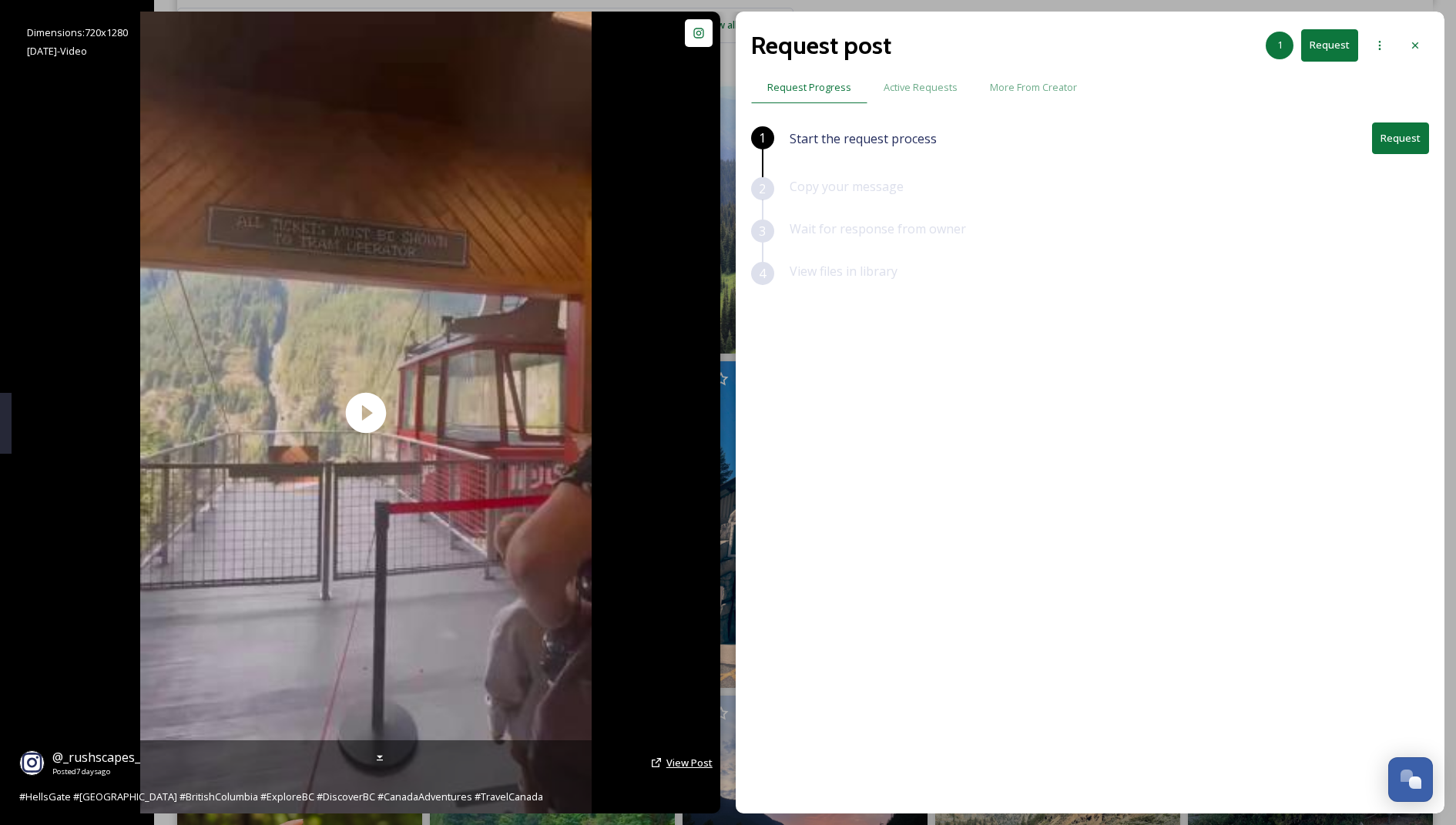
click at [679, 747] on span "View Post" at bounding box center [690, 762] width 47 height 14
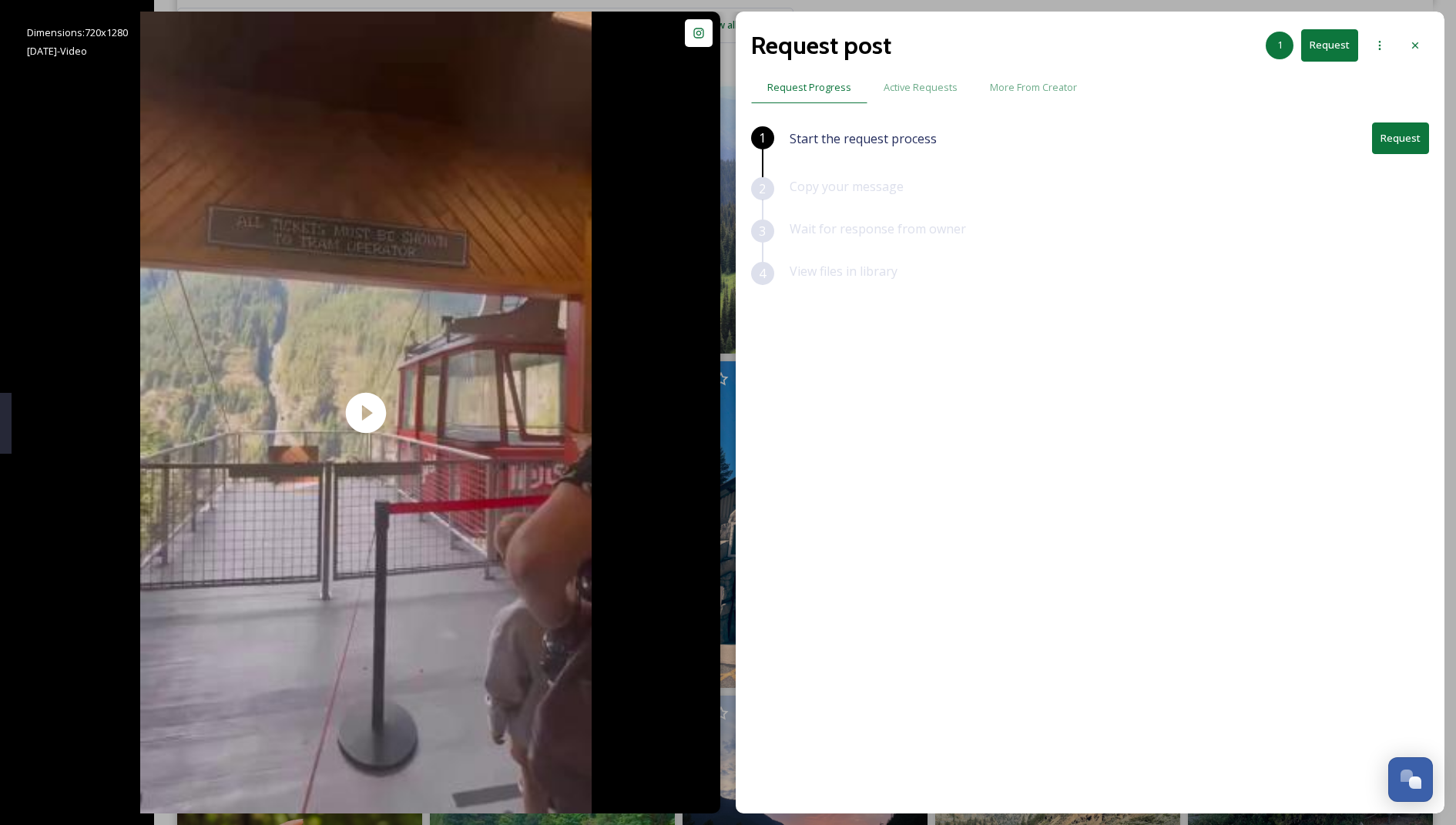
click at [724, 141] on button "Request" at bounding box center [1400, 138] width 57 height 32
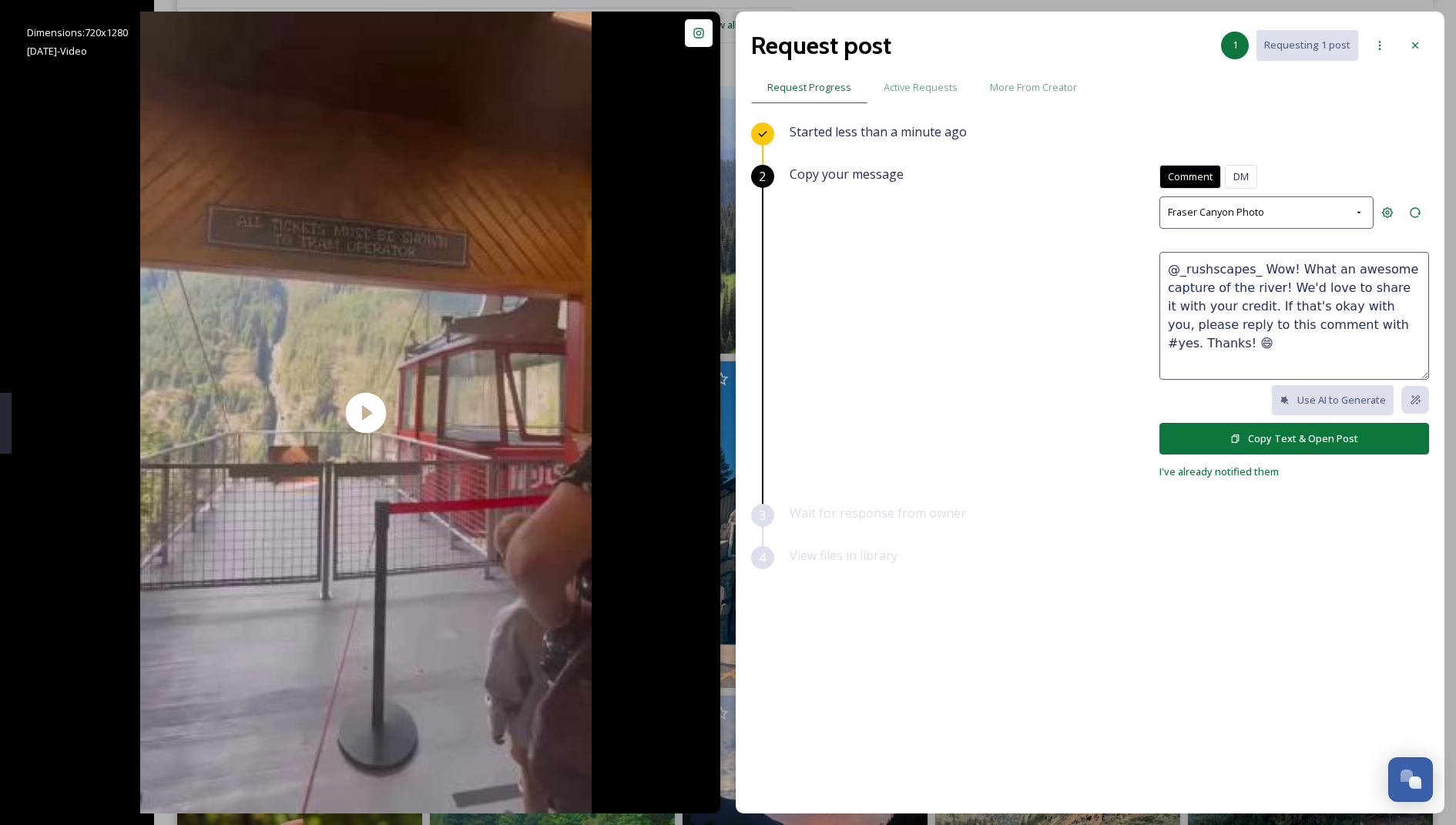
click at [724, 300] on textarea "@_rushscapes_ Wow! What an awesome capture of the river! We'd love to share it …" at bounding box center [1295, 316] width 270 height 128
drag, startPoint x: 1260, startPoint y: 266, endPoint x: 1276, endPoint y: 287, distance: 26.4
click at [724, 287] on textarea "@_rushscapes_ Wow! What an awesome capture of the river! We'd love to share it …" at bounding box center [1295, 316] width 270 height 128
drag, startPoint x: 1366, startPoint y: 260, endPoint x: 1316, endPoint y: 286, distance: 56.4
click at [724, 286] on textarea "@_rushscapes_ Love your video!!! We'd love to share it with your credit. If tha…" at bounding box center [1295, 316] width 270 height 128
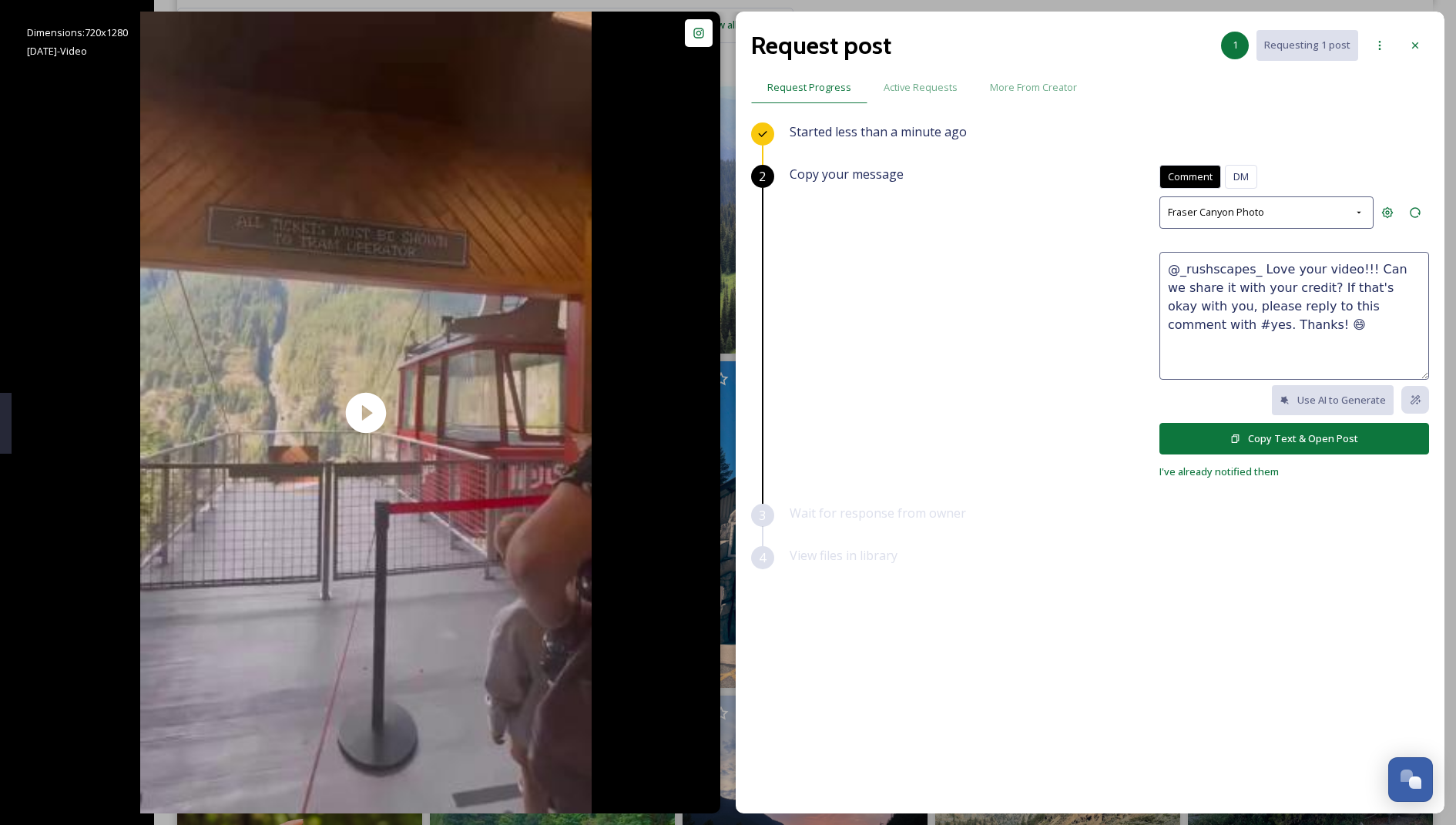
type textarea "@_rushscapes_ Love your video!!! Can we share it with your credit? If that's ok…"
click at [724, 426] on button "Copy Text & Open Post" at bounding box center [1295, 439] width 270 height 32
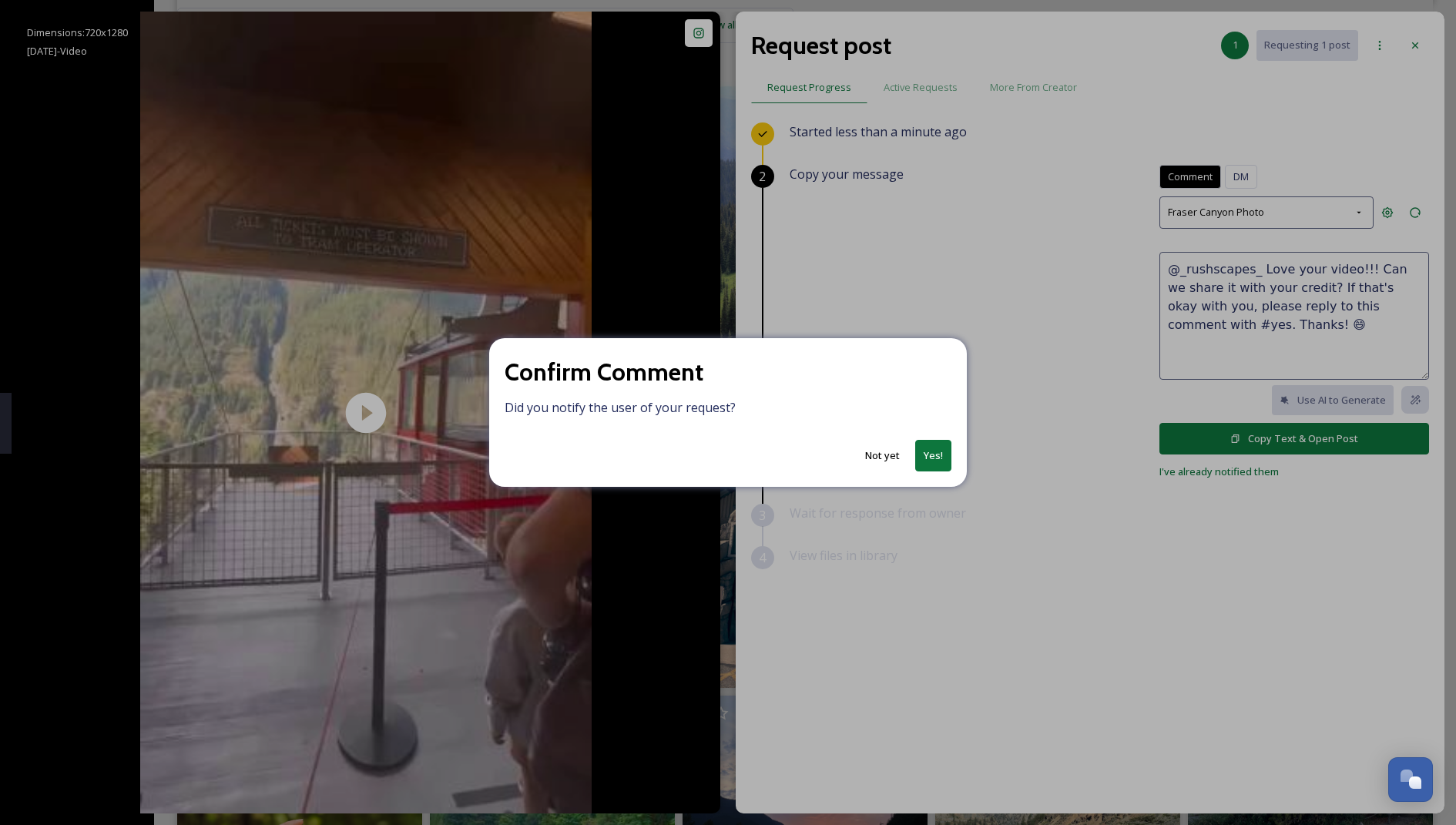
click at [724, 447] on button "Yes!" at bounding box center [933, 455] width 36 height 32
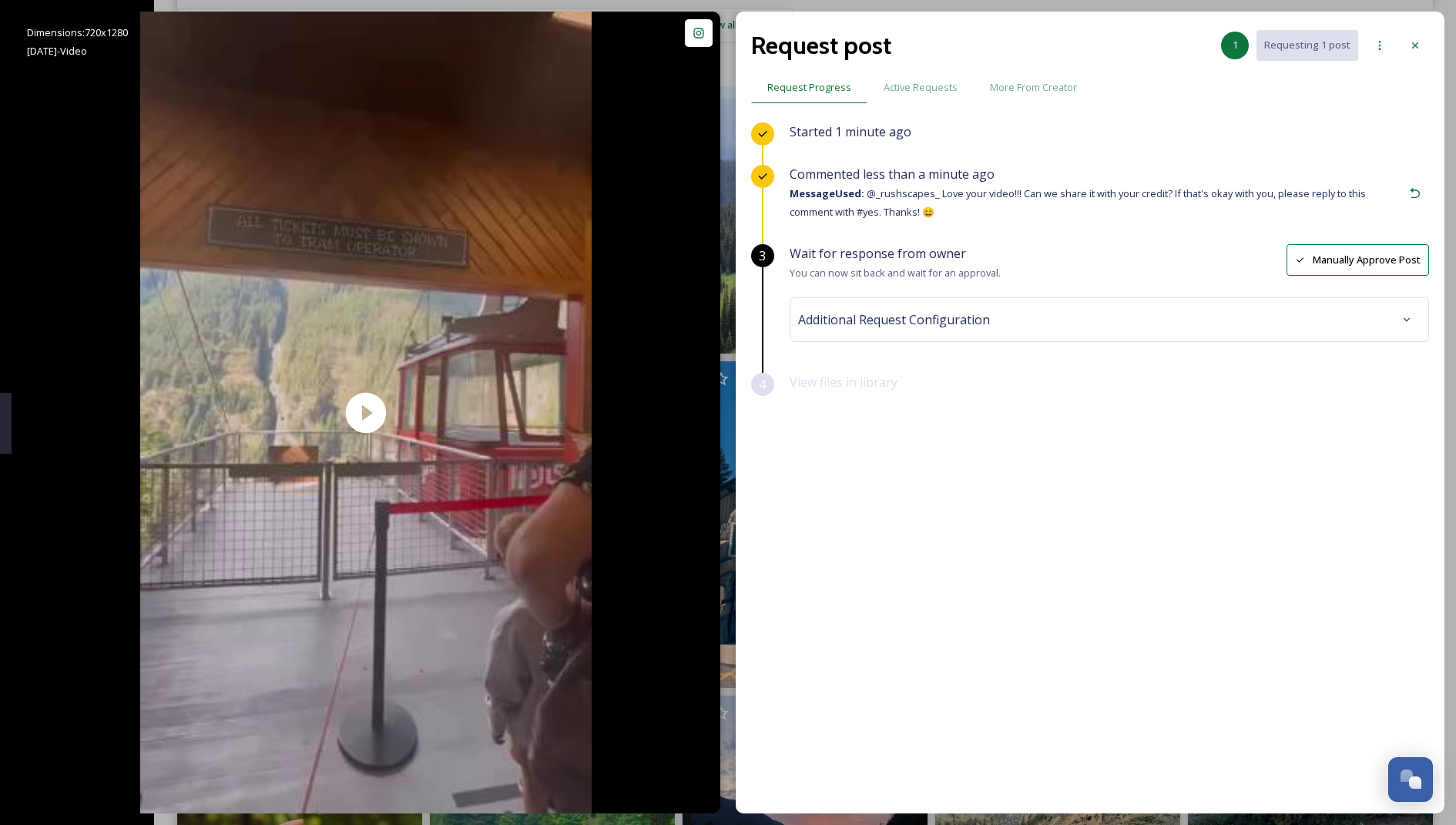
click at [724, 337] on div "Additional Request Configuration" at bounding box center [1109, 319] width 640 height 45
click at [724, 315] on div "Additional Request Configuration" at bounding box center [1109, 319] width 622 height 27
click at [724, 445] on div "No tags" at bounding box center [1109, 443] width 615 height 36
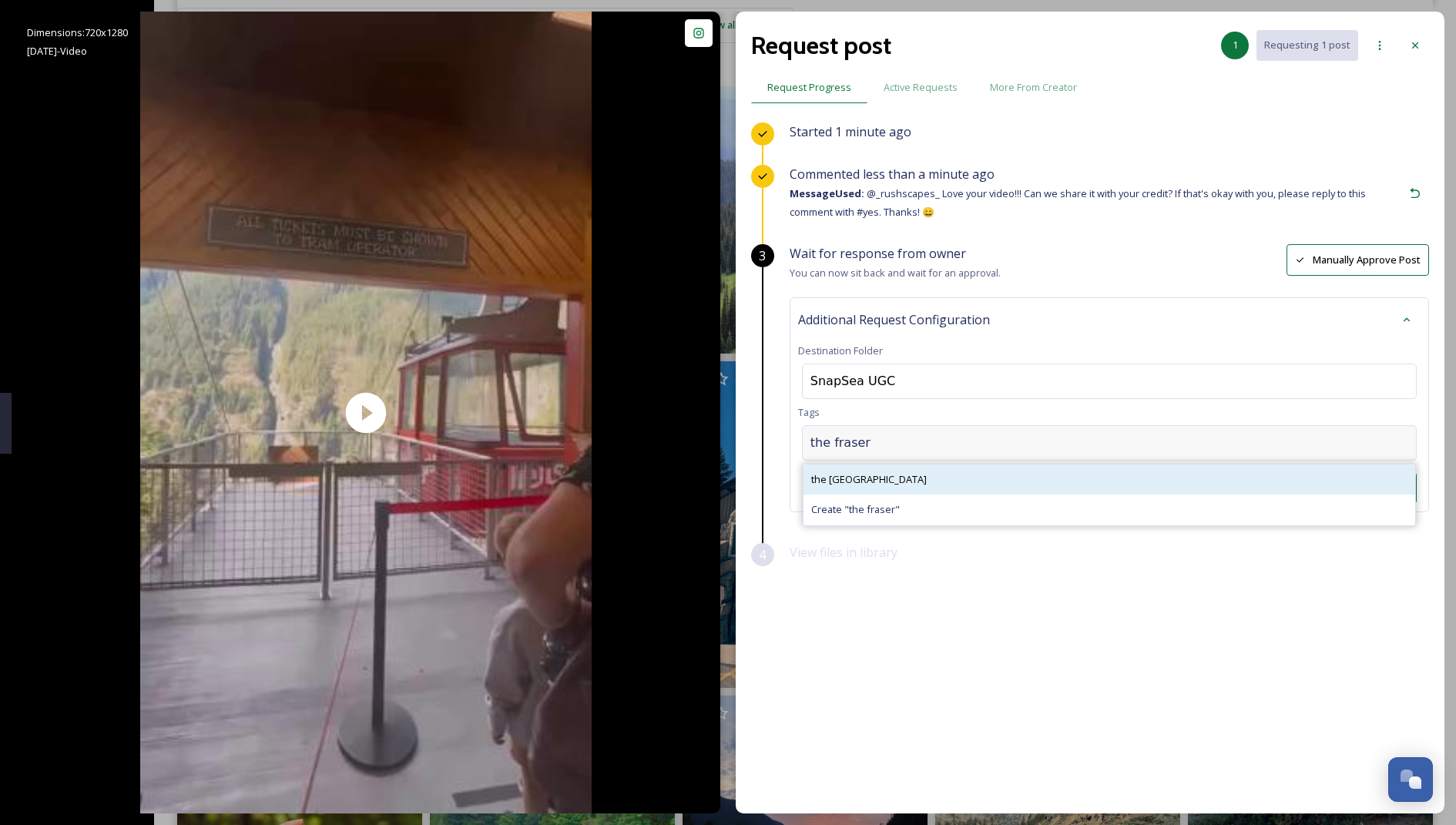
type input "the fraser"
click at [724, 473] on span "the [GEOGRAPHIC_DATA]" at bounding box center [868, 480] width 116 height 15
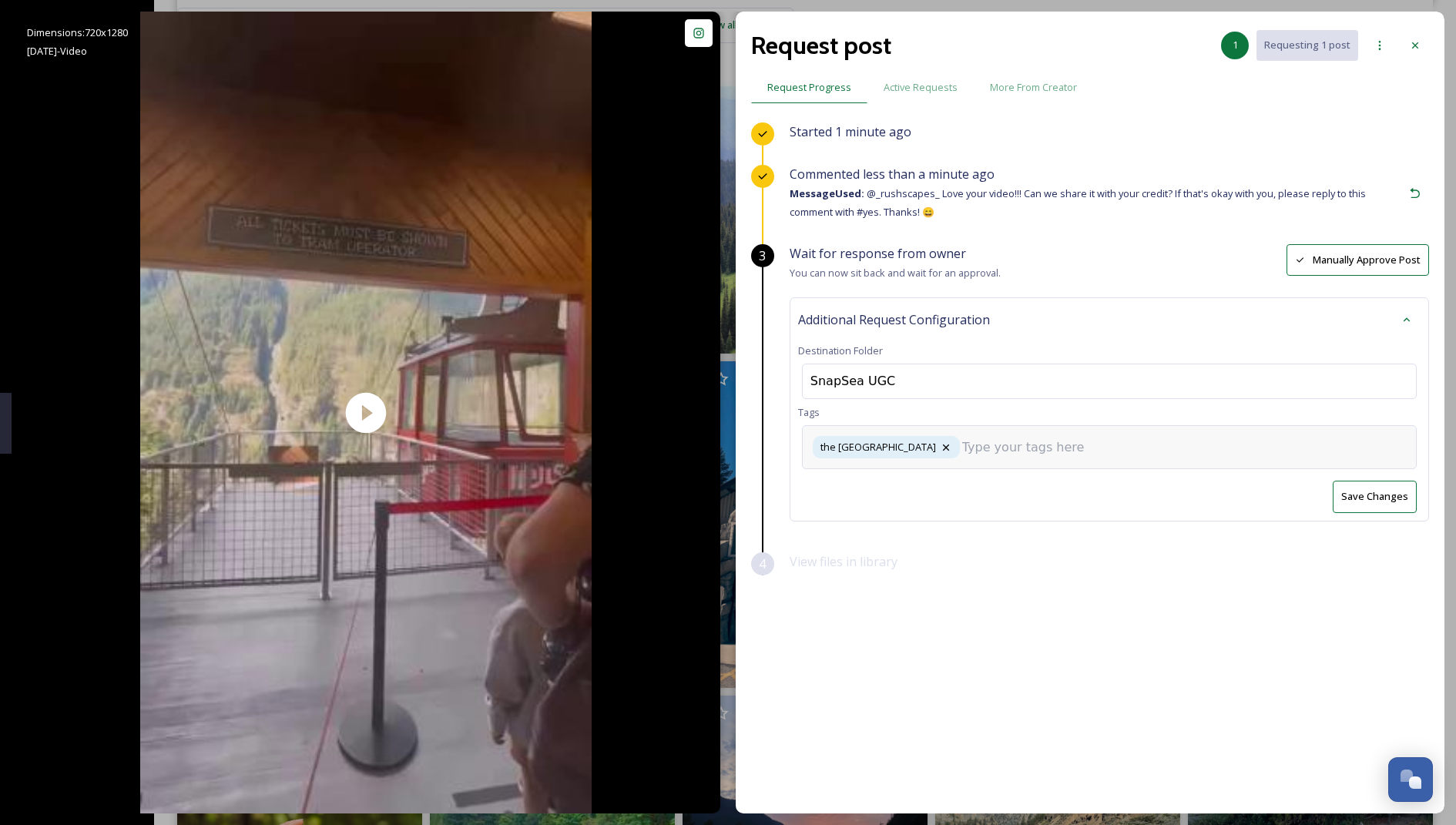
click at [724, 433] on div "the [GEOGRAPHIC_DATA]" at bounding box center [1109, 447] width 615 height 44
click at [724, 449] on input at bounding box center [1039, 448] width 154 height 18
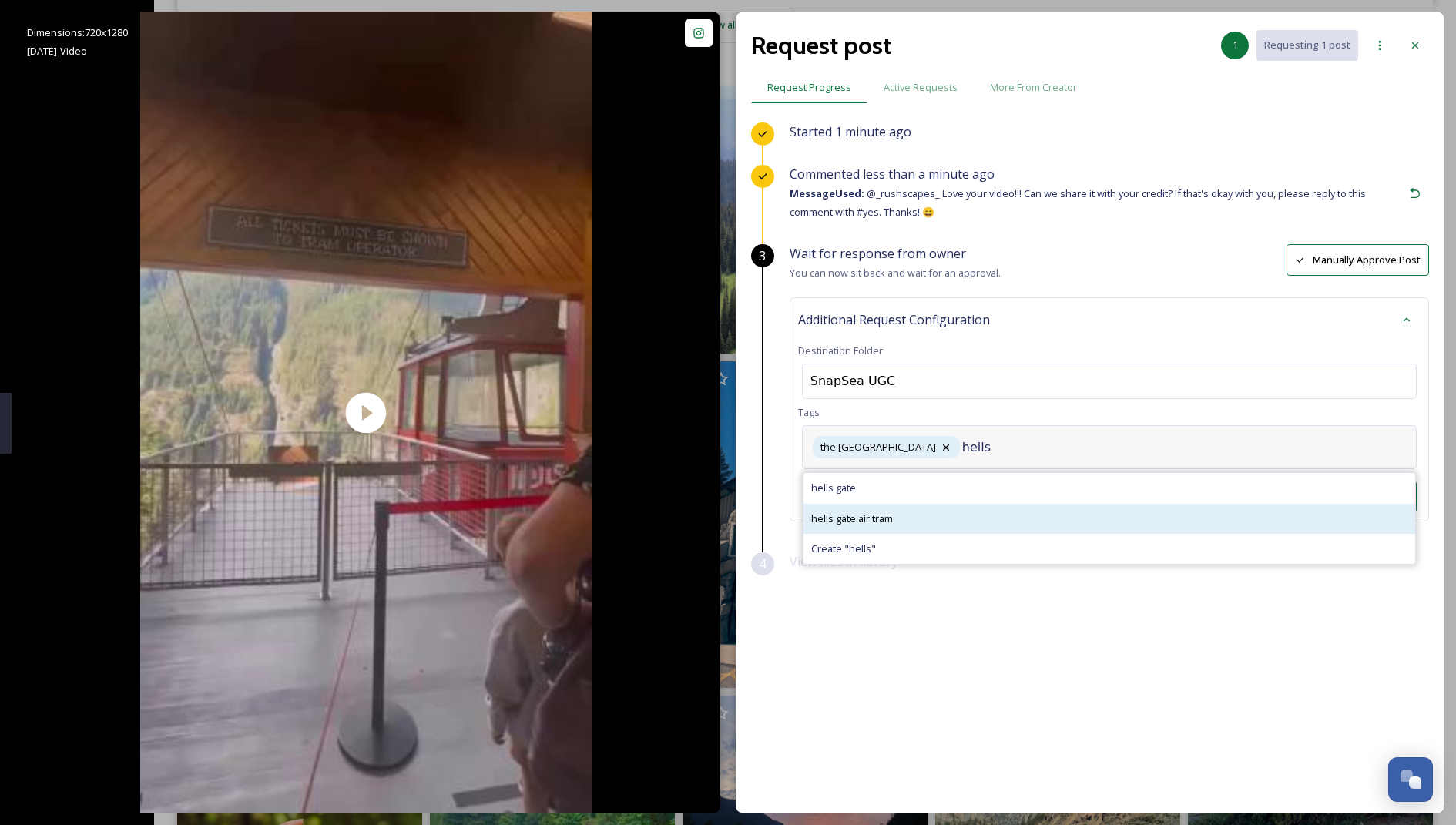
type input "hells"
click at [724, 513] on div "hells gate air tram" at bounding box center [1109, 518] width 612 height 30
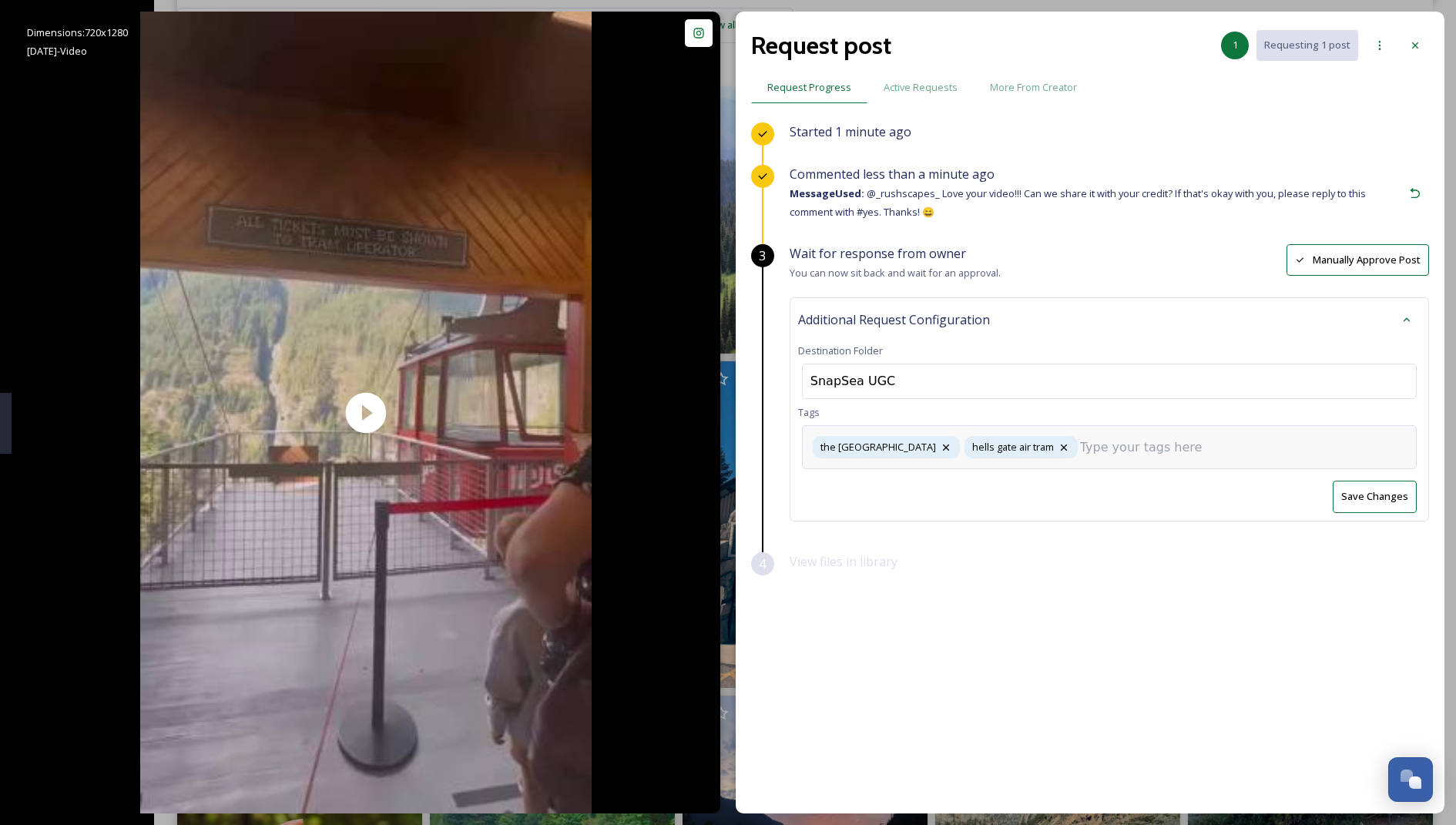
click at [724, 453] on input at bounding box center [1157, 448] width 154 height 18
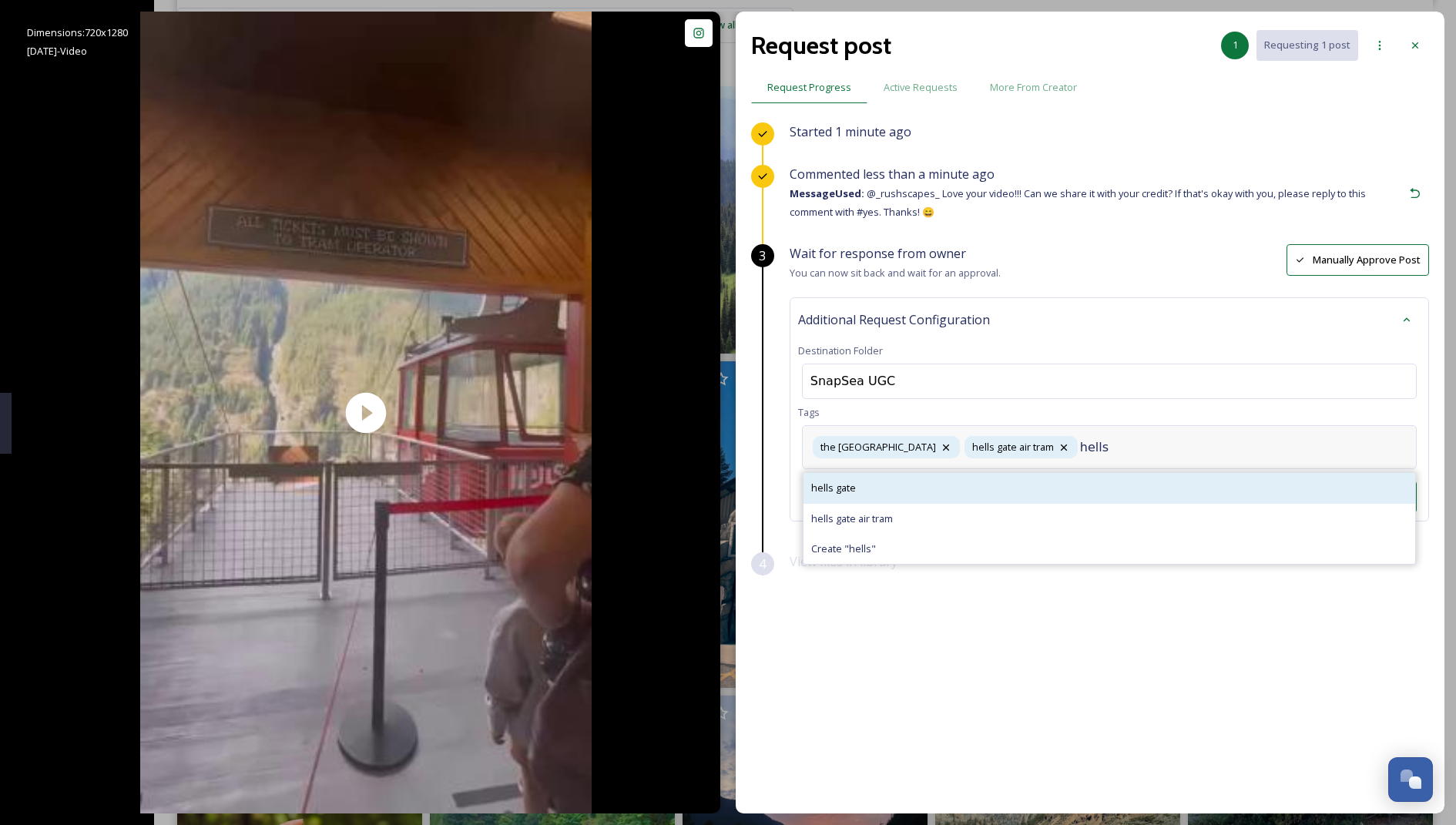
type input "hells"
click at [724, 478] on div "hells gate" at bounding box center [1109, 488] width 612 height 30
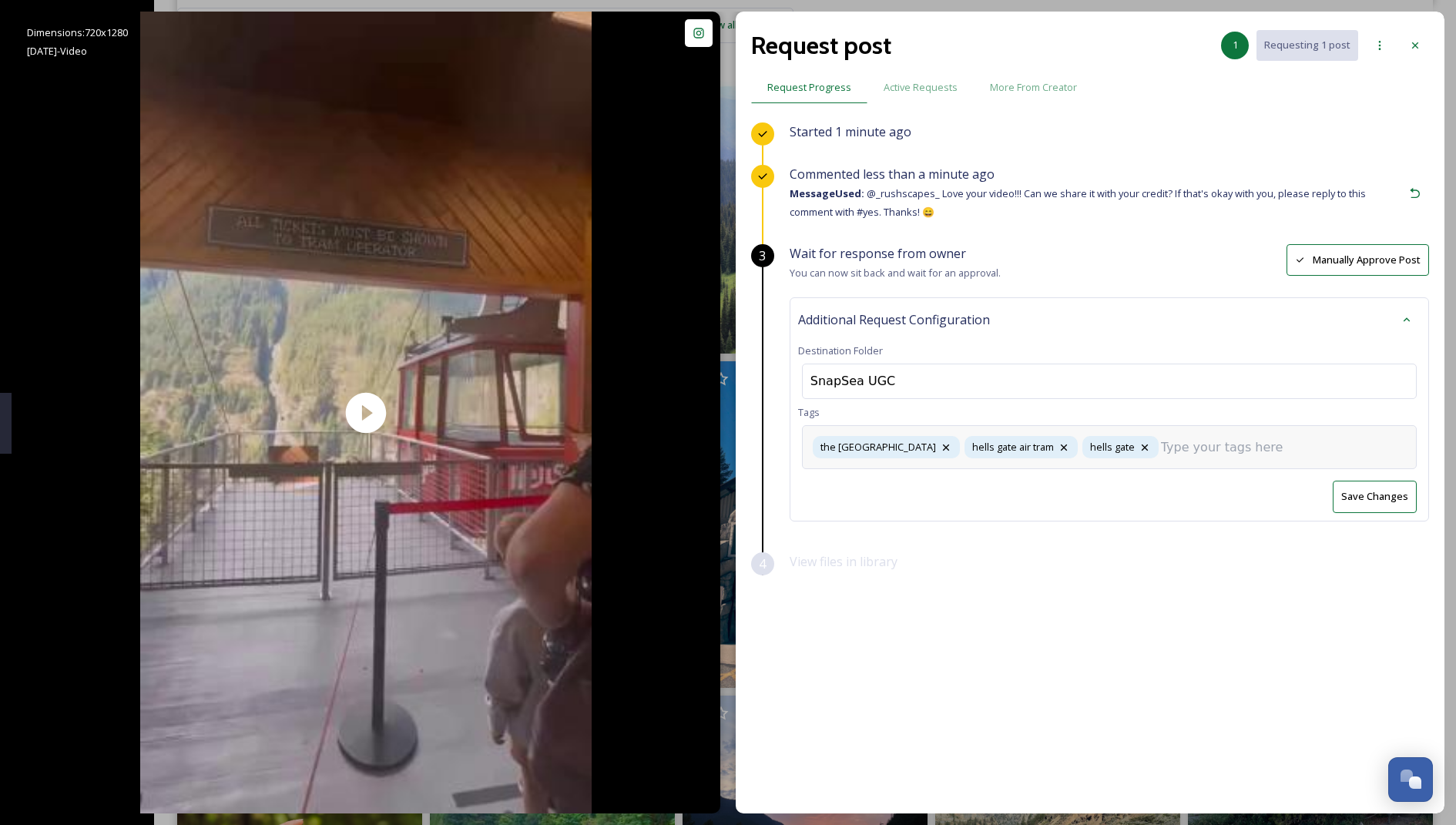
click at [724, 451] on input at bounding box center [1238, 448] width 154 height 18
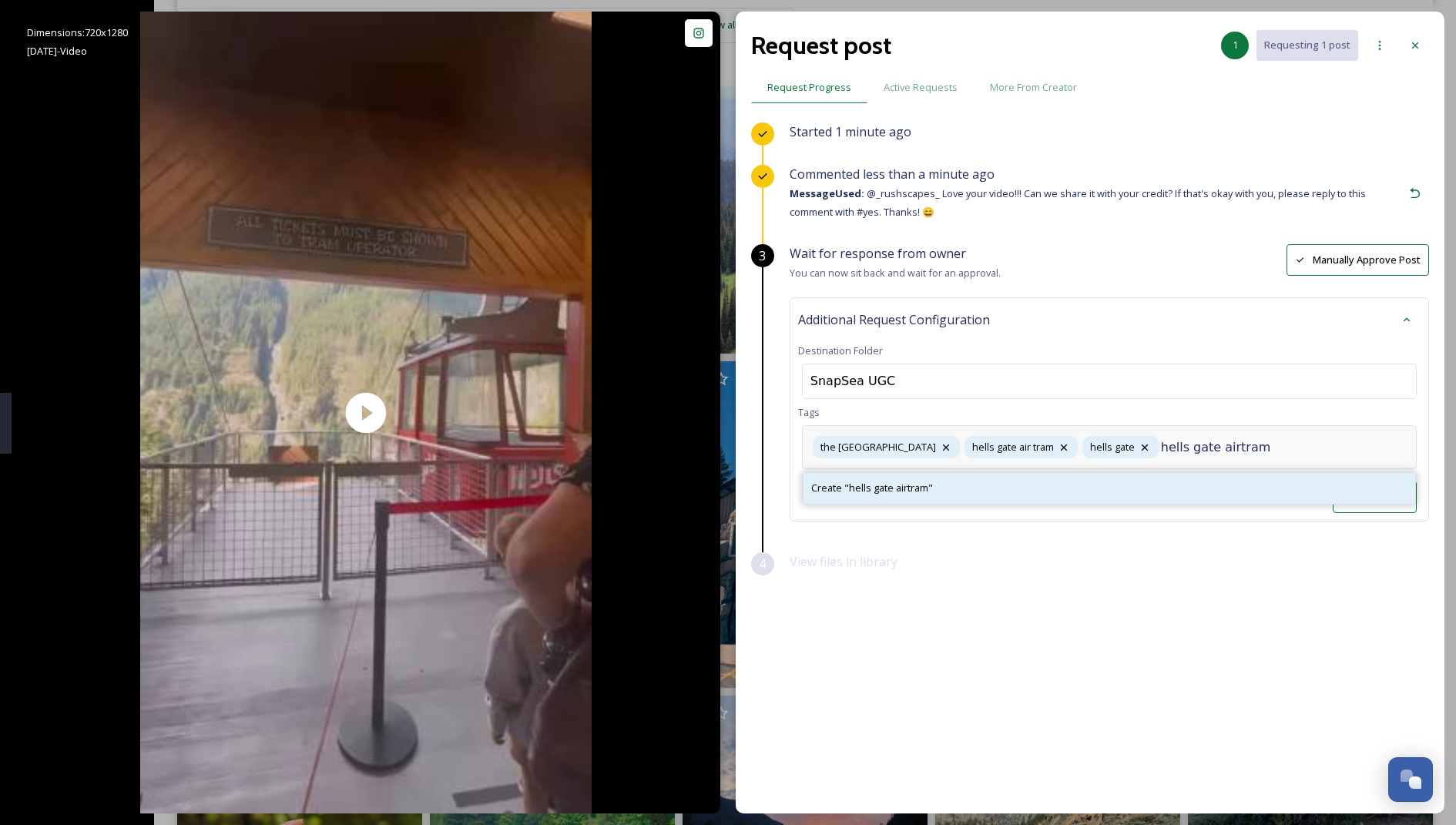
type input "hells gate airtram"
click at [724, 490] on div "Create " hells gate airtram "" at bounding box center [1109, 488] width 612 height 30
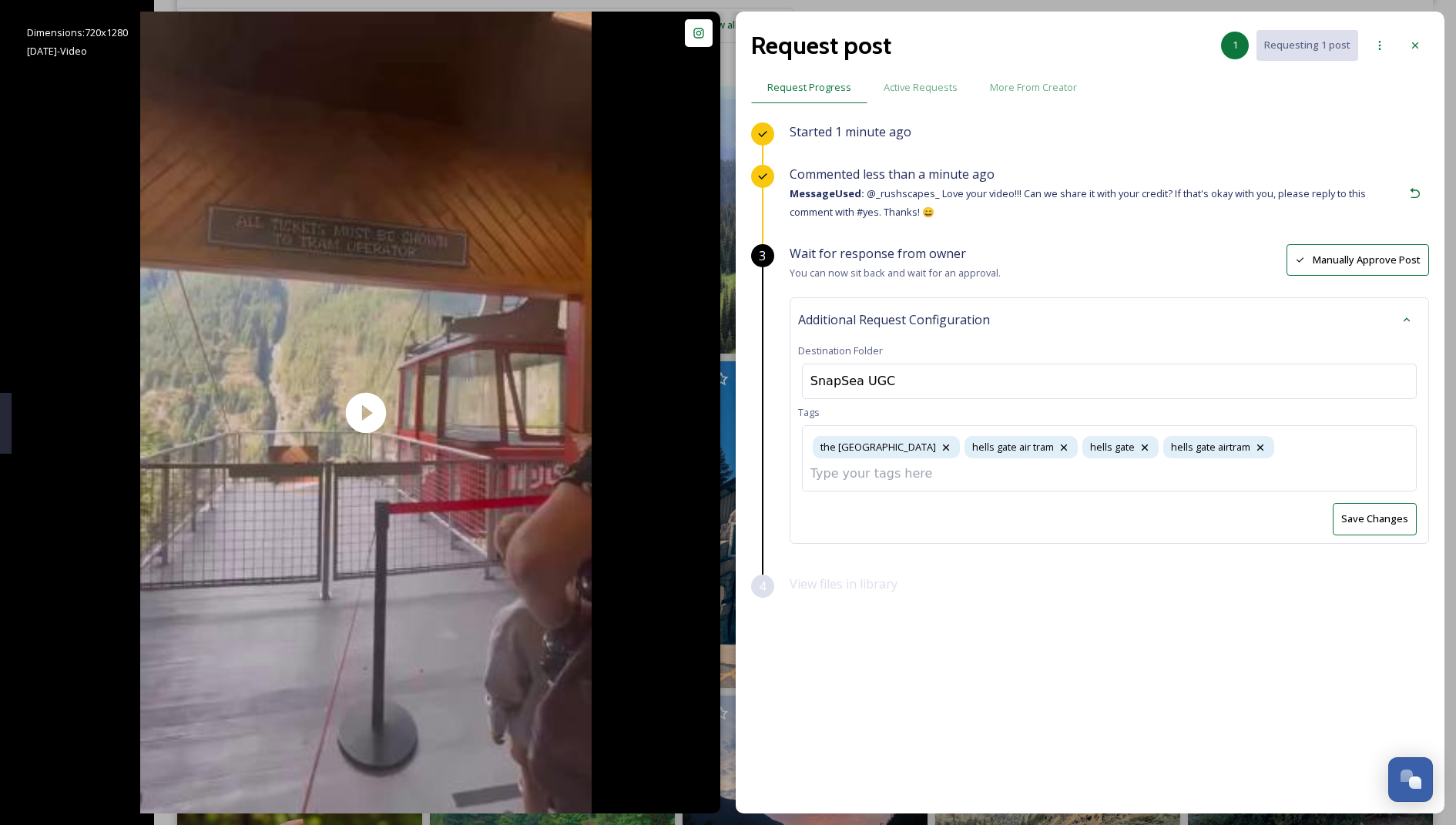
click at [724, 503] on button "Save Changes" at bounding box center [1375, 518] width 84 height 32
click at [724, 39] on icon at bounding box center [1416, 46] width 13 height 13
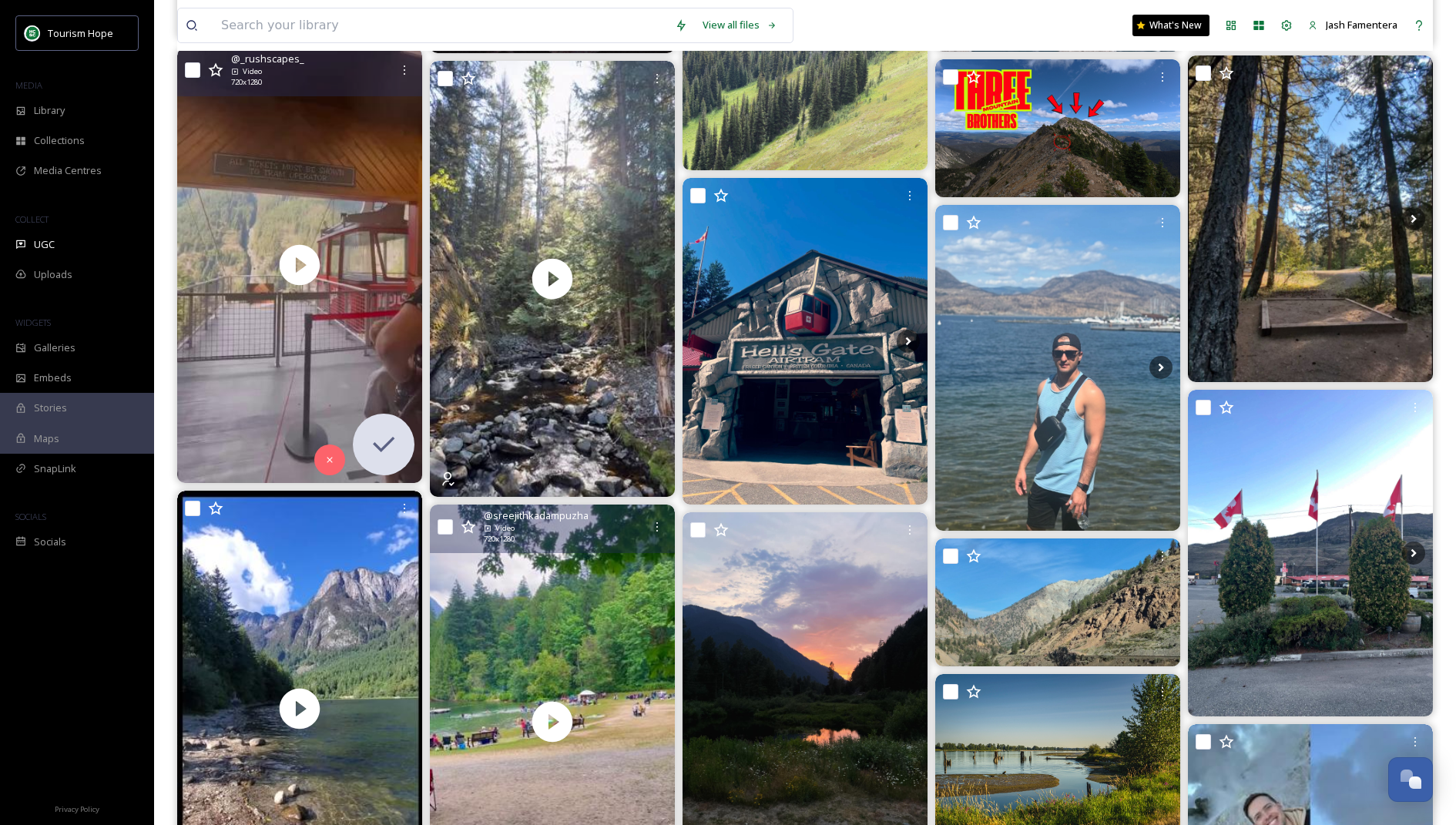
scroll to position [4511, 0]
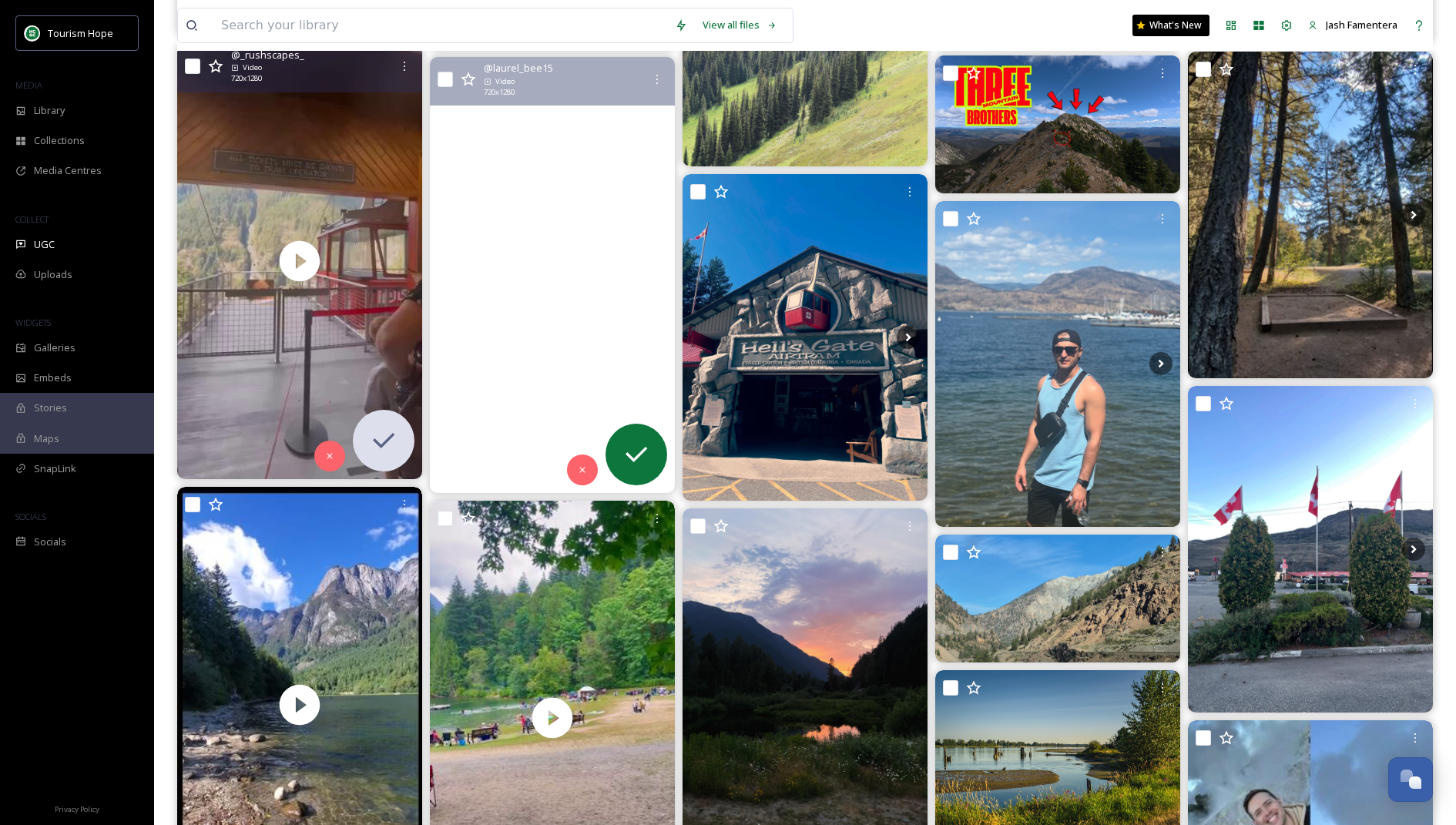
click at [560, 348] on video "Movement is medicine\a#explorehcc #hopepasstrail #weimaraner #gsp" at bounding box center [552, 274] width 245 height 435
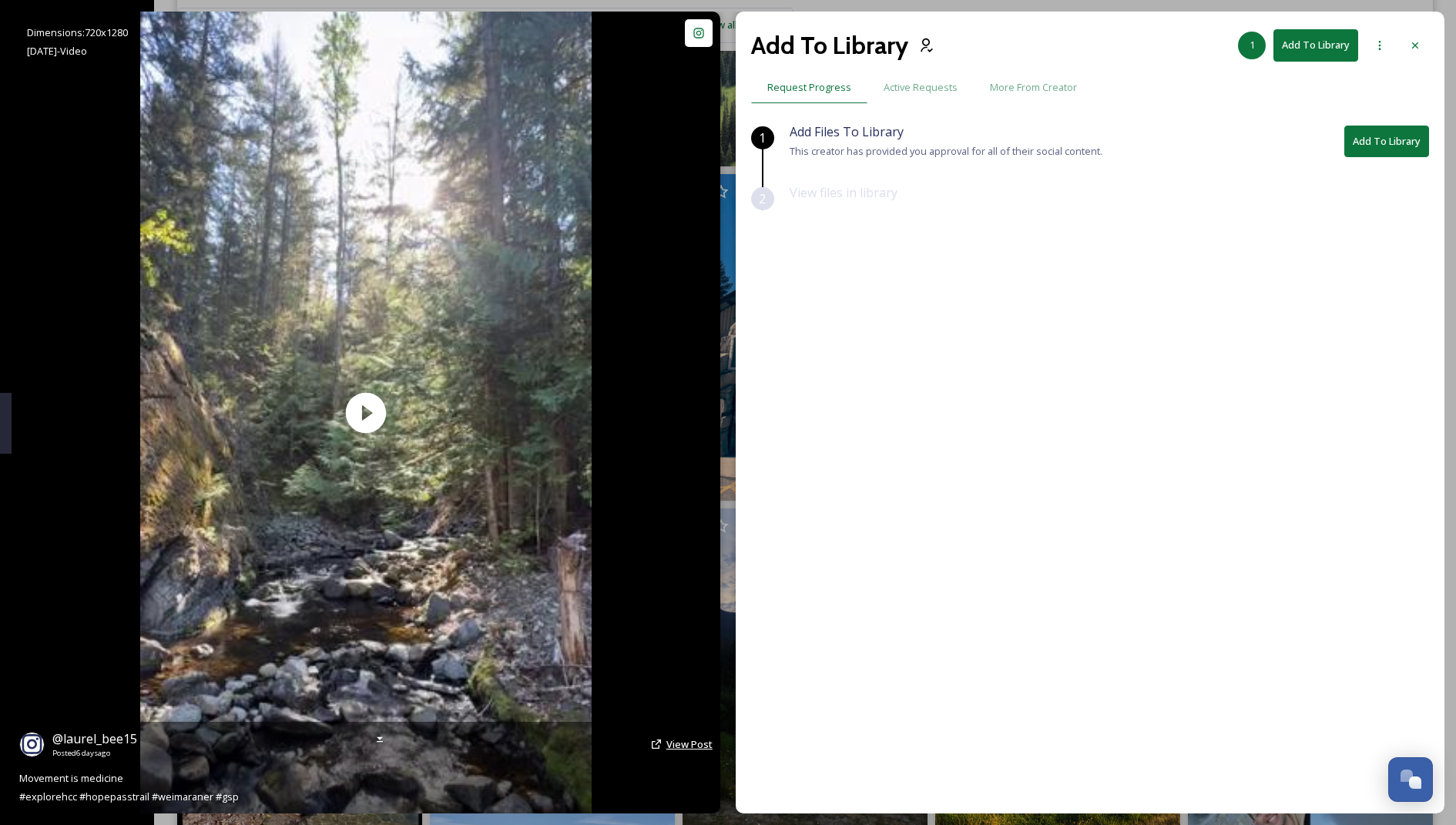
click at [677, 741] on span "View Post" at bounding box center [690, 744] width 47 height 14
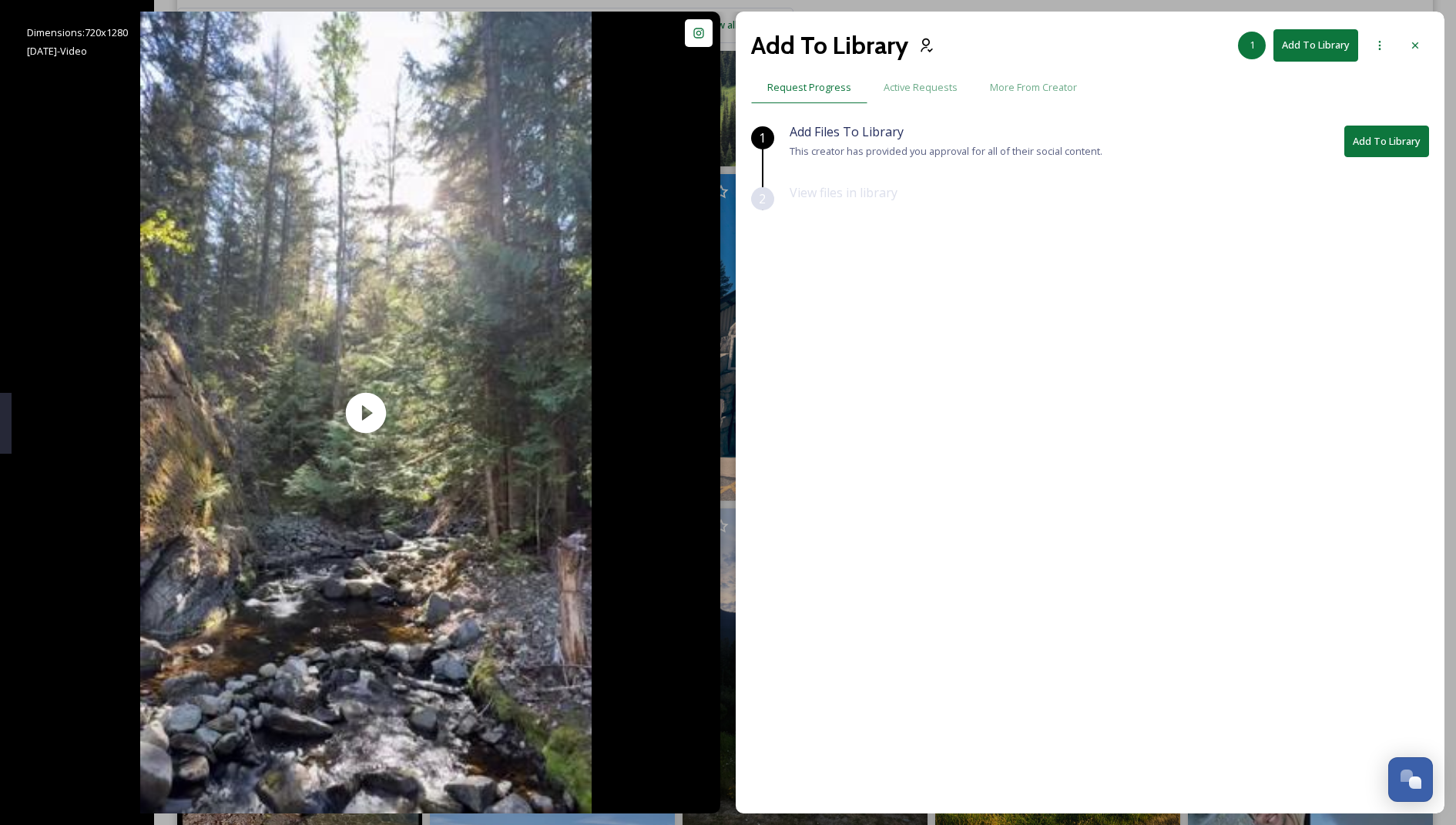
click at [724, 143] on button "Add To Library" at bounding box center [1387, 141] width 85 height 32
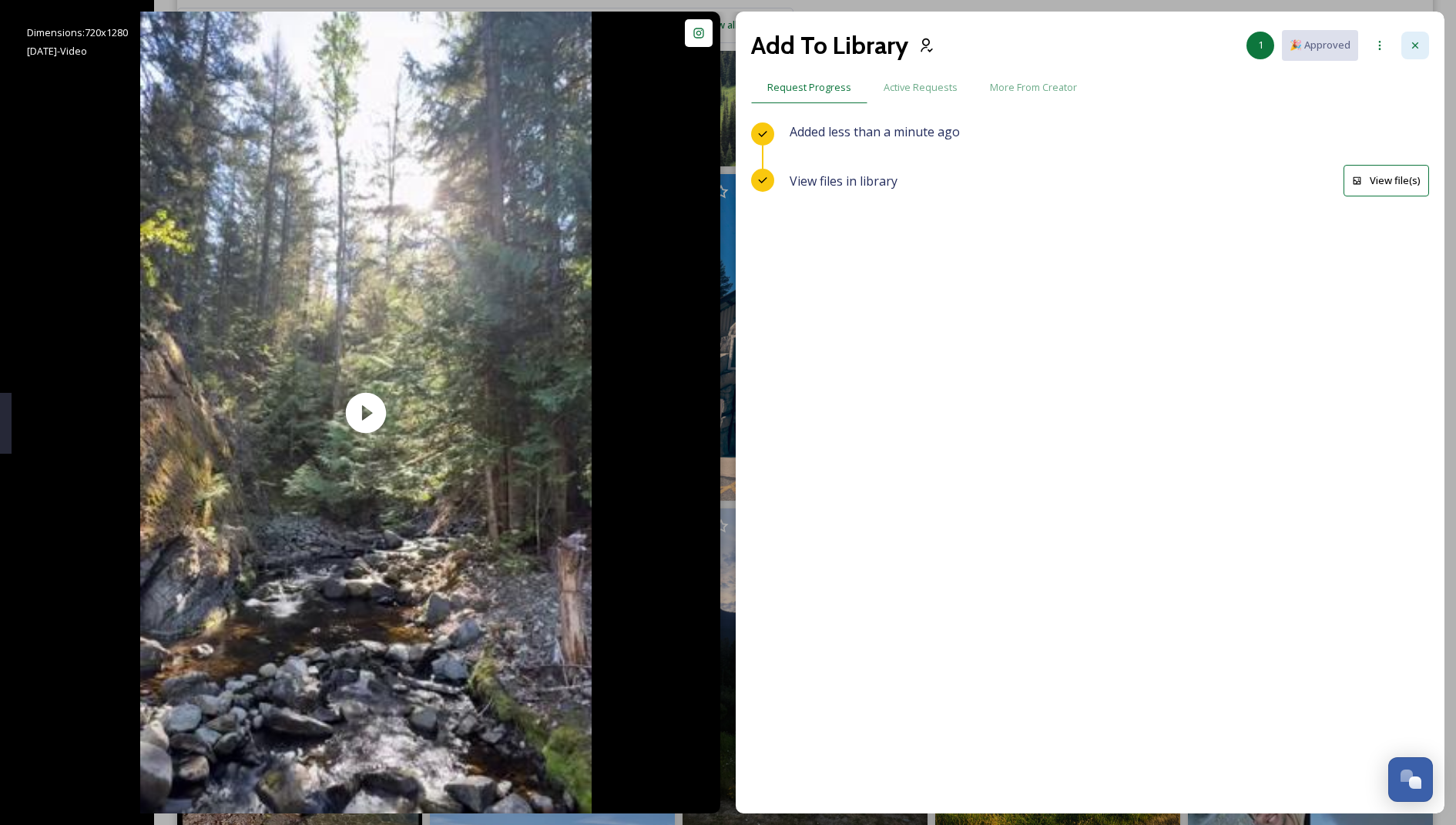
click at [724, 49] on icon at bounding box center [1416, 46] width 13 height 13
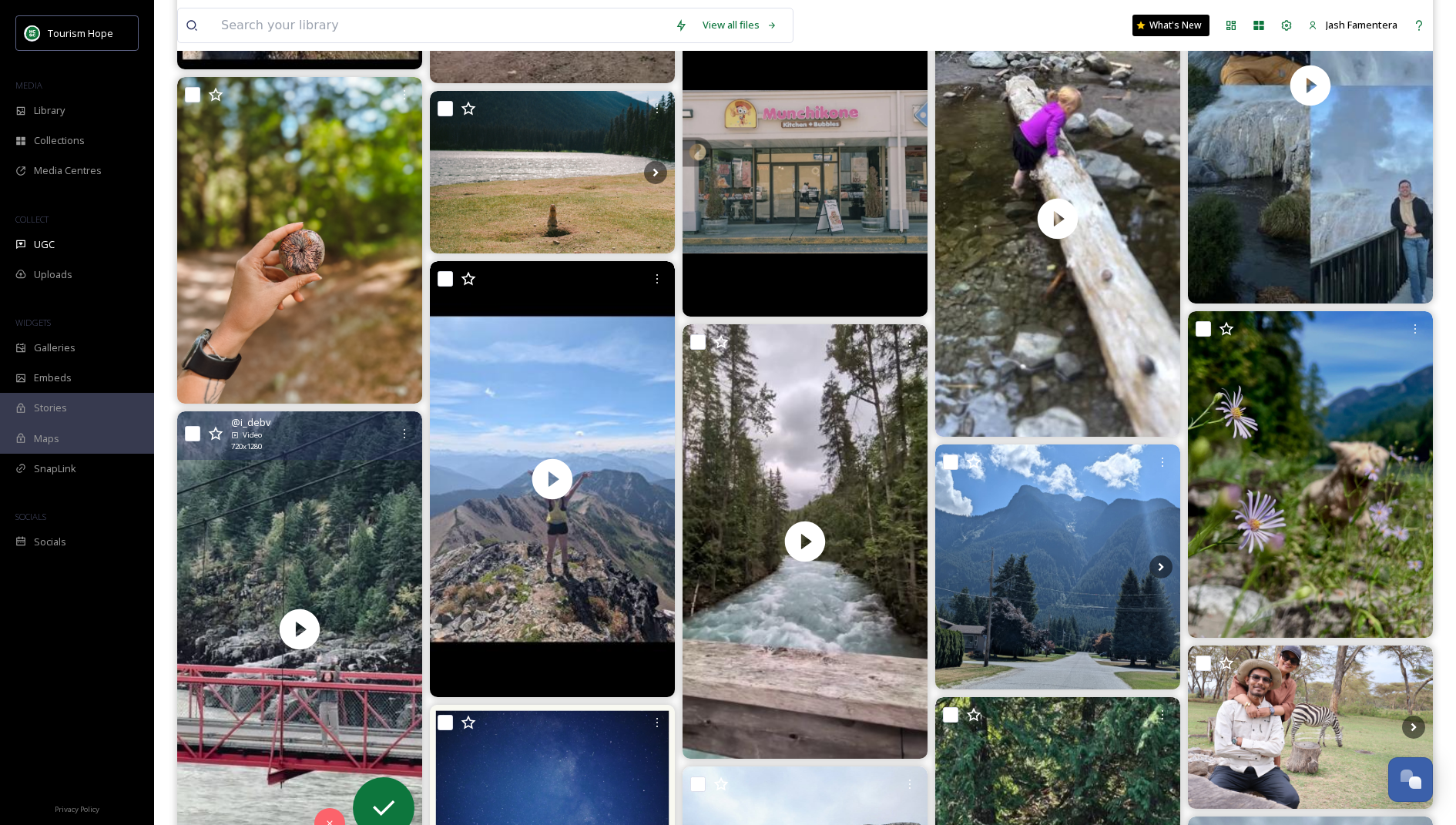
scroll to position [5366, 0]
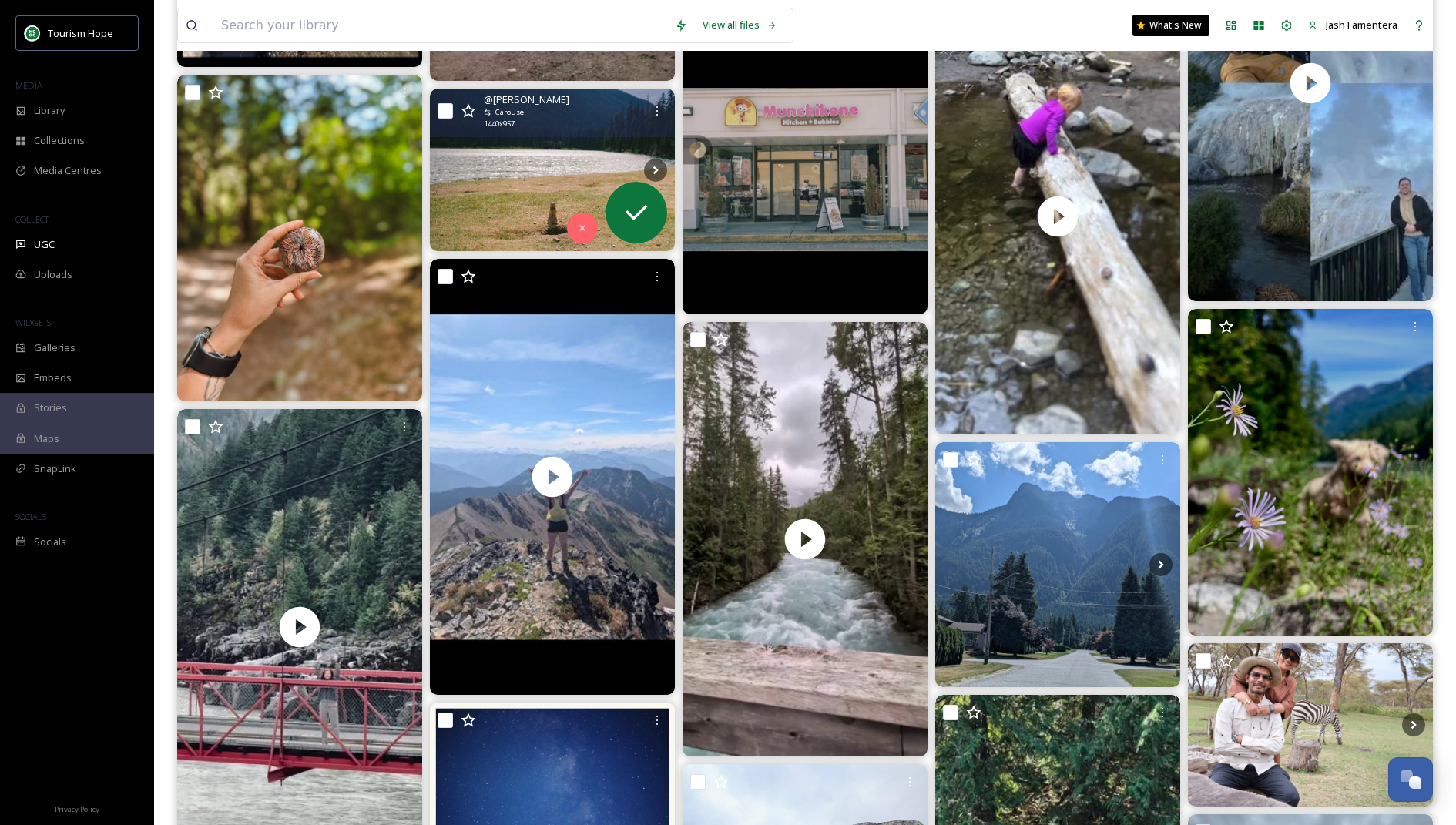
click at [549, 141] on img at bounding box center [552, 170] width 245 height 162
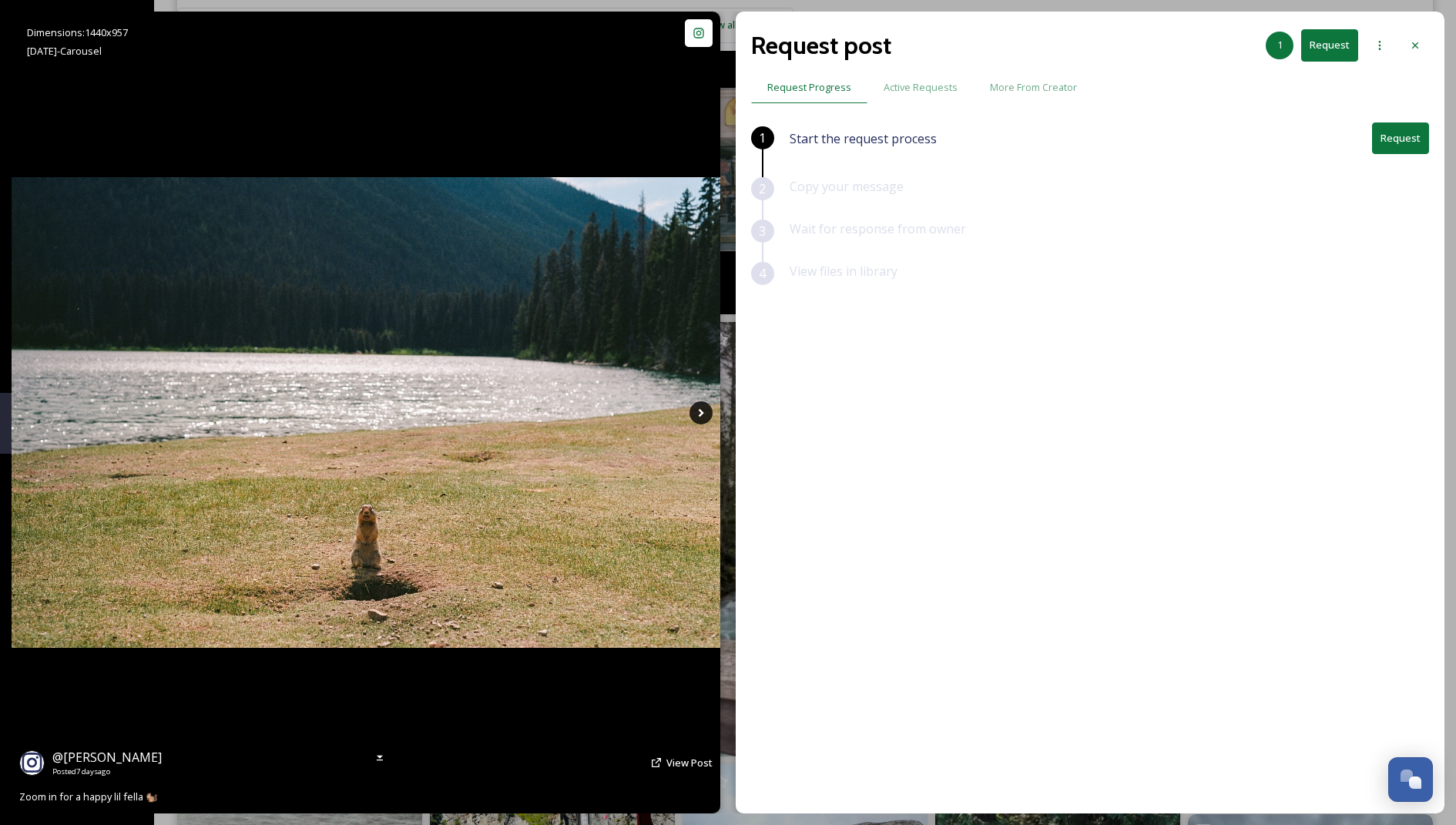
click at [693, 419] on icon at bounding box center [701, 412] width 23 height 23
click at [701, 413] on icon at bounding box center [701, 412] width 5 height 8
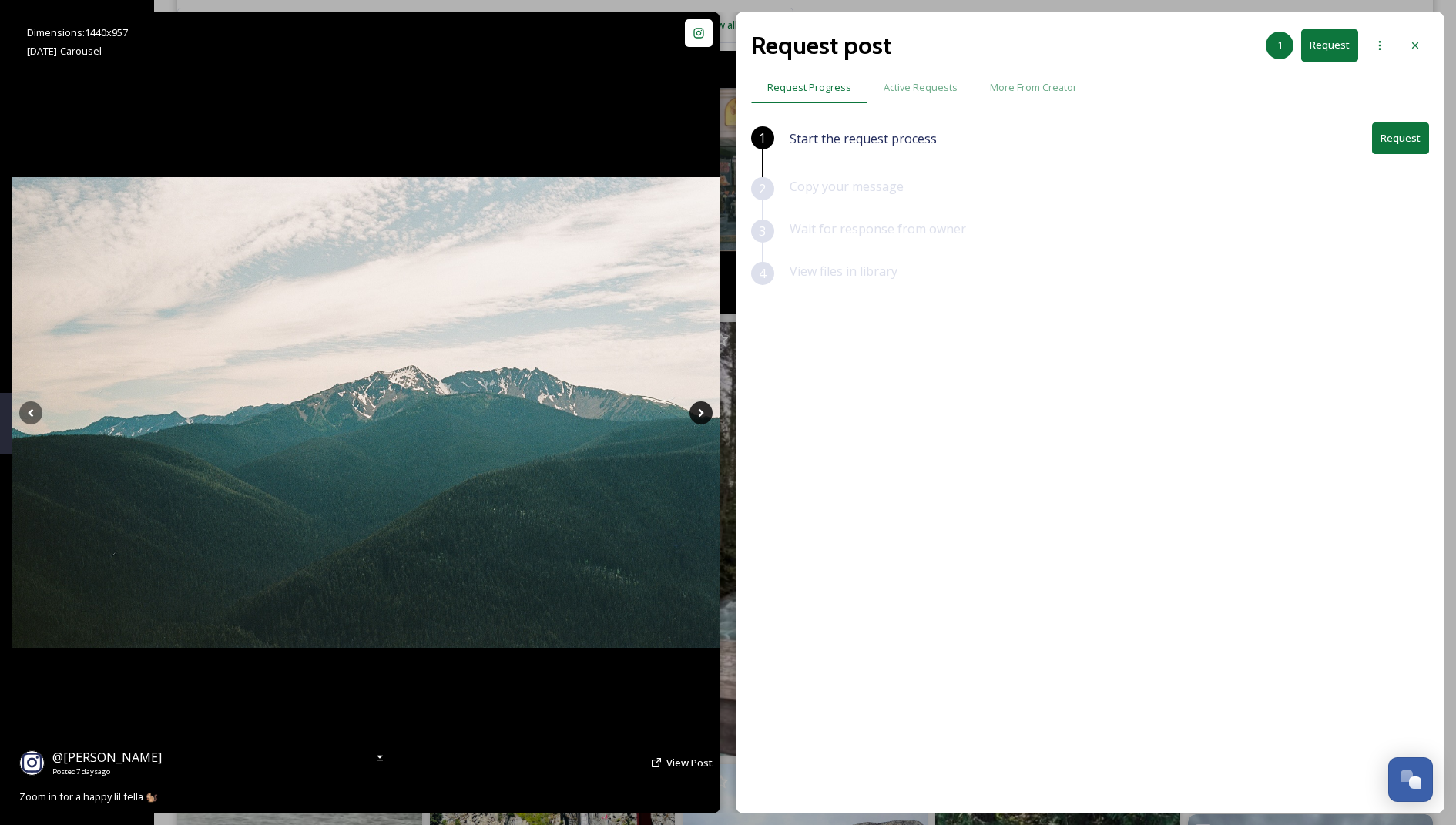
click at [701, 413] on icon at bounding box center [701, 412] width 5 height 8
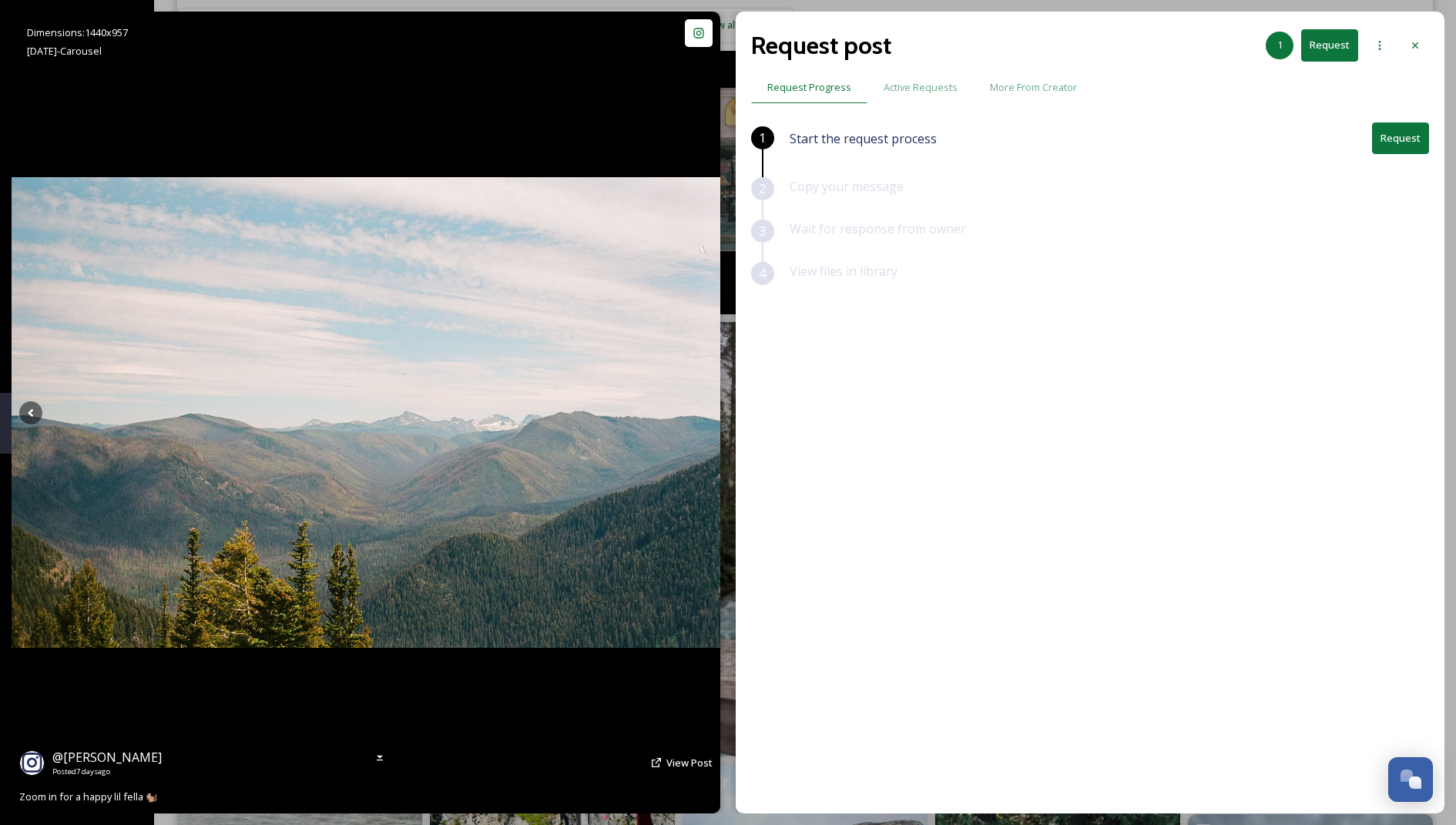
click at [701, 413] on icon at bounding box center [701, 412] width 5 height 8
click at [707, 402] on icon at bounding box center [701, 412] width 23 height 23
click at [32, 409] on icon at bounding box center [30, 412] width 23 height 23
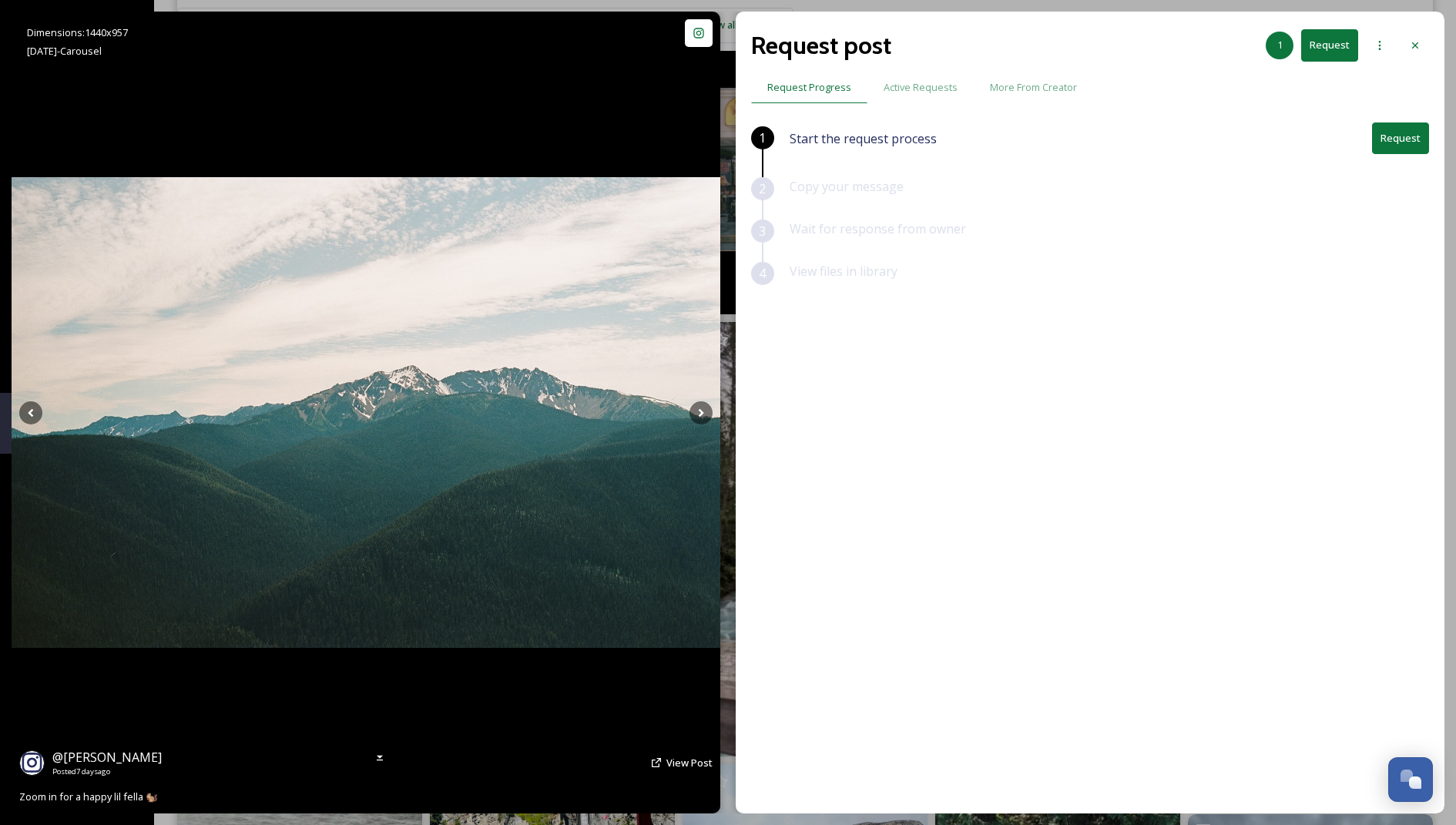
click at [36, 386] on img at bounding box center [366, 412] width 709 height 471
click at [29, 413] on icon at bounding box center [30, 412] width 5 height 8
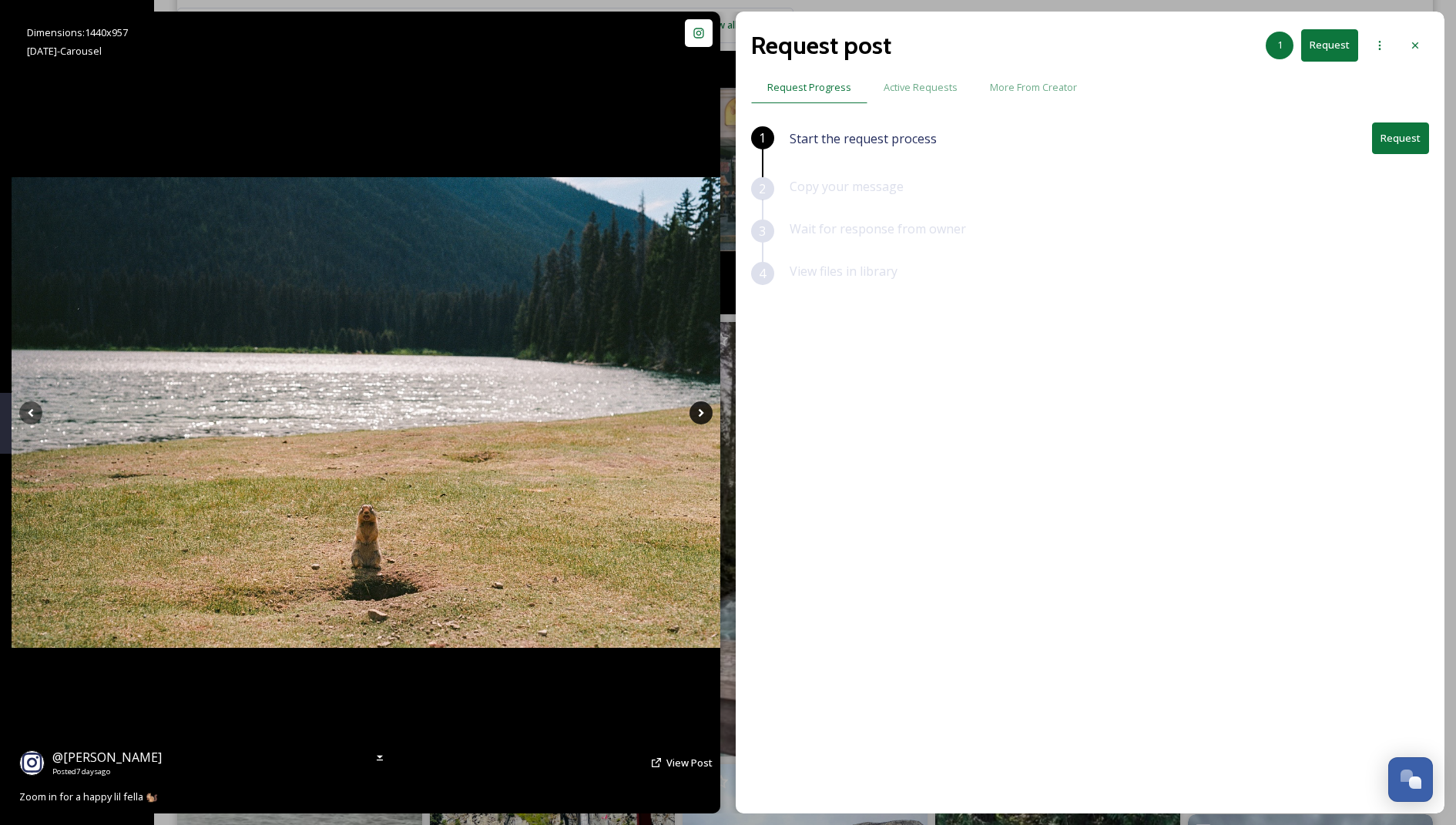
click at [705, 409] on icon at bounding box center [701, 412] width 23 height 23
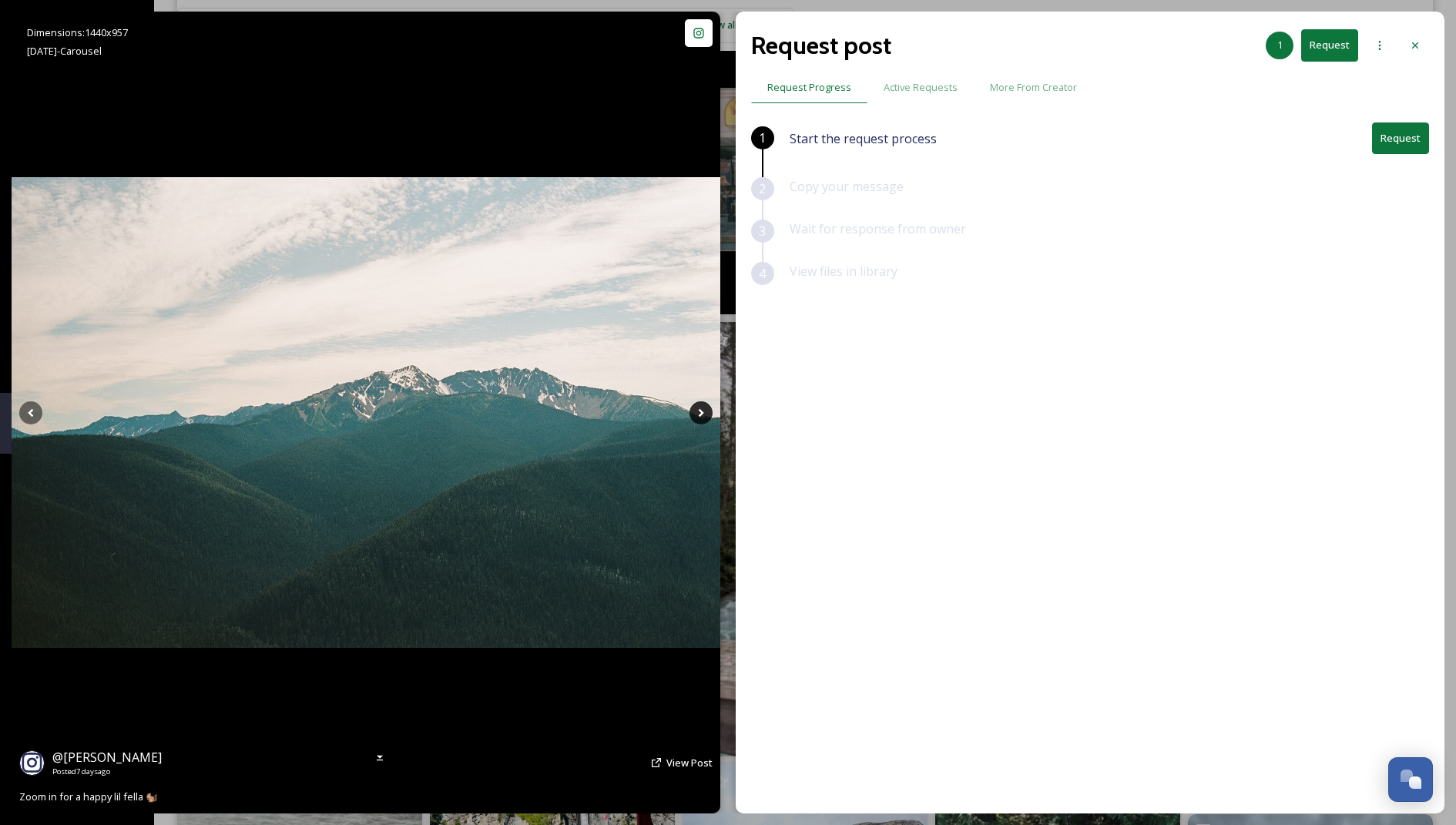
click at [705, 409] on icon at bounding box center [701, 412] width 23 height 23
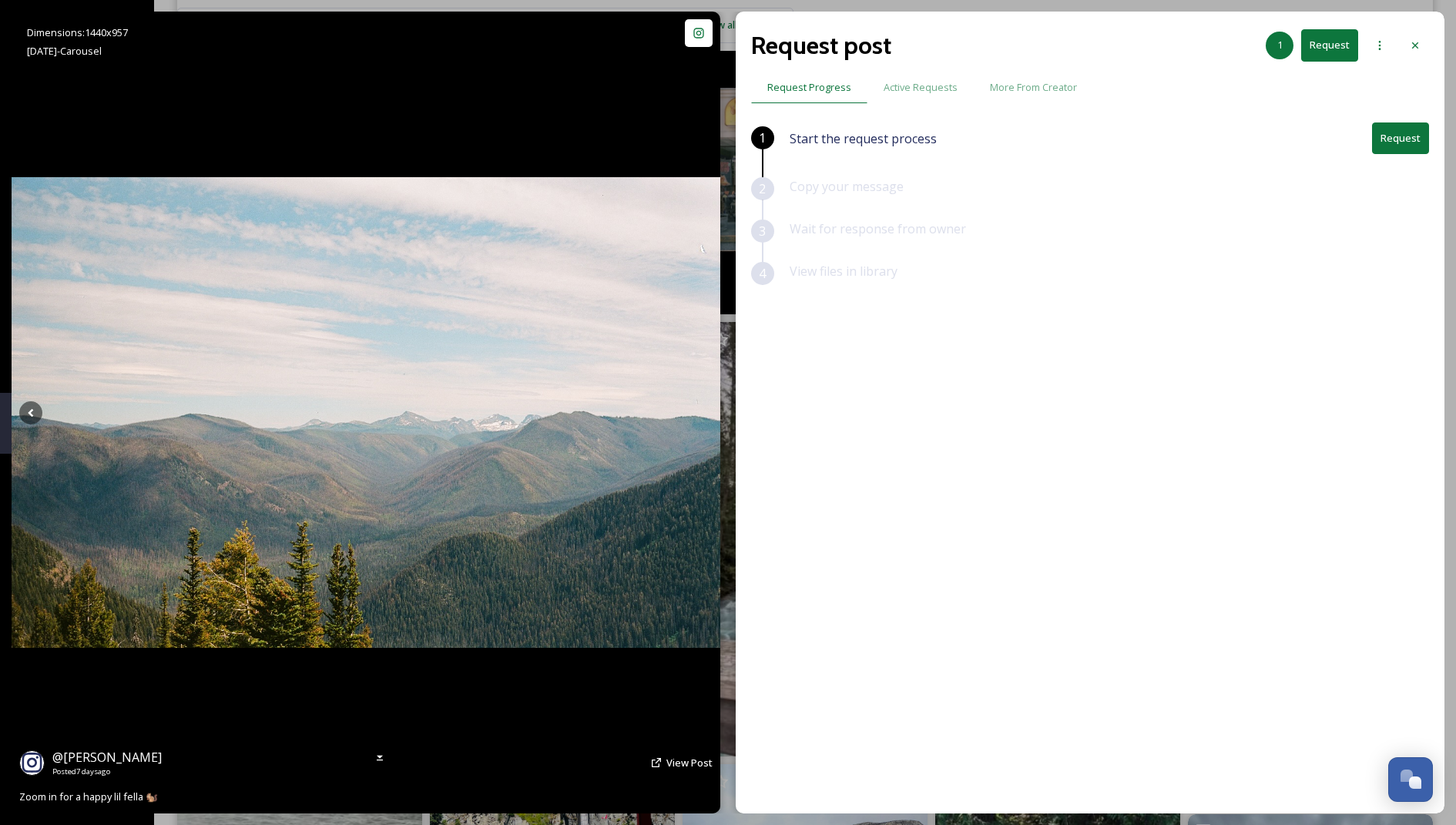
click at [705, 409] on icon at bounding box center [701, 412] width 23 height 23
click at [692, 39] on div "Show Instagram Post" at bounding box center [699, 33] width 27 height 27
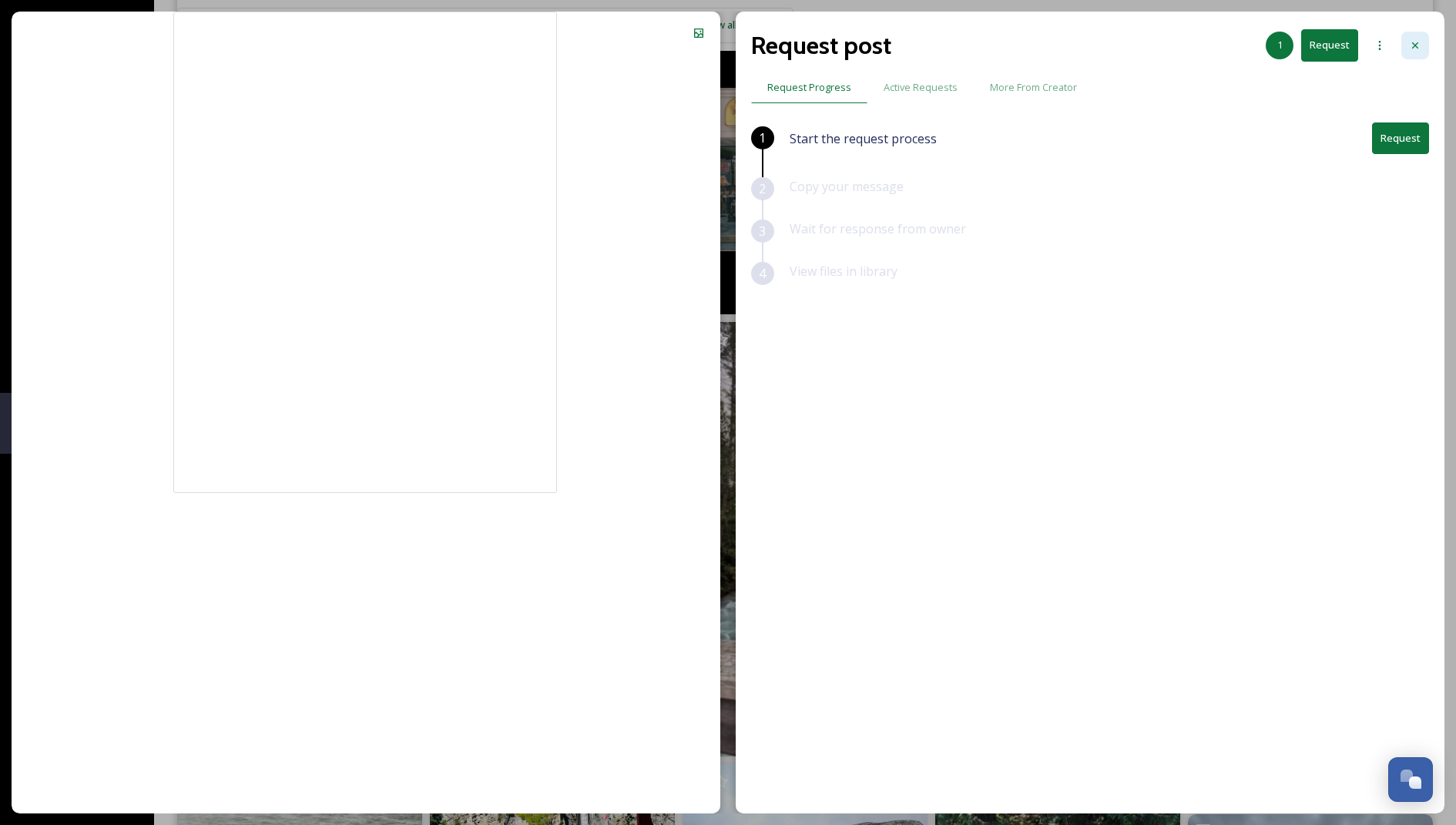
click at [724, 47] on icon at bounding box center [1415, 45] width 6 height 6
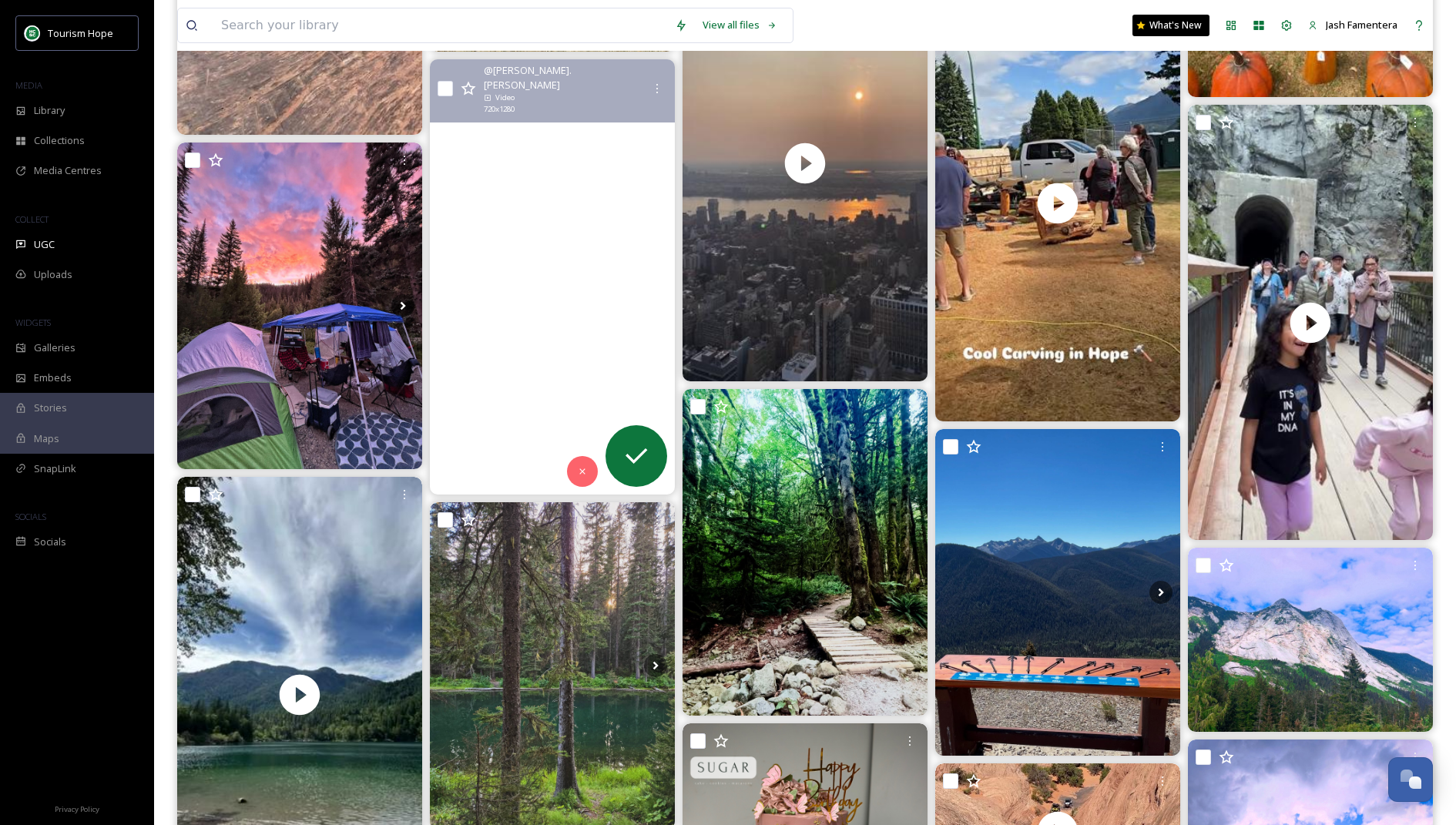
scroll to position [6856, 0]
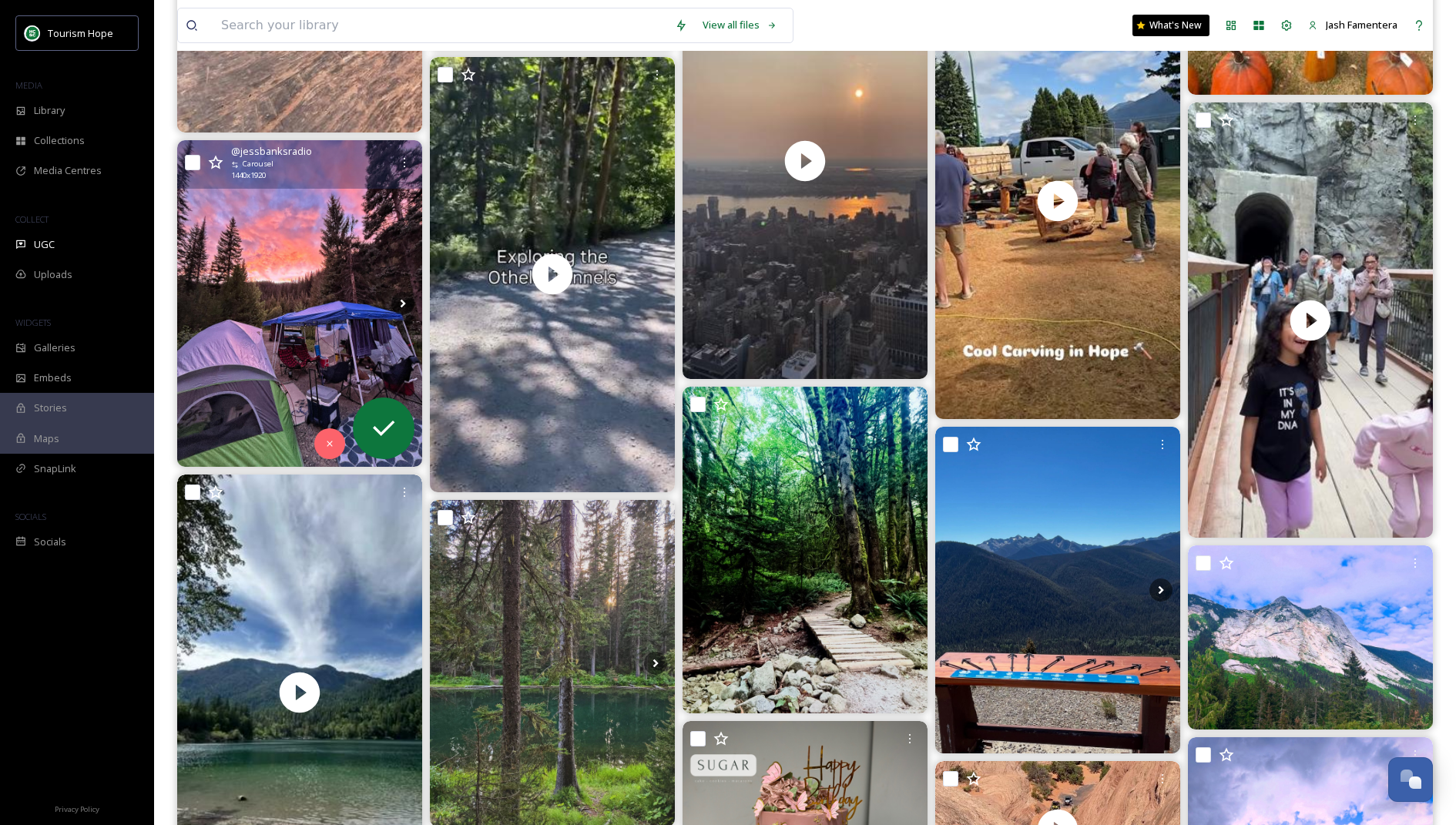
click at [364, 348] on img at bounding box center [299, 304] width 245 height 327
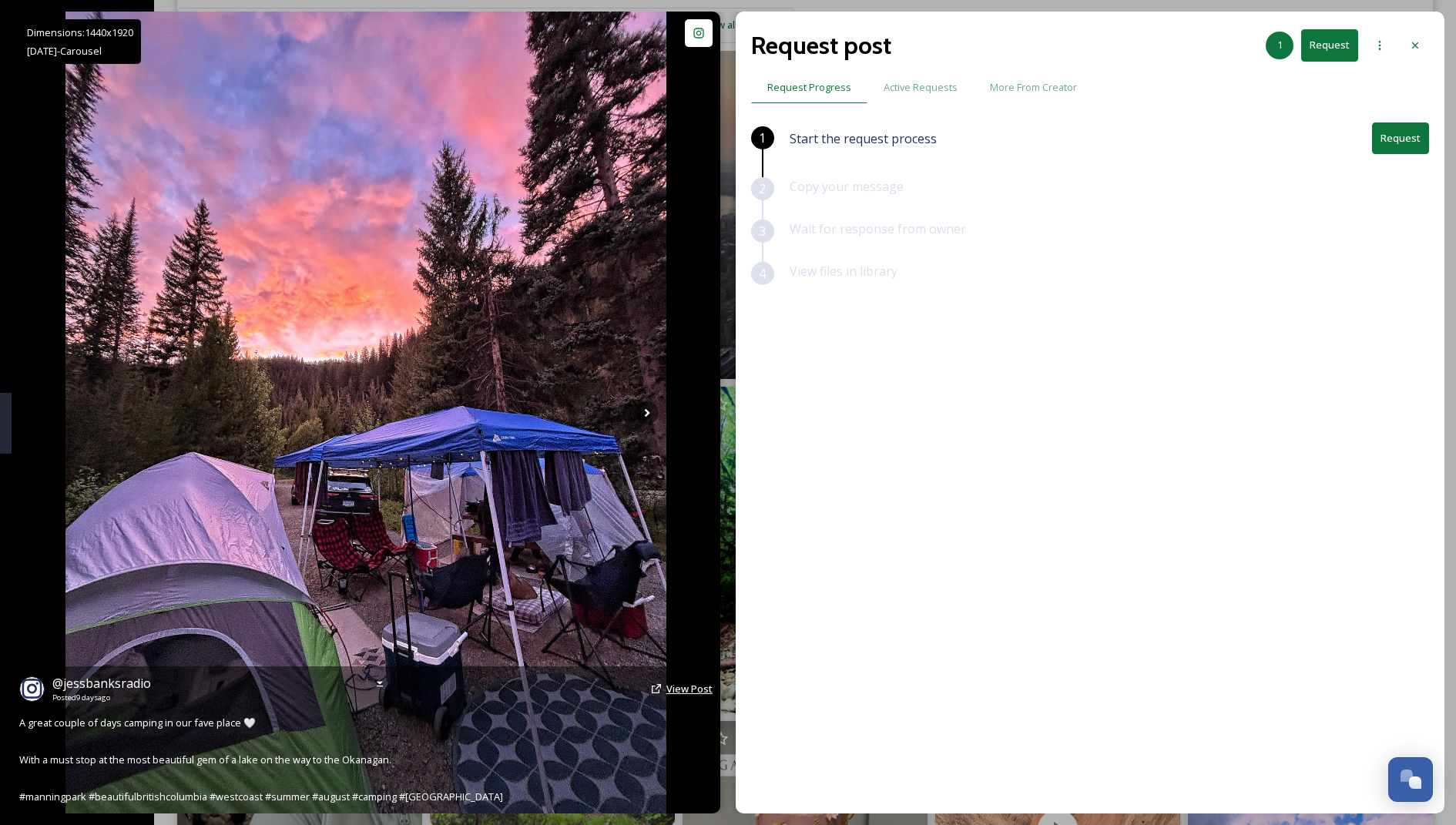
click at [677, 686] on span "View Post" at bounding box center [690, 688] width 47 height 14
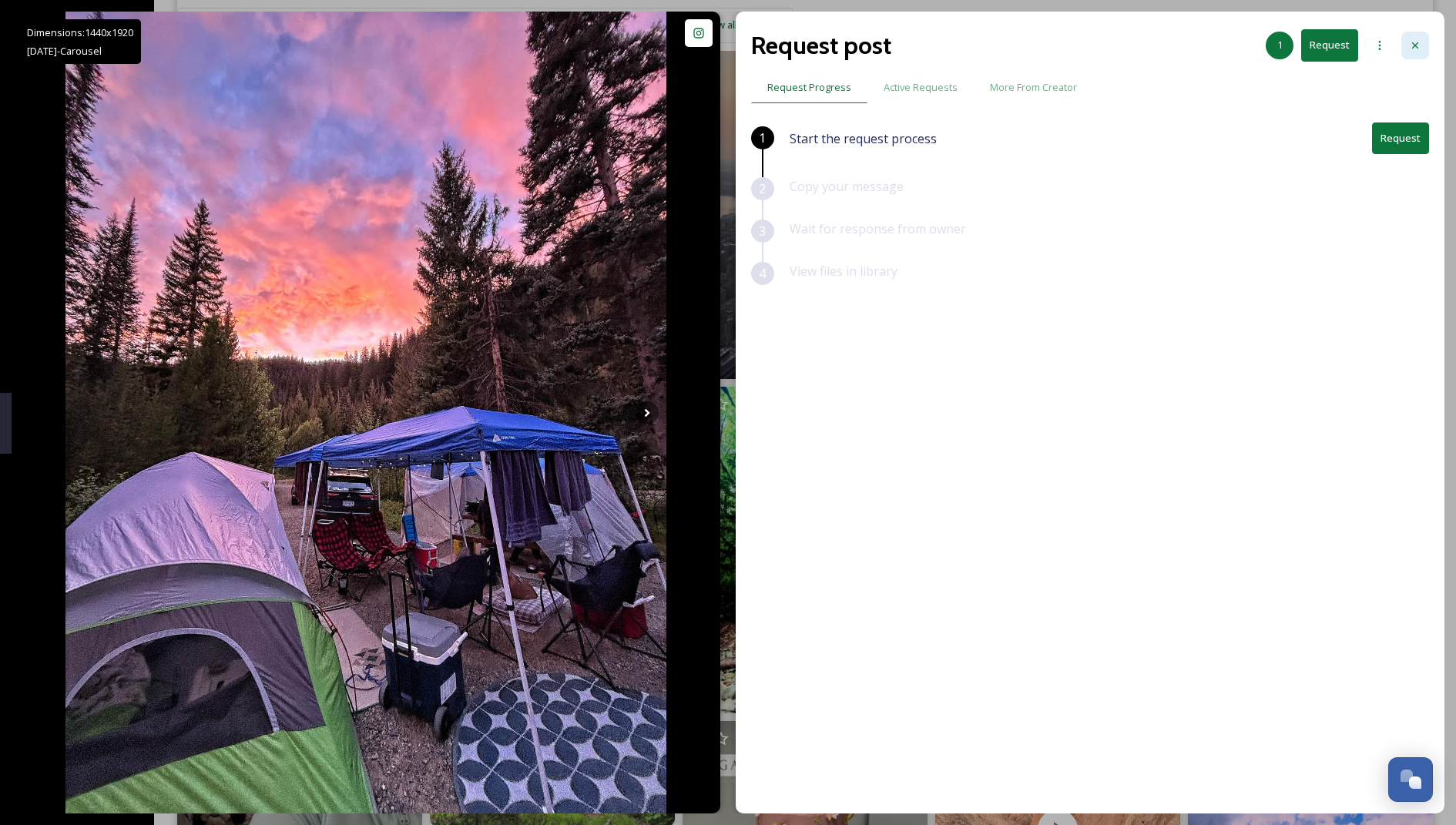
click at [724, 41] on icon at bounding box center [1416, 46] width 13 height 13
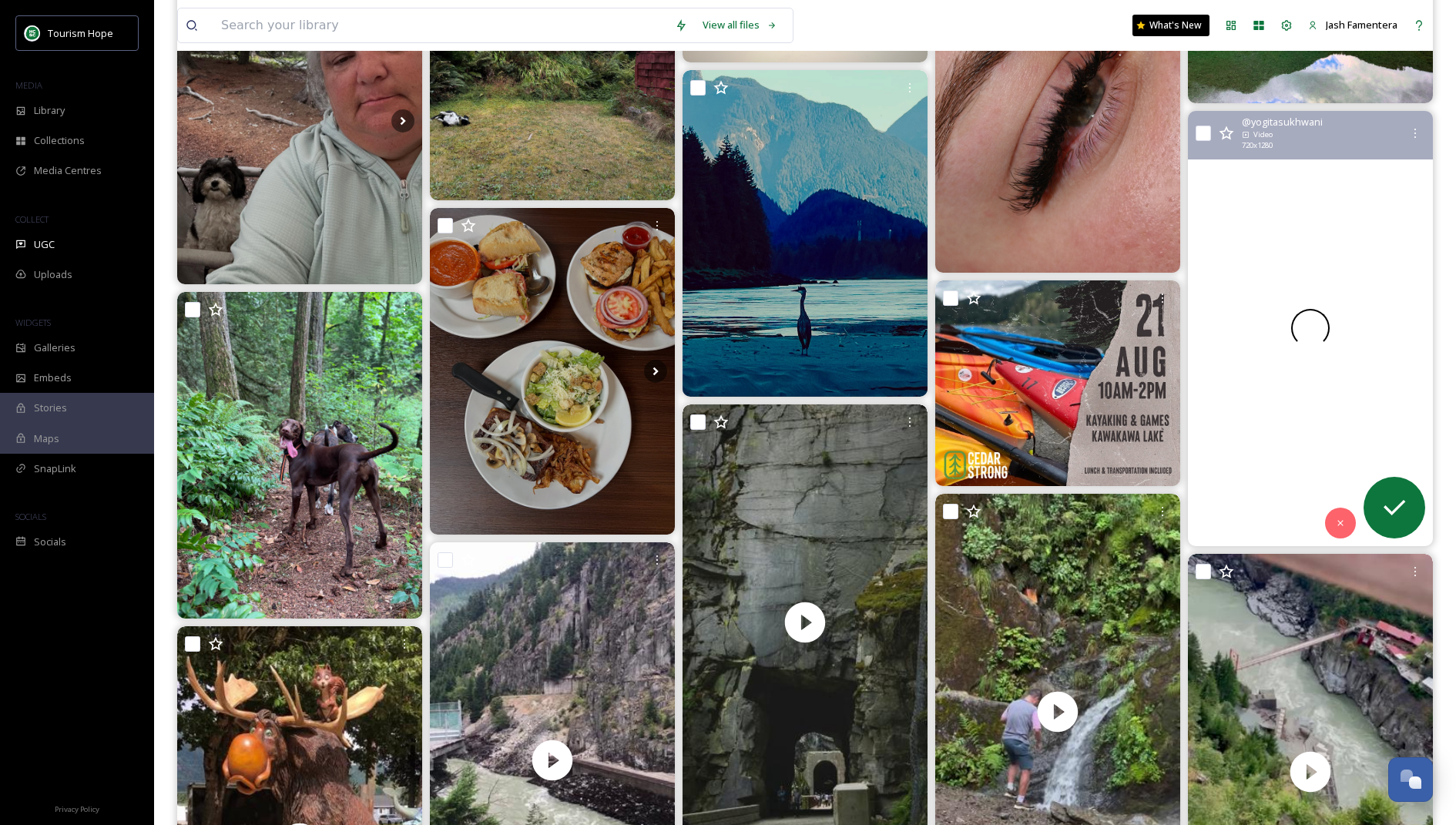
scroll to position [7816, 0]
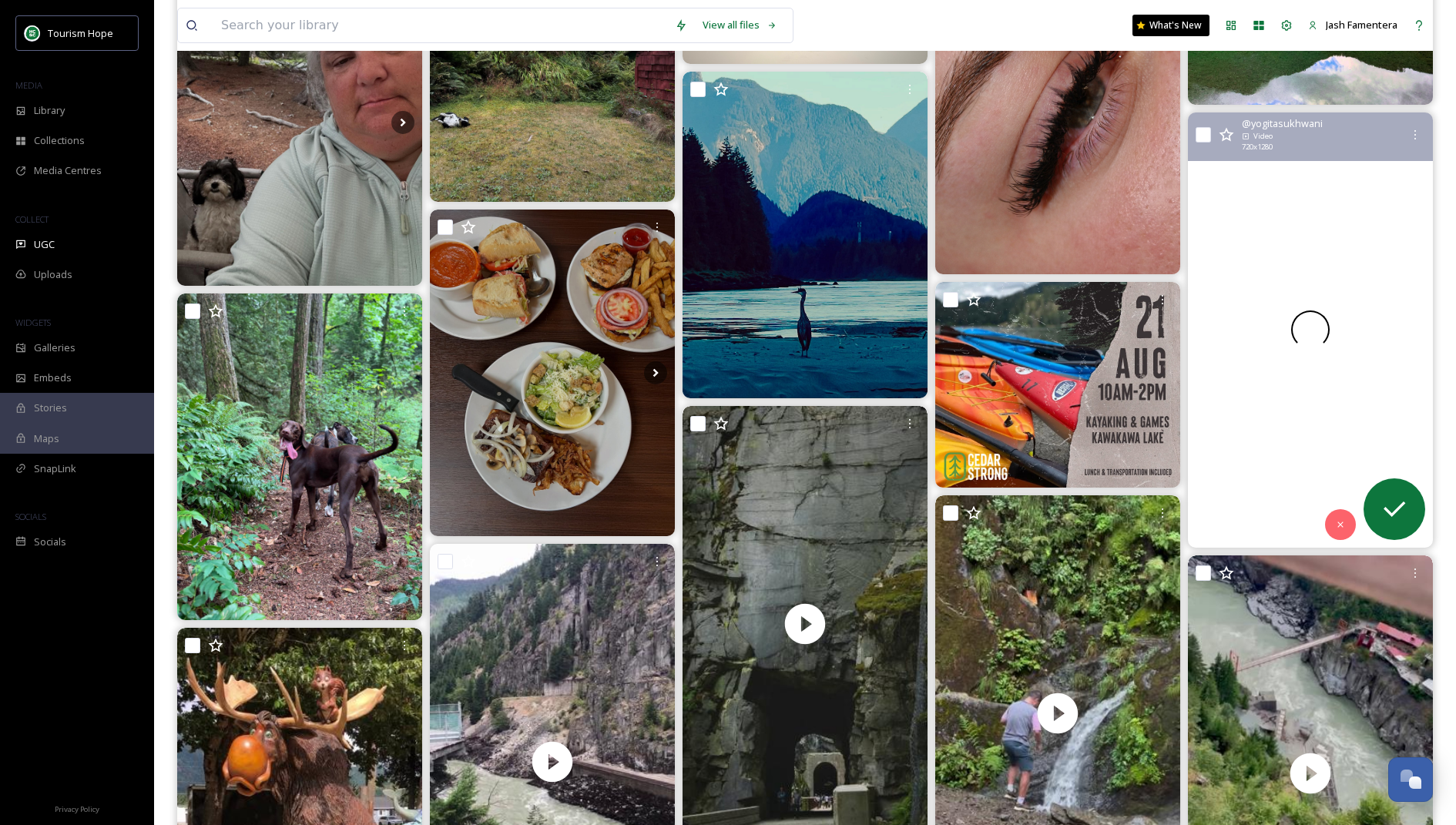
click at [724, 433] on div at bounding box center [1310, 329] width 245 height 435
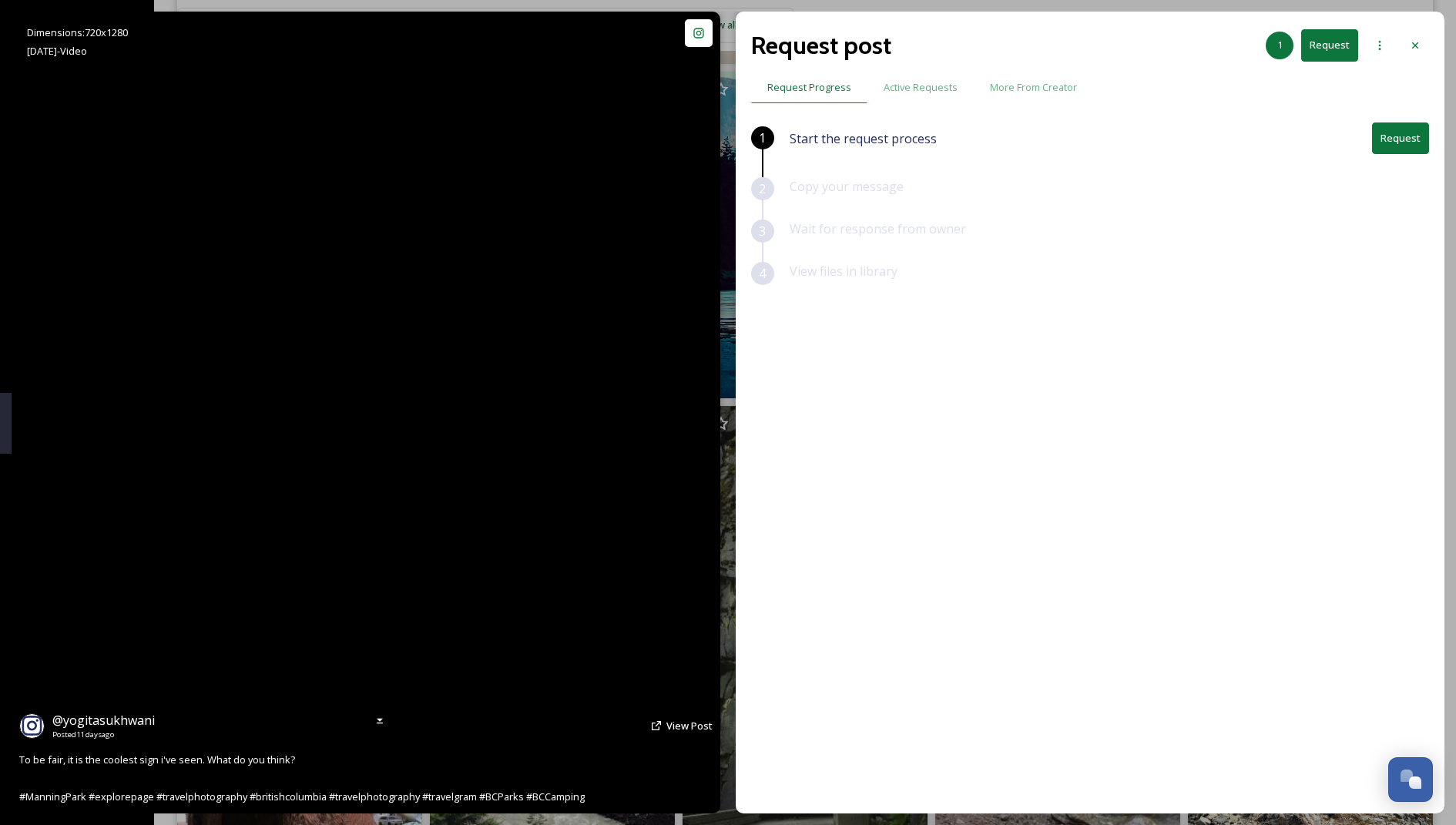
click at [528, 521] on video "To be fair, it is the coolest sign i've seen. What do you think?\a\a#ManningPar…" at bounding box center [366, 412] width 452 height 802
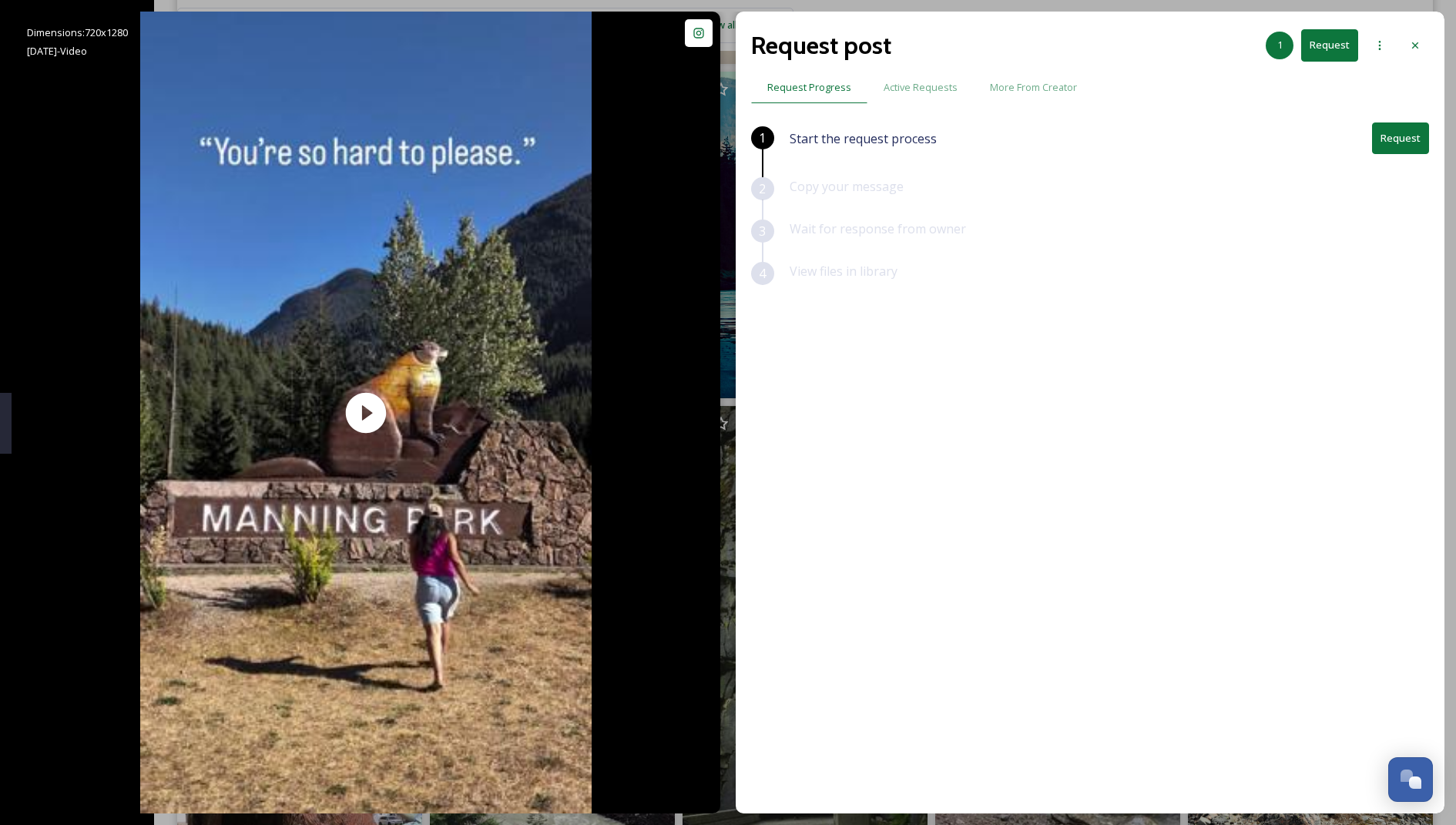
click at [724, 61] on div "Request post 1 Request" at bounding box center [1089, 46] width 678 height 37
click at [724, 47] on icon at bounding box center [1416, 46] width 13 height 13
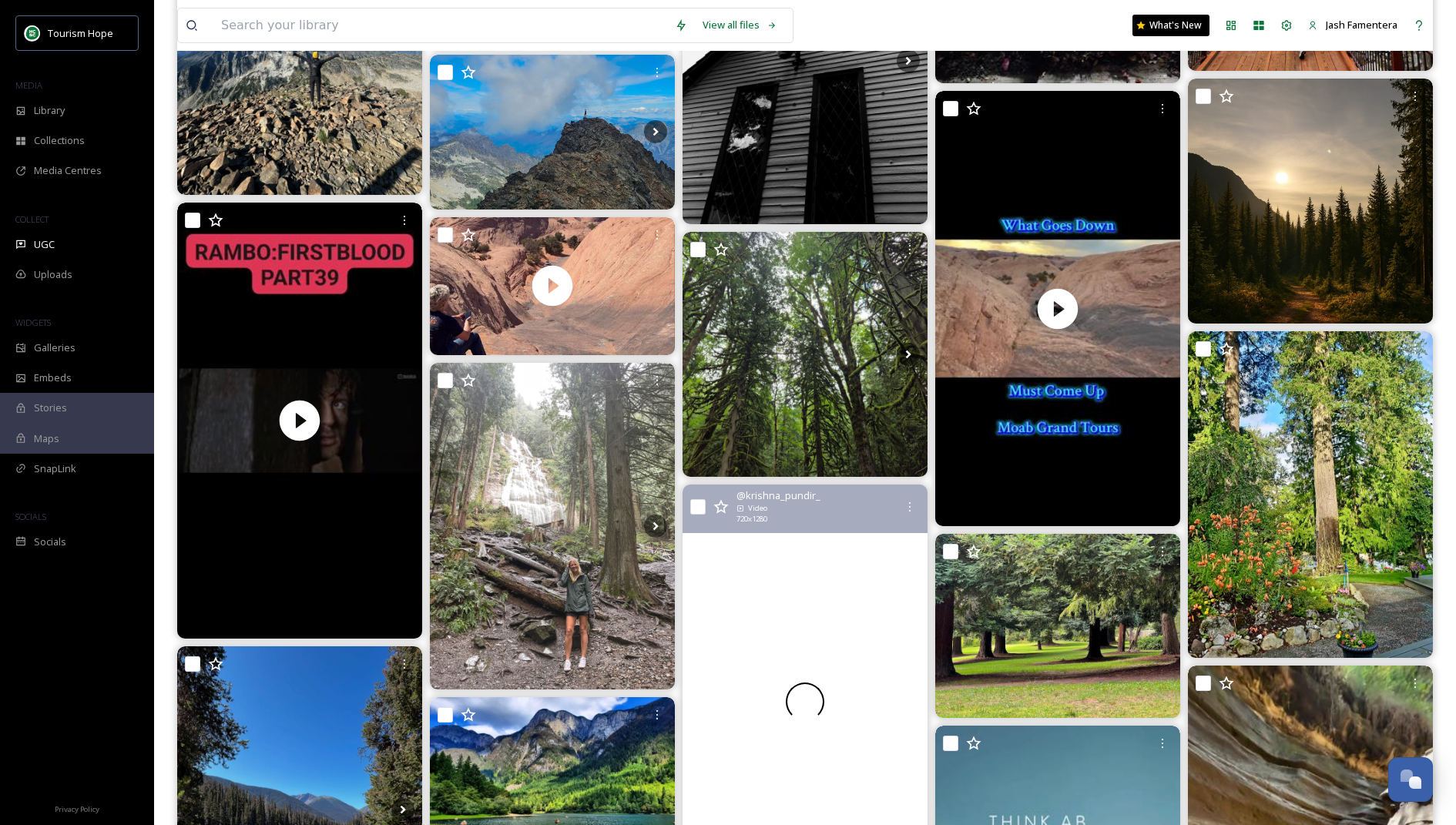
scroll to position [9899, 0]
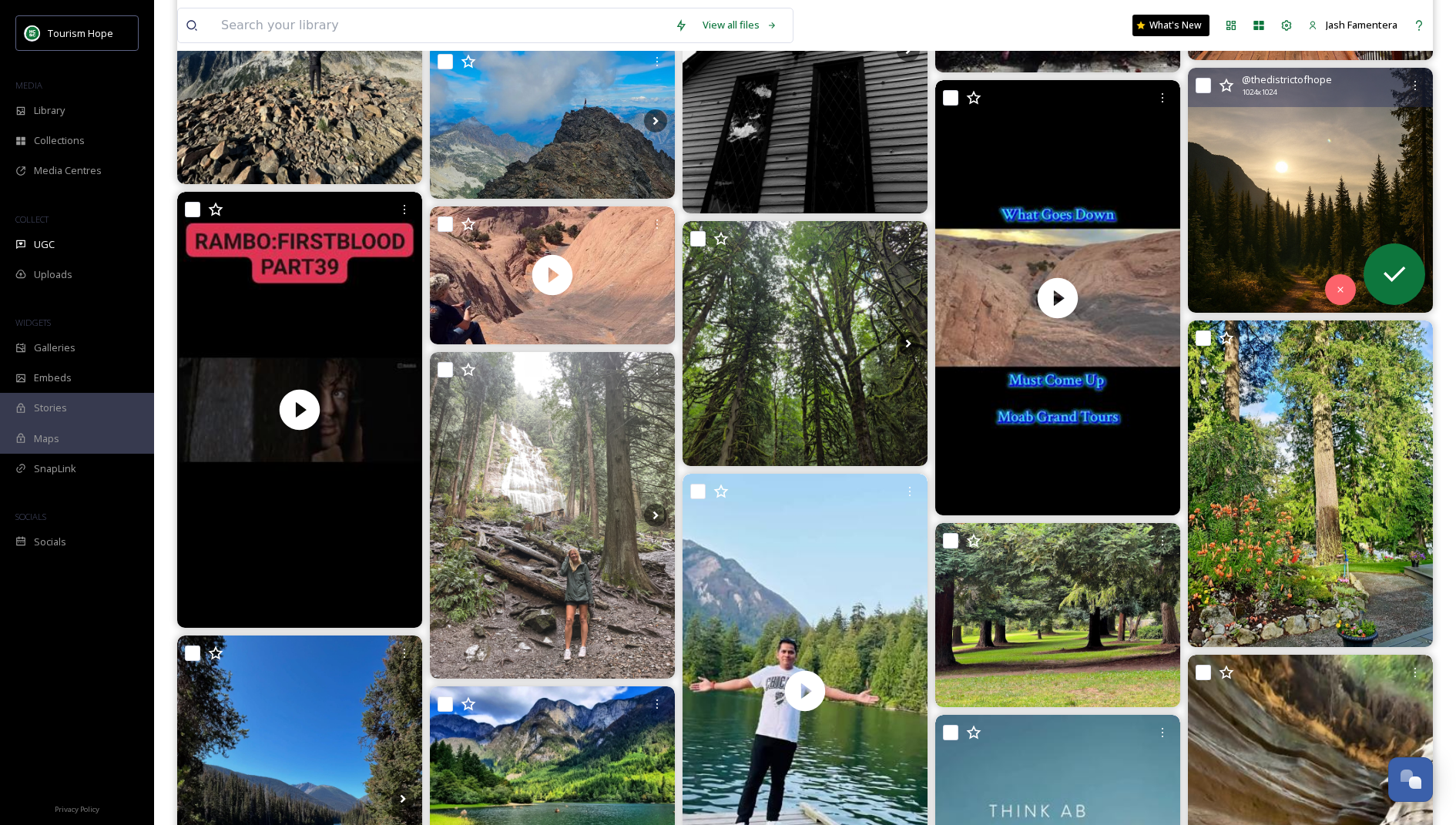
click at [724, 242] on img at bounding box center [1310, 190] width 245 height 245
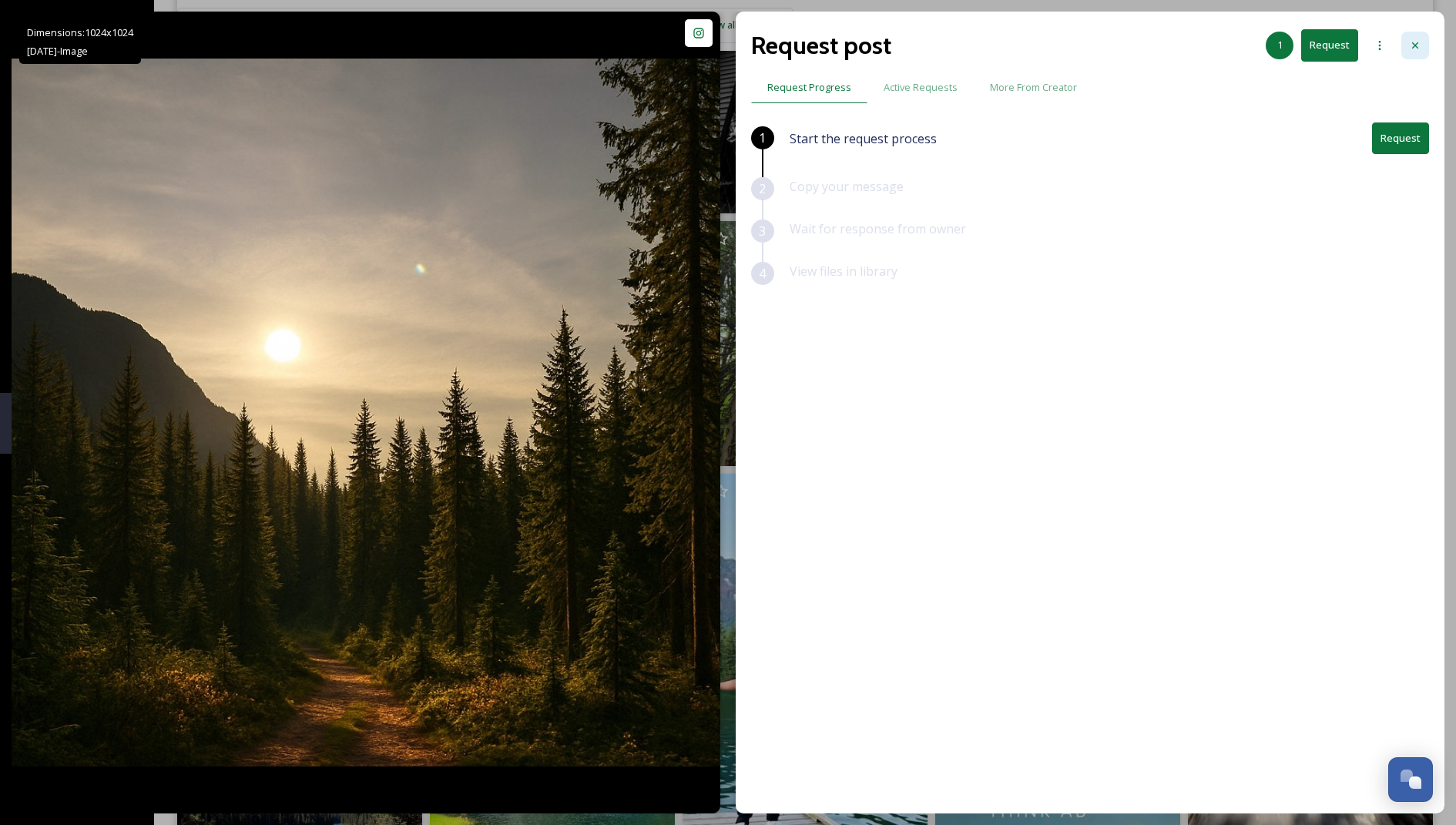
click at [724, 37] on div at bounding box center [1415, 46] width 27 height 27
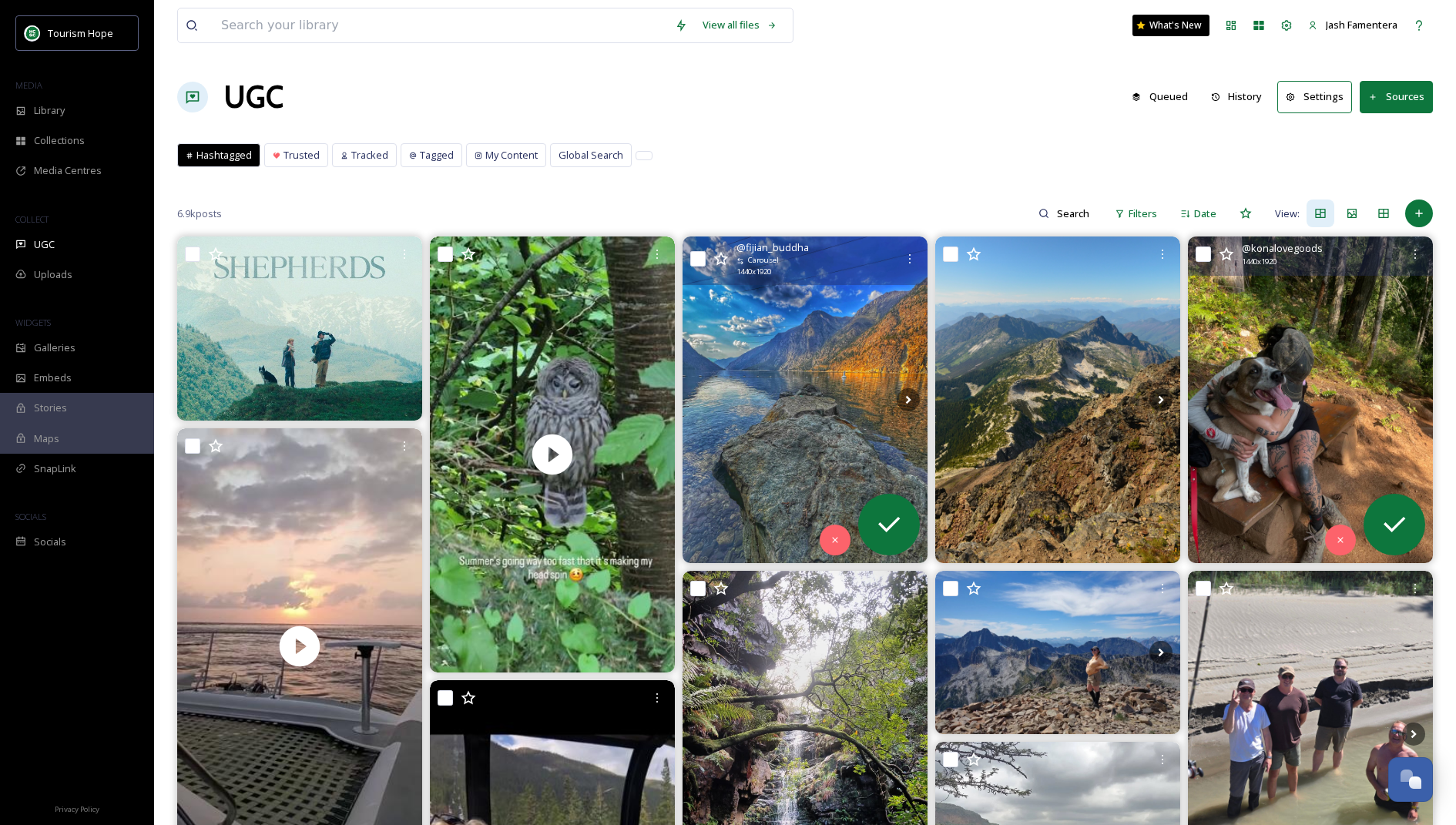
scroll to position [3, 0]
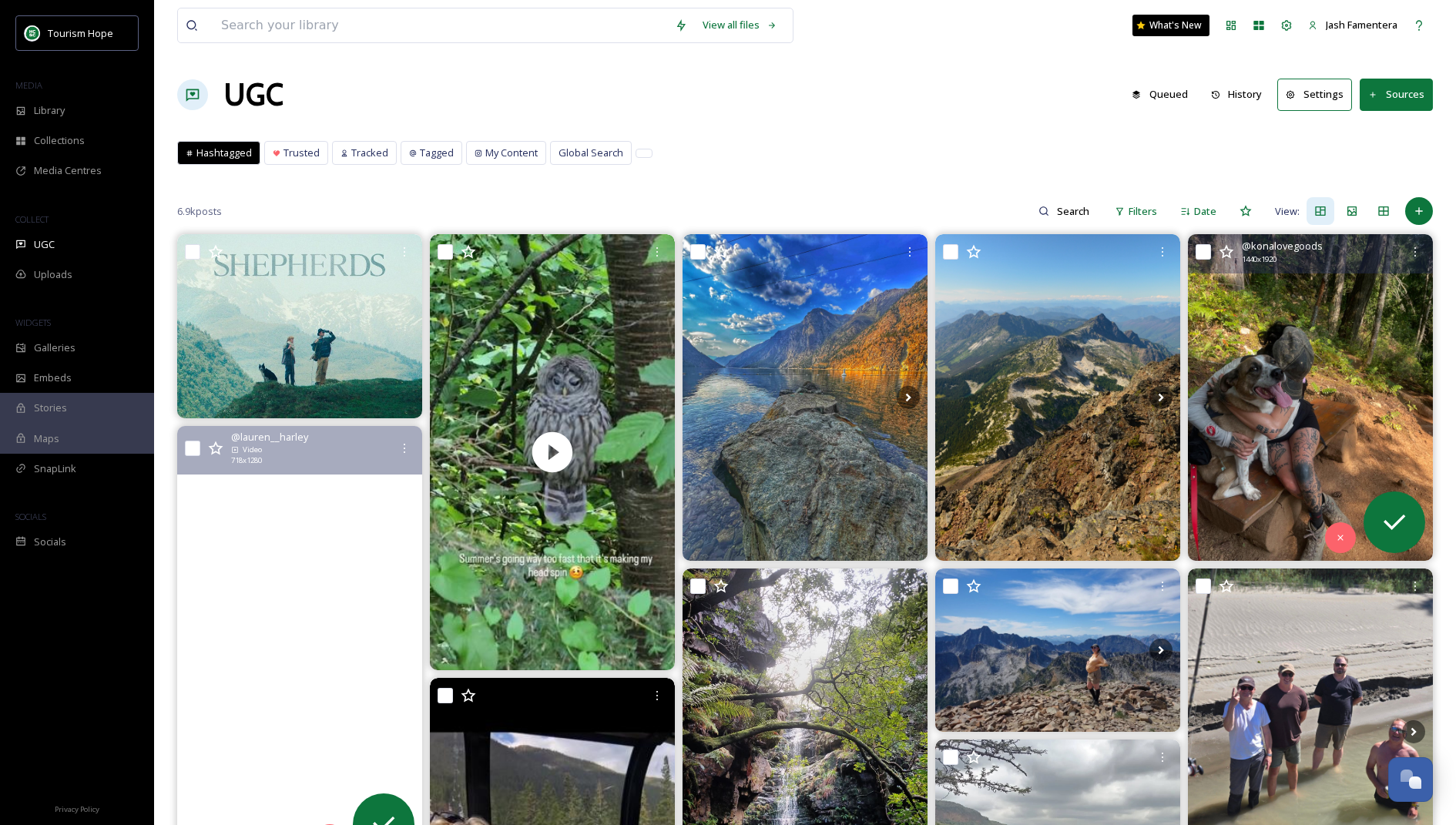
click at [345, 513] on video at bounding box center [299, 644] width 245 height 437
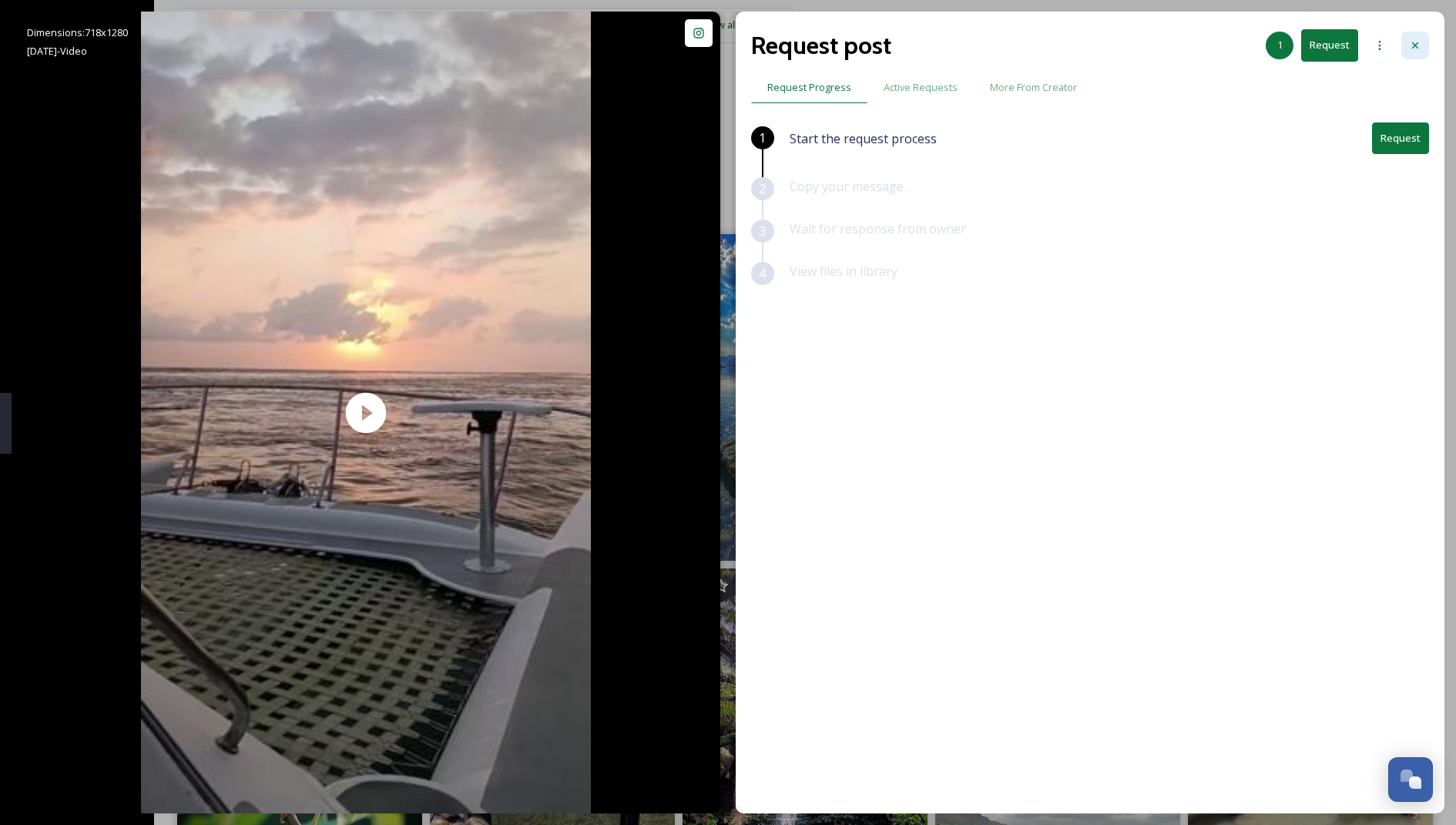
click at [724, 33] on div at bounding box center [1415, 46] width 27 height 27
